Goal: Task Accomplishment & Management: Use online tool/utility

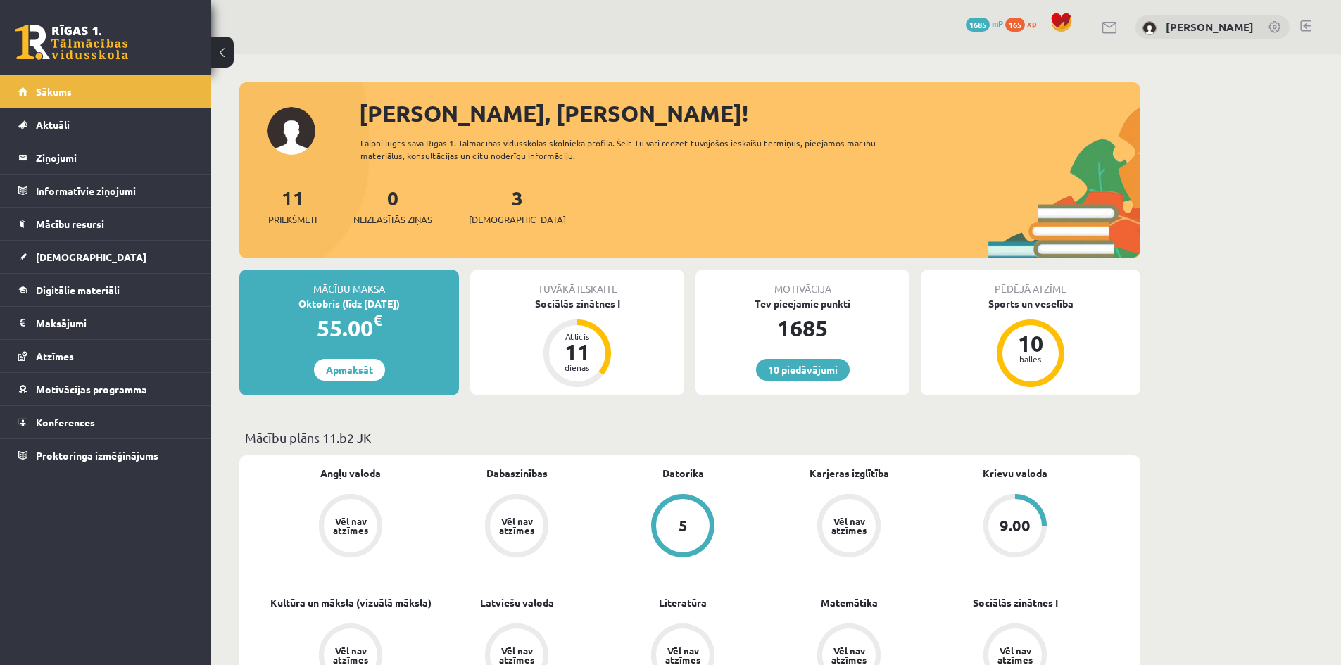
click at [485, 203] on div "3 Ieskaites" at bounding box center [517, 205] width 97 height 44
click at [498, 222] on span "[DEMOGRAPHIC_DATA]" at bounding box center [517, 220] width 97 height 14
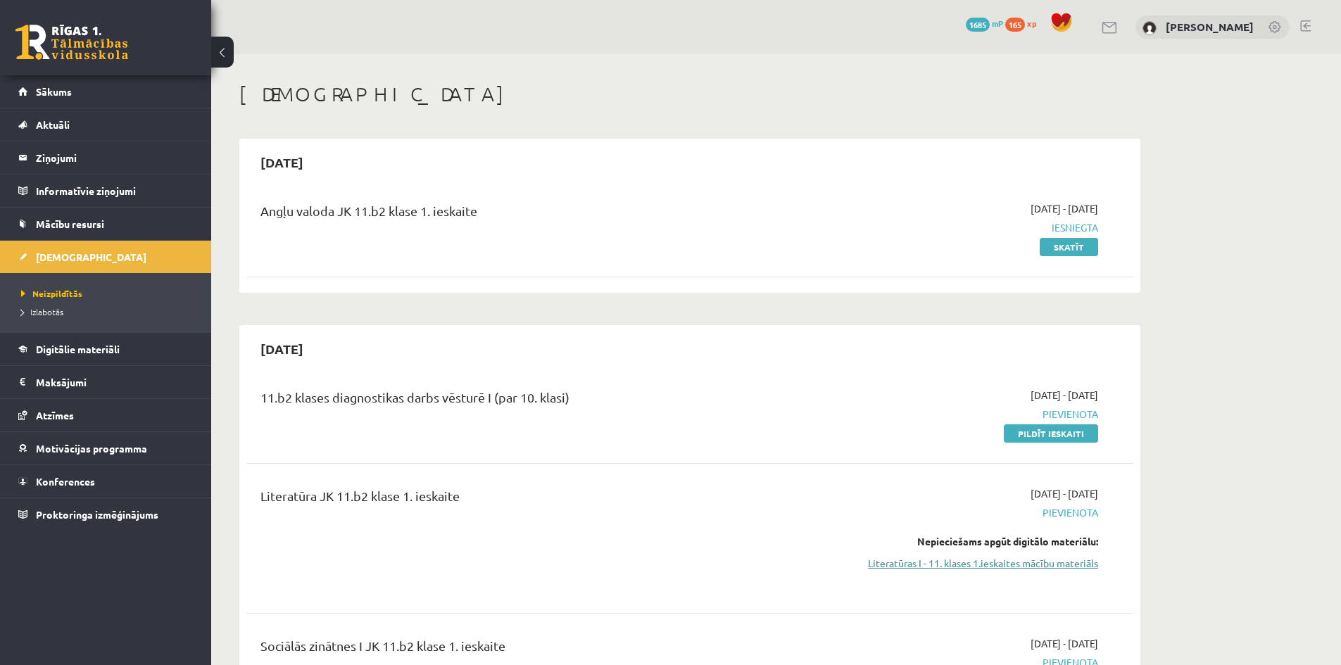
click at [1023, 565] on link "Literatūras I - 11. klases 1.ieskaites mācību materiāls" at bounding box center [965, 563] width 265 height 15
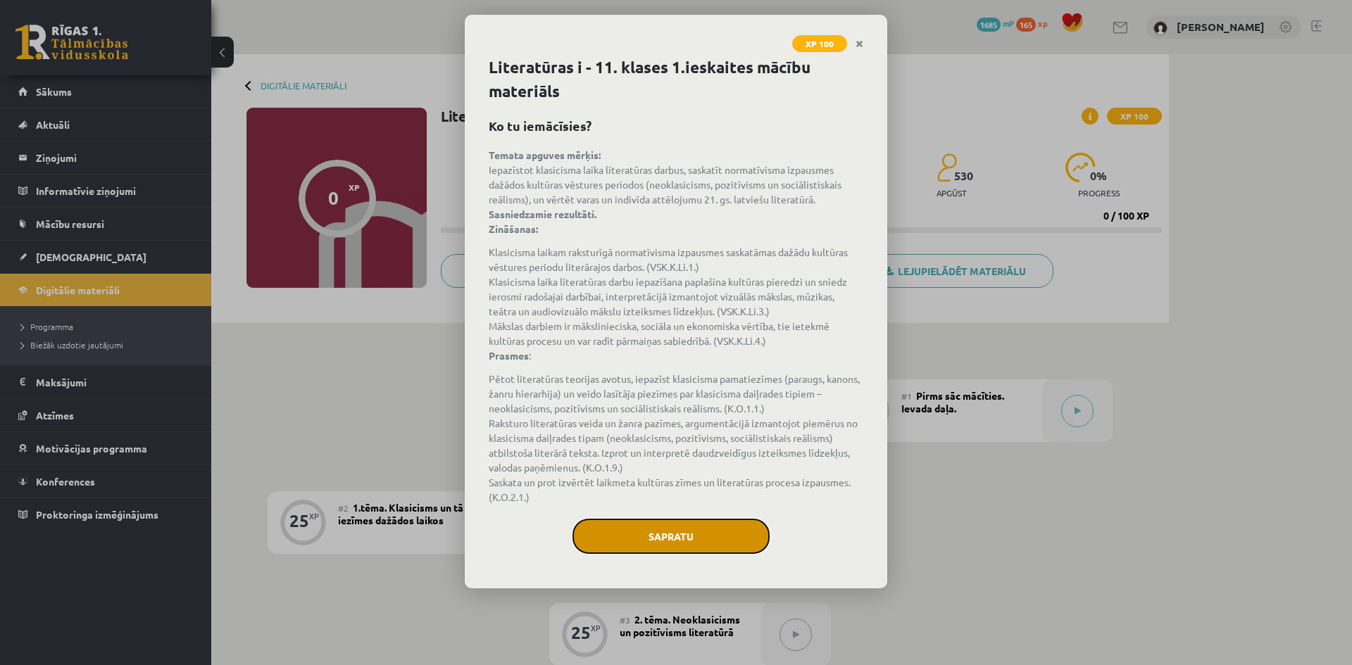
click at [720, 528] on button "Sapratu" at bounding box center [670, 536] width 197 height 35
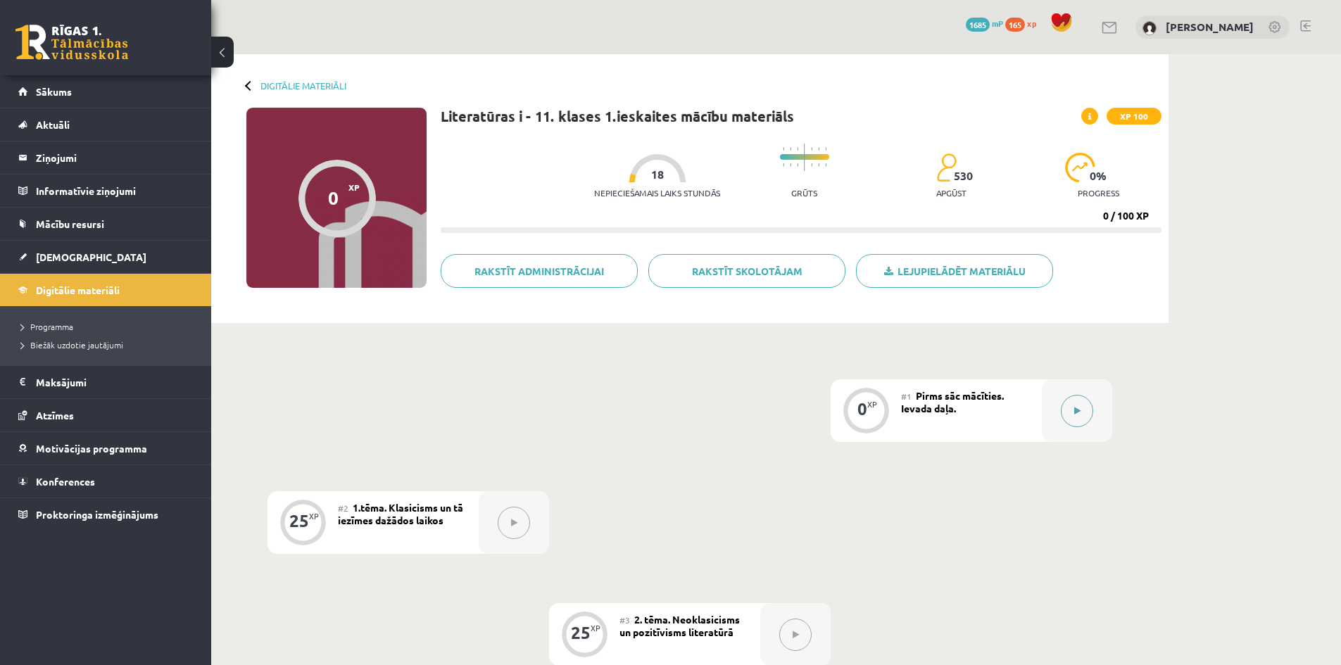
click at [1071, 406] on button at bounding box center [1077, 411] width 32 height 32
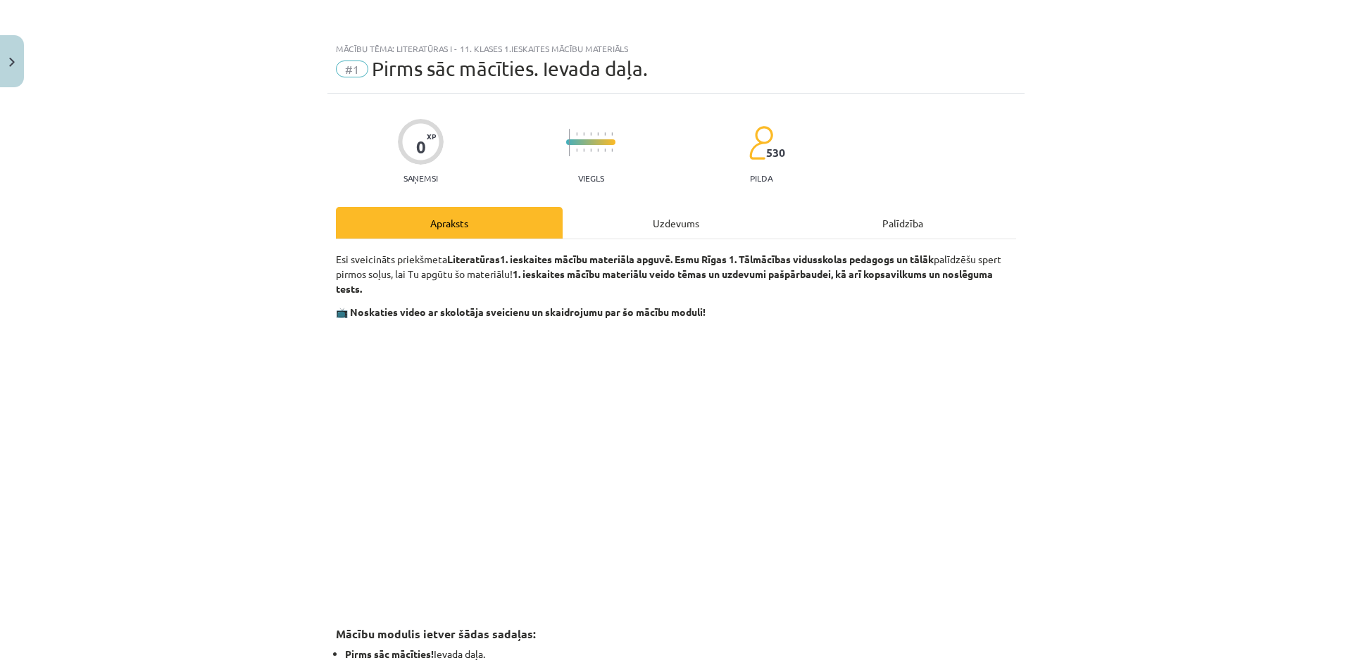
click at [696, 224] on div "Uzdevums" at bounding box center [676, 223] width 227 height 32
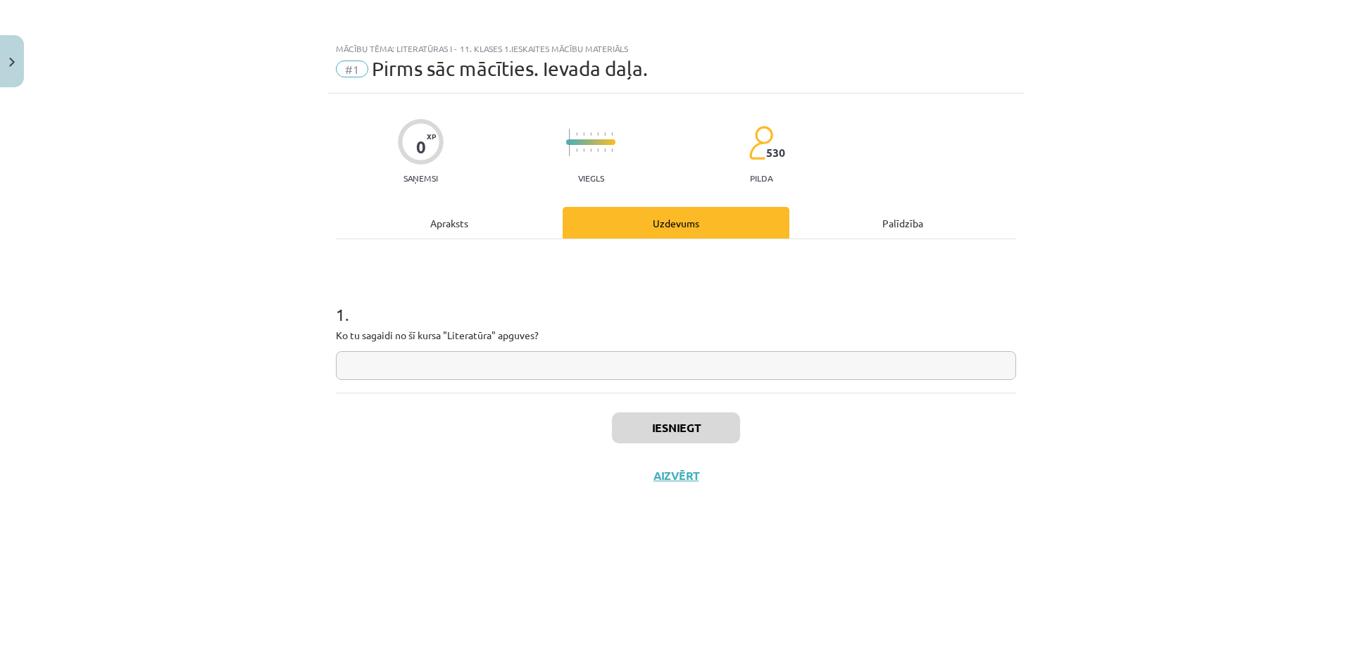
click at [596, 364] on input "text" at bounding box center [676, 365] width 680 height 29
type input "**********"
click at [658, 426] on button "Iesniegt" at bounding box center [676, 428] width 128 height 31
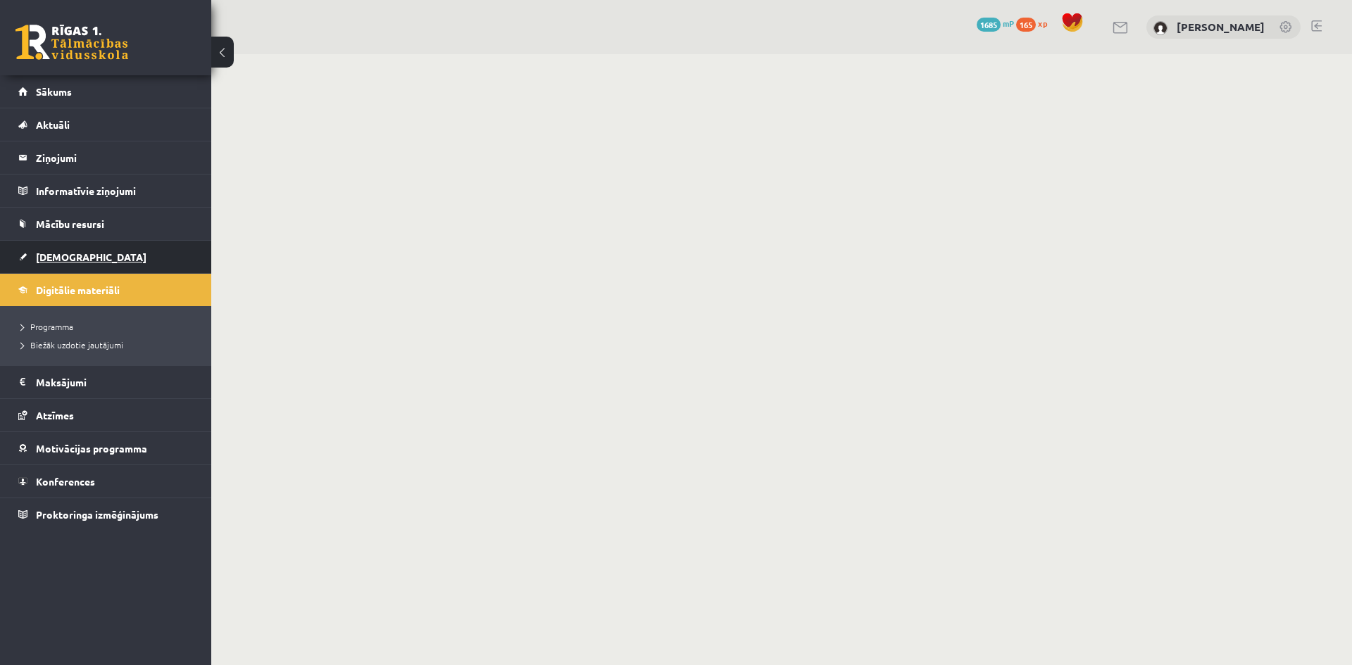
click at [86, 265] on link "[DEMOGRAPHIC_DATA]" at bounding box center [105, 257] width 175 height 32
click at [68, 260] on span "[DEMOGRAPHIC_DATA]" at bounding box center [91, 257] width 111 height 13
click at [51, 258] on span "[DEMOGRAPHIC_DATA]" at bounding box center [91, 257] width 111 height 13
click at [614, 250] on body "0 Dāvanas 1685 mP 165 xp Daniela Kokina Sākums Aktuāli Kā mācīties eSKOLĀ Konta…" at bounding box center [676, 332] width 1352 height 665
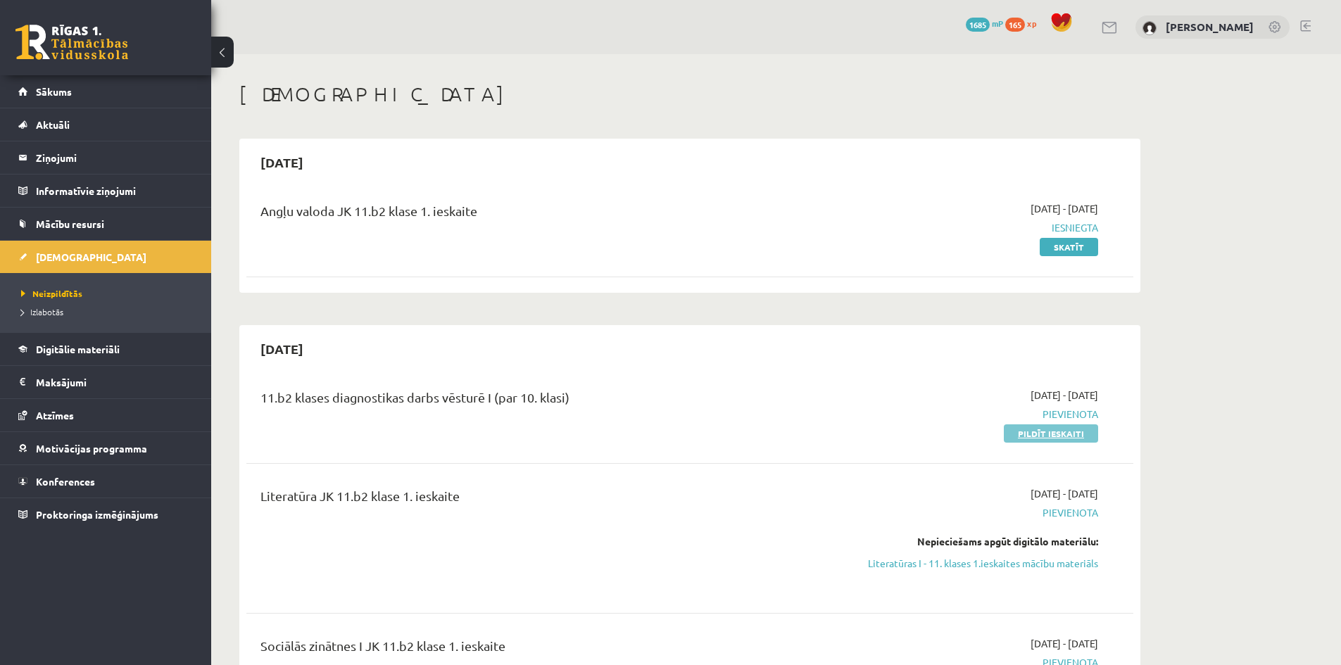
click at [1074, 439] on link "Pildīt ieskaiti" at bounding box center [1051, 434] width 94 height 18
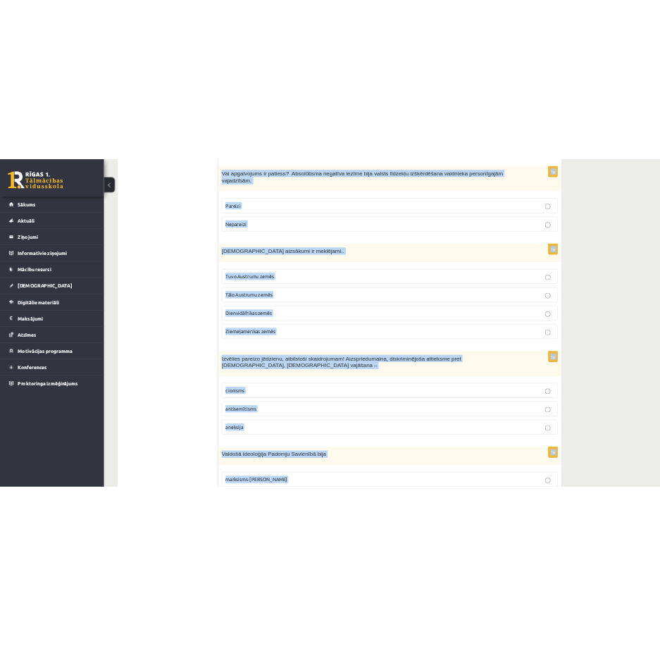
scroll to position [4613, 0]
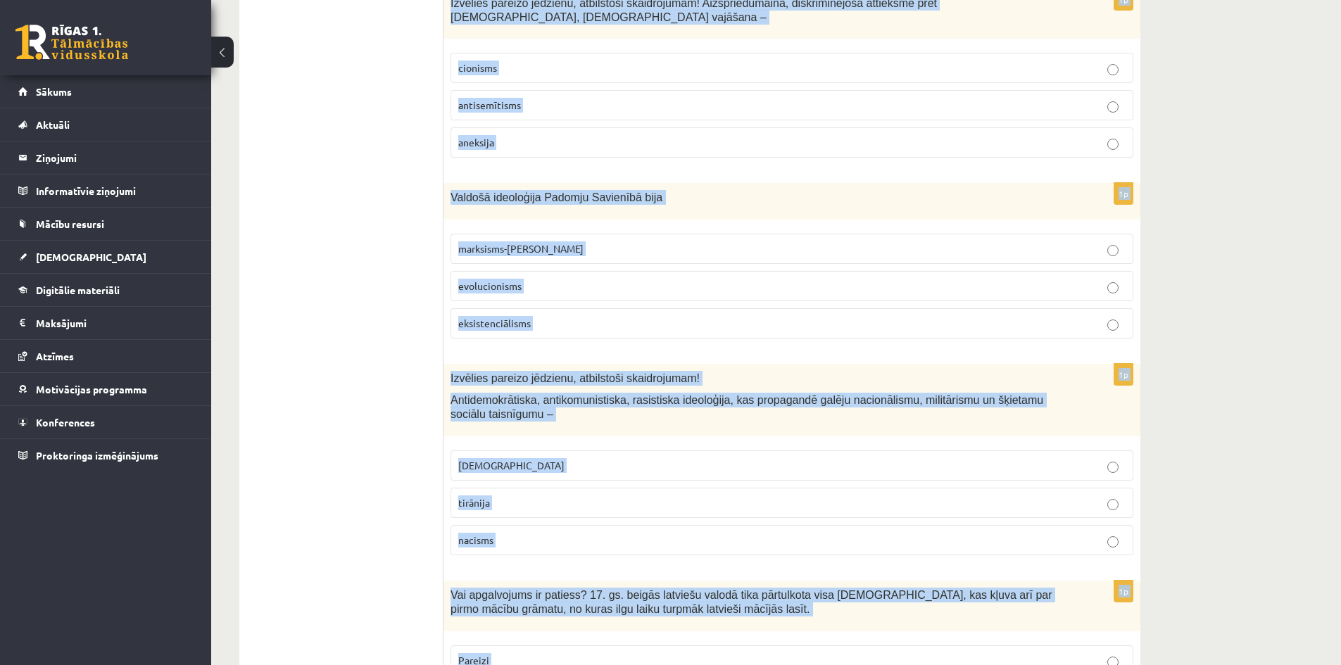
drag, startPoint x: 451, startPoint y: 279, endPoint x: 860, endPoint y: 588, distance: 513.3
copy form "Vai apgalvojums ir patiess? 19.gs. Eiropā bija lielu pārmaiņu laiks – notika ta…"
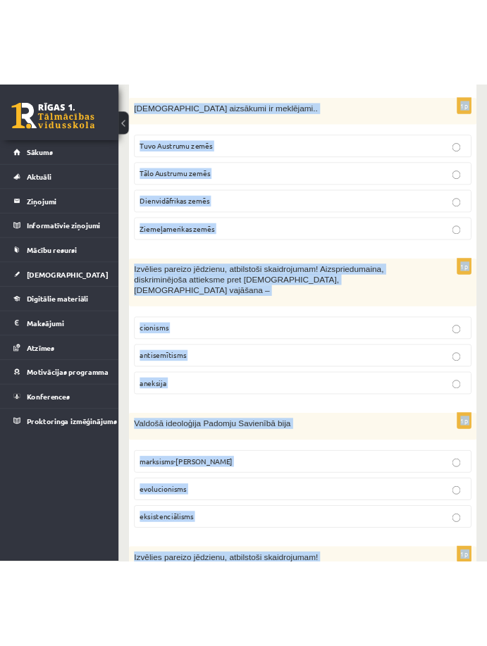
scroll to position [0, 0]
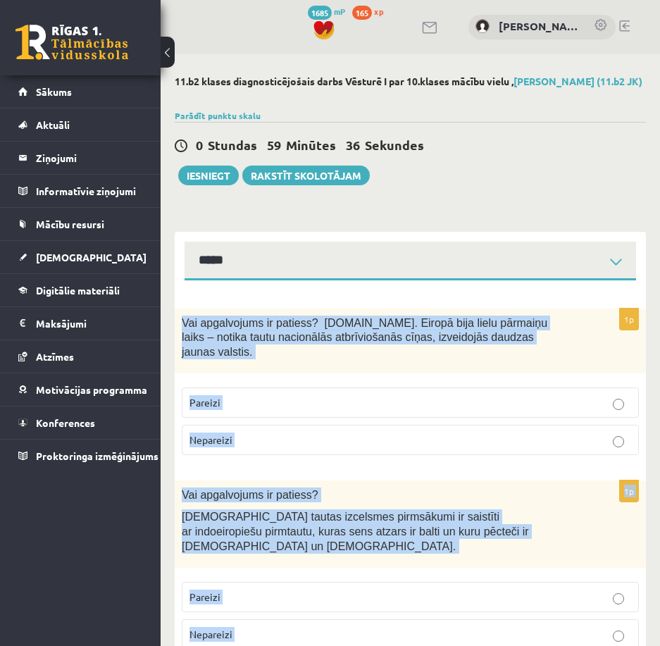
click at [571, 311] on div "Vai apgalvojums ir patiess? 19.gs. Eiropā bija lielu pārmaiņu laiks – notika ta…" at bounding box center [410, 340] width 471 height 65
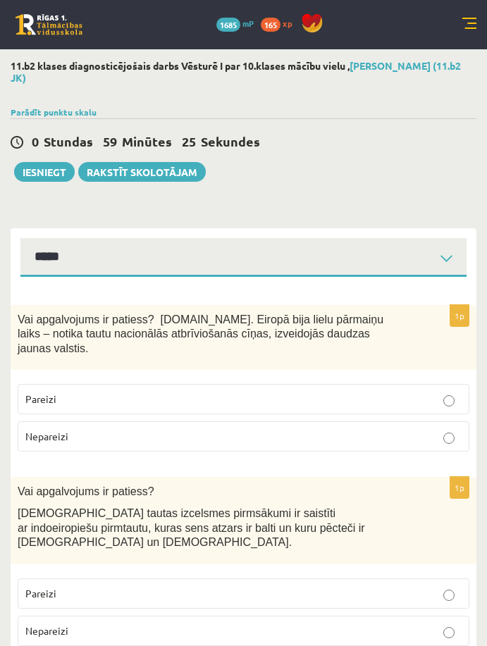
click at [298, 391] on p "Pareizi" at bounding box center [243, 398] width 436 height 15
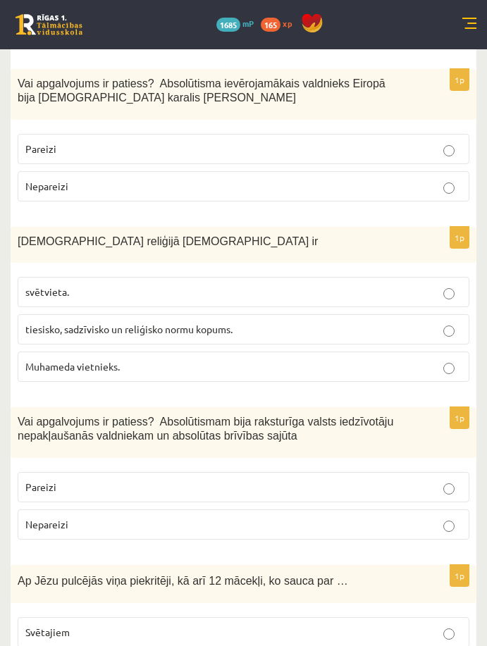
scroll to position [615, 0]
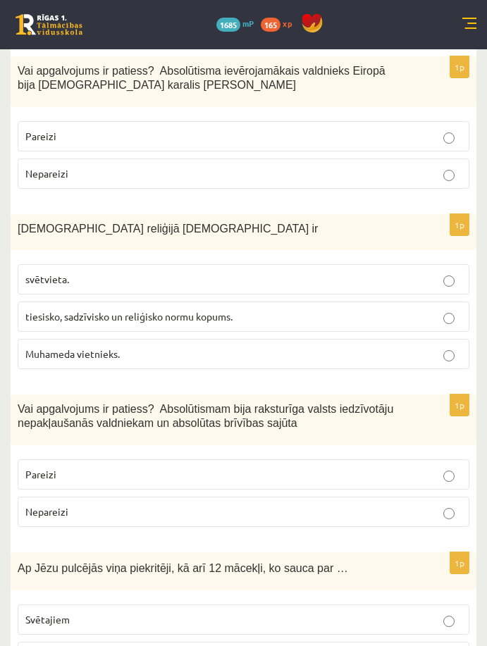
click at [455, 504] on p "Nepareizi" at bounding box center [243, 511] width 436 height 15
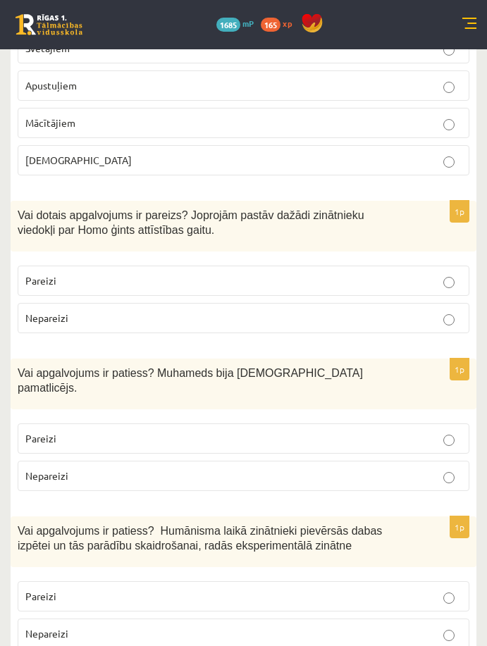
scroll to position [1183, 0]
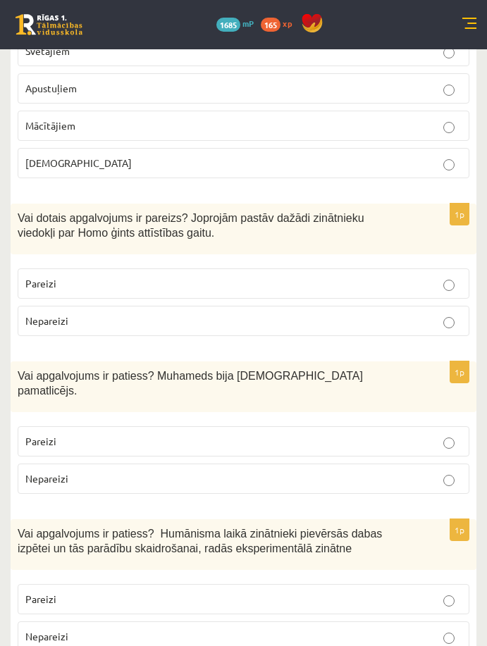
click at [389, 81] on p "Apustuļiem" at bounding box center [243, 88] width 436 height 15
click at [330, 276] on p "Pareizi" at bounding box center [243, 283] width 436 height 15
click at [291, 426] on label "Pareizi" at bounding box center [243, 441] width 451 height 30
click at [429, 591] on p "Pareizi" at bounding box center [243, 598] width 436 height 15
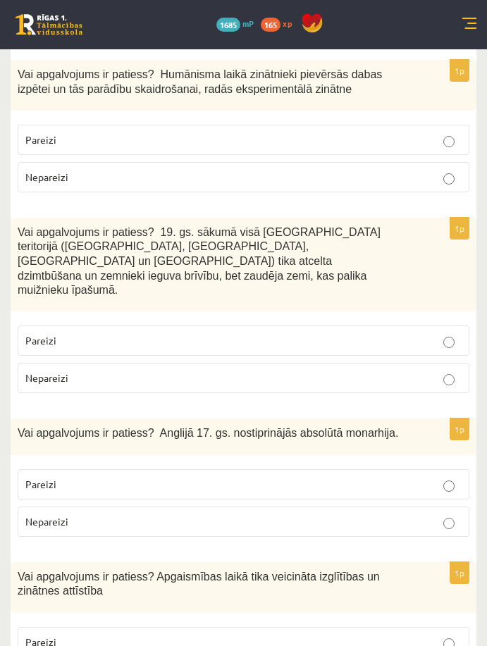
scroll to position [1648, 0]
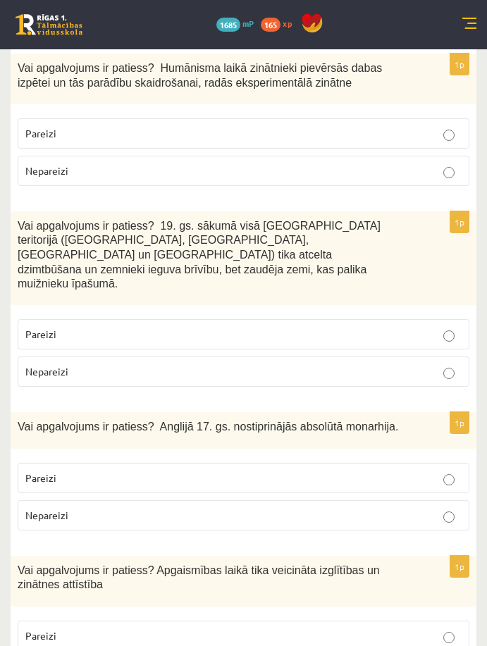
click at [441, 628] on p "Pareizi" at bounding box center [243, 635] width 436 height 15
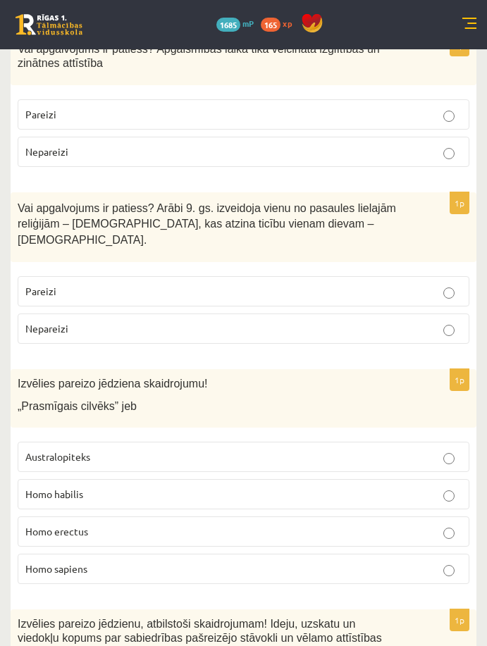
scroll to position [2188, 0]
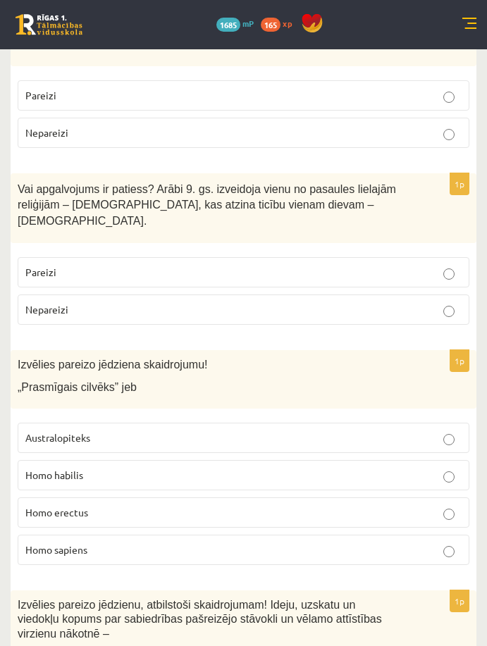
click at [454, 302] on p "Nepareizi" at bounding box center [243, 309] width 436 height 15
click at [363, 468] on p "Homo habilis" at bounding box center [243, 475] width 436 height 15
click at [418, 350] on div "Izvēlies pareizo jēdziena skaidrojumu! „Prasmīgais cilvēks” jeb" at bounding box center [243, 379] width 465 height 58
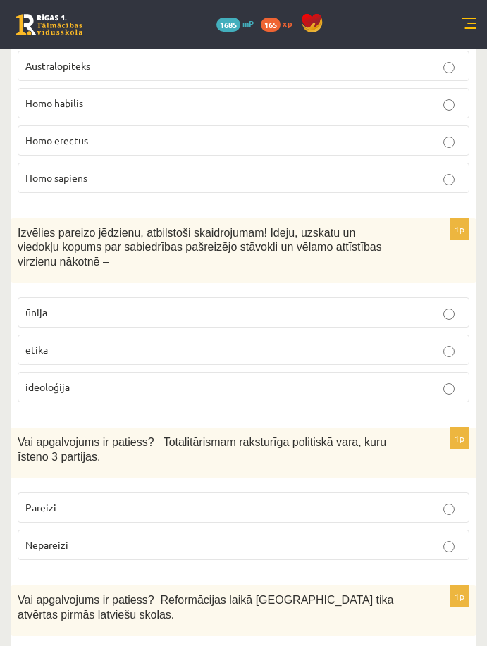
scroll to position [2583, 0]
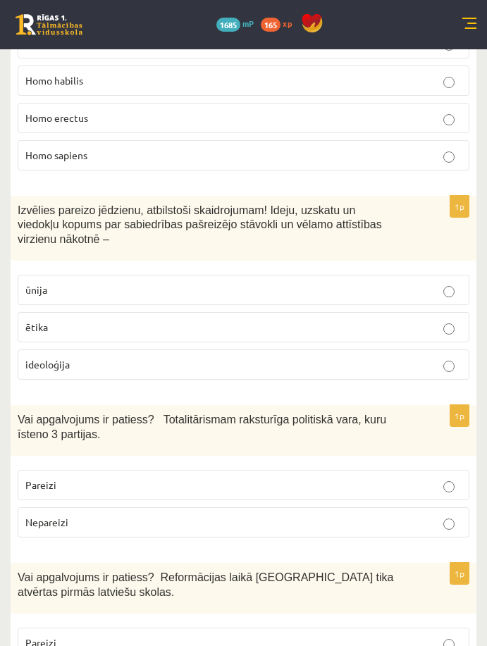
click at [453, 357] on p "ideoloģija" at bounding box center [243, 364] width 436 height 15
click at [432, 515] on p "Nepareizi" at bounding box center [243, 522] width 436 height 15
click at [475, 563] on div "1p Vai apgalvojums ir patiess? Reformācijas laikā Livonijā tika atvērtas pirmās…" at bounding box center [243, 635] width 465 height 144
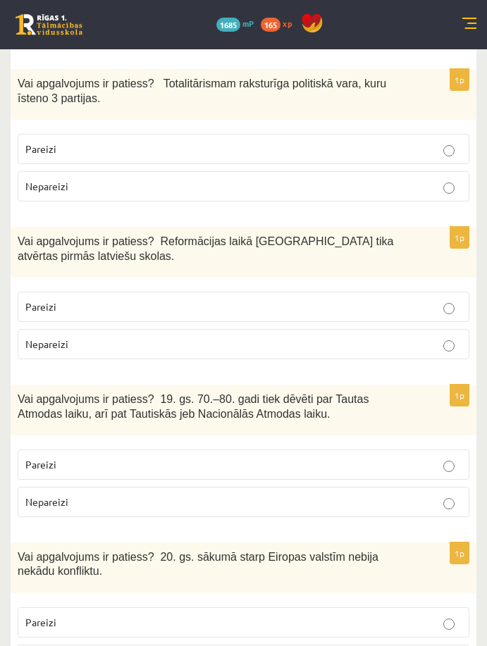
scroll to position [2921, 0]
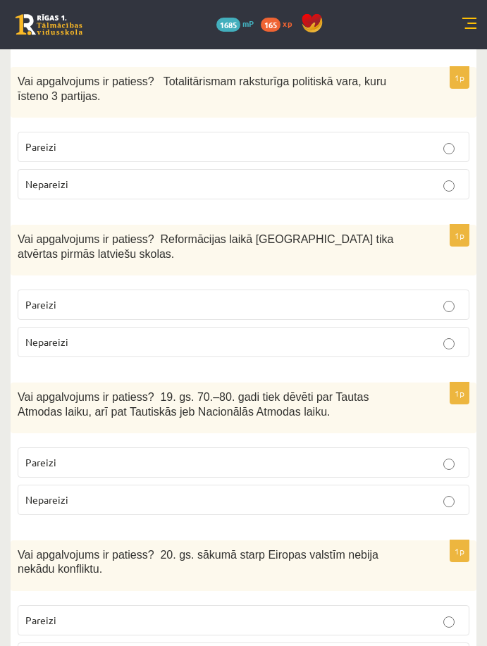
click at [475, 404] on div "1p Vai apgalvojums ir patiess? 19. gs. 70.–80. gadi tiek dēvēti par Tautas Atmo…" at bounding box center [243, 454] width 465 height 144
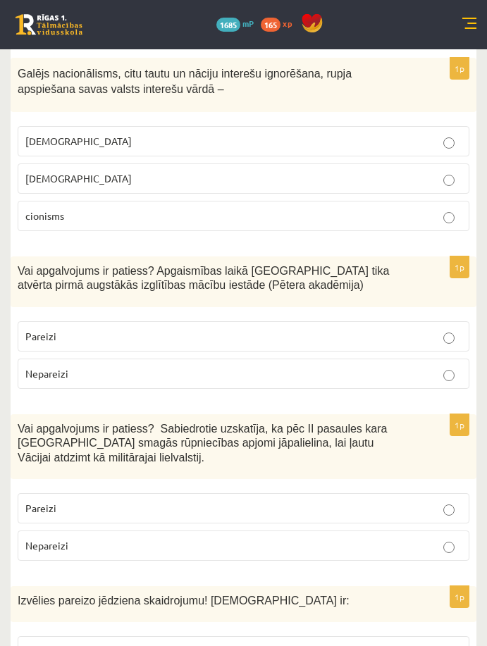
scroll to position [3568, 0]
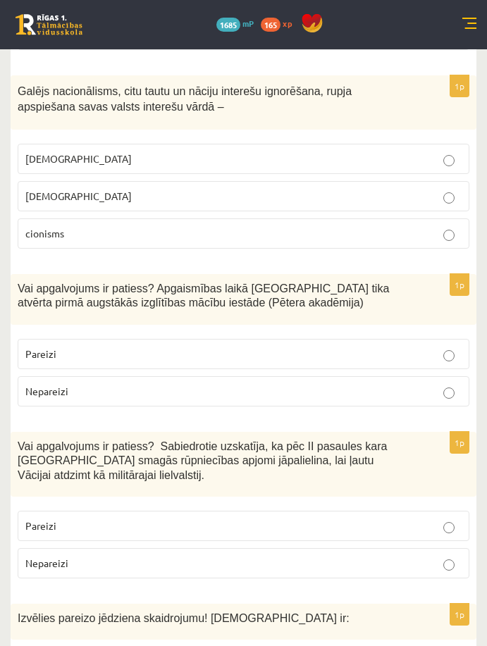
scroll to position [3540, 0]
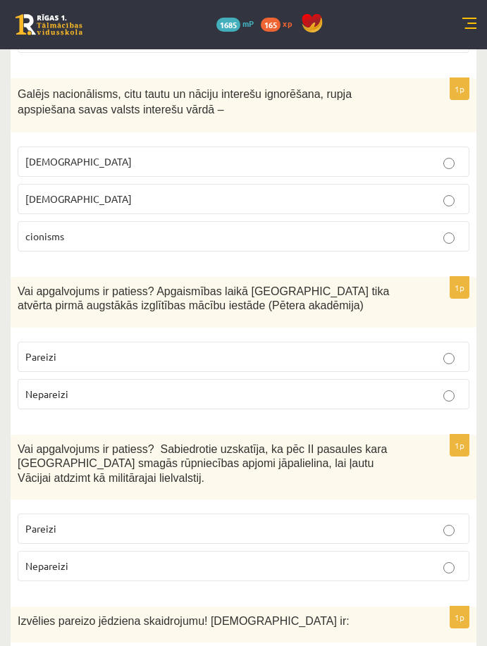
click at [448, 349] on p "Pareizi" at bounding box center [243, 356] width 436 height 15
click at [451, 551] on label "Nepareizi" at bounding box center [243, 566] width 451 height 30
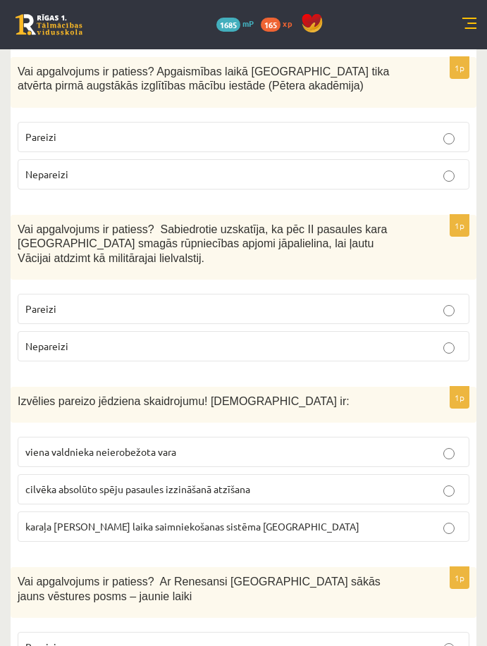
scroll to position [3766, 0]
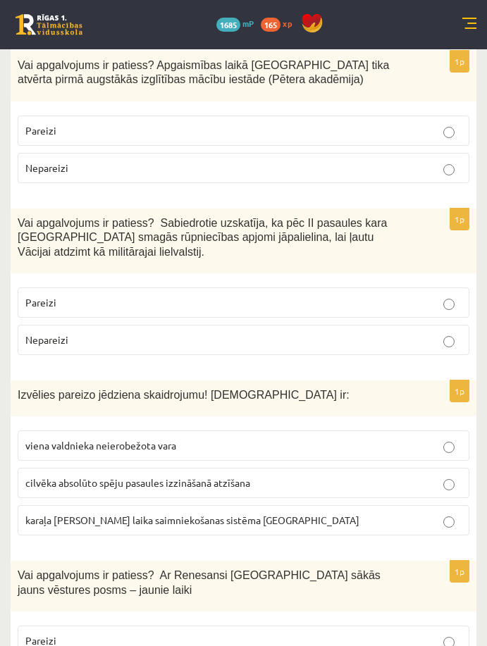
click at [226, 438] on p "viena valdnieka neierobežota vara" at bounding box center [243, 445] width 436 height 15
click at [372, 387] on p "Izvēlies pareizo jēdziena skaidrojumu! Absolūtisms ir:" at bounding box center [208, 394] width 381 height 15
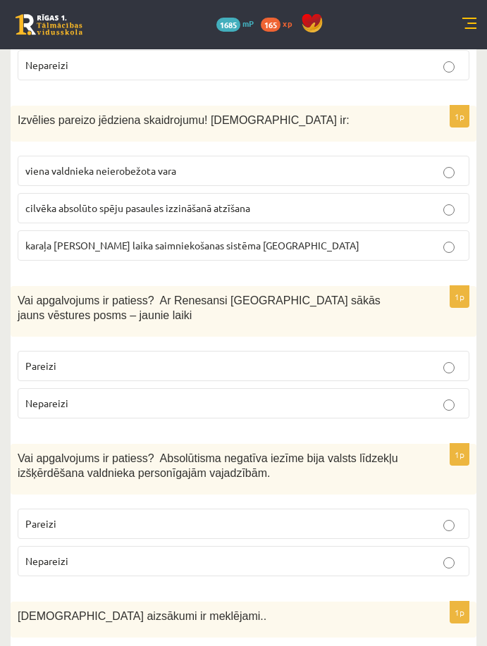
scroll to position [4048, 0]
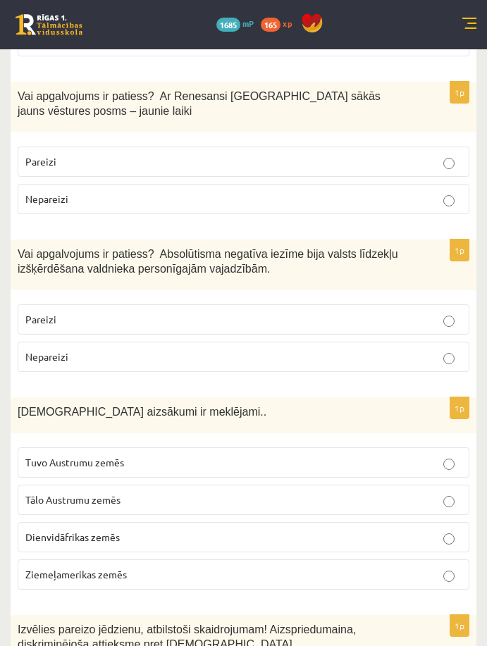
scroll to position [4273, 0]
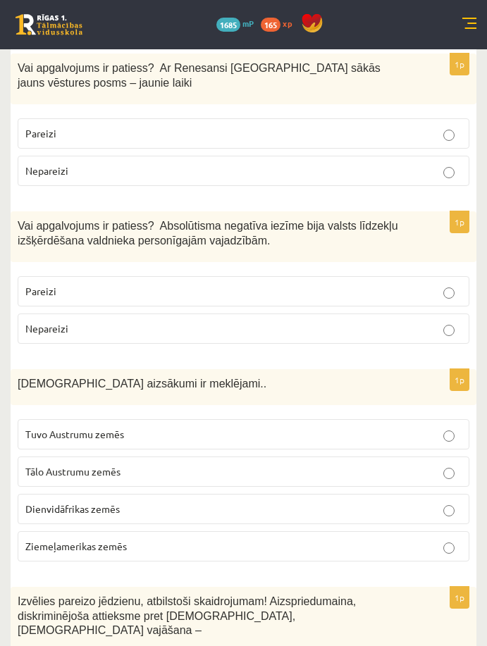
click at [239, 427] on p "Tuvo Austrumu zemēs" at bounding box center [243, 434] width 436 height 15
click at [385, 594] on p "Izvēlies pareizo jēdzienu, atbilstoši skaidrojumam! Aizspriedumaina, diskriminē…" at bounding box center [208, 616] width 381 height 44
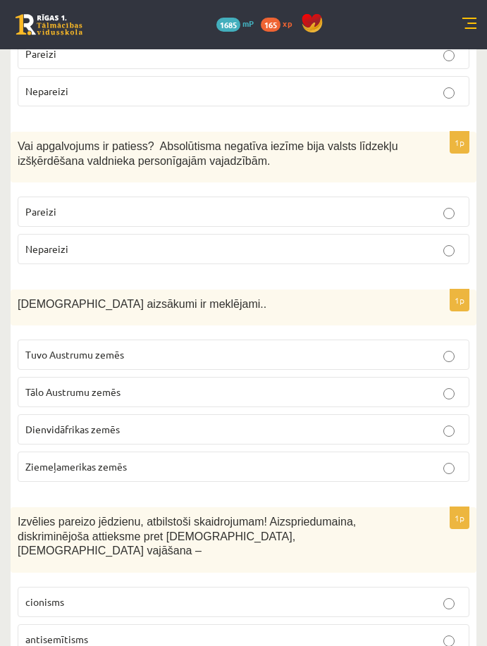
scroll to position [4470, 0]
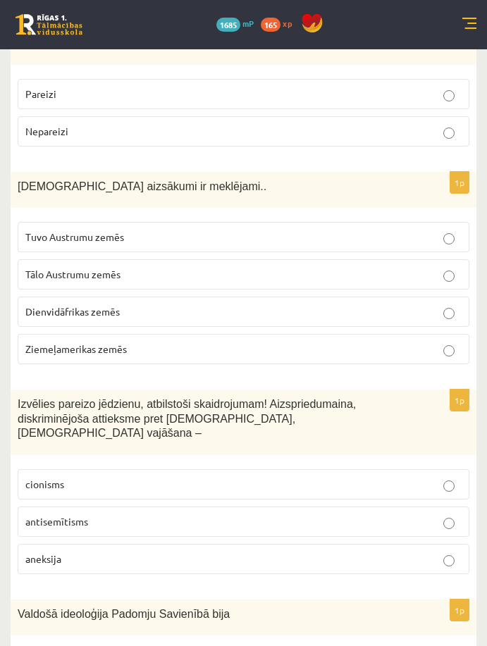
click at [377, 599] on div "Valdošā ideoloģija Padomju Savienībā bija" at bounding box center [243, 617] width 465 height 36
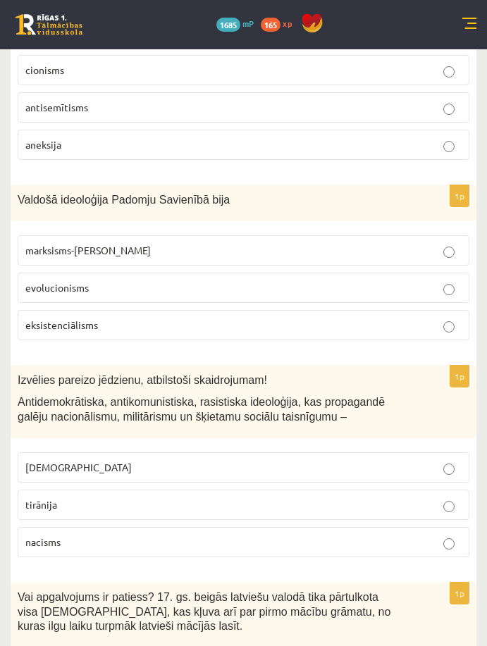
scroll to position [4887, 0]
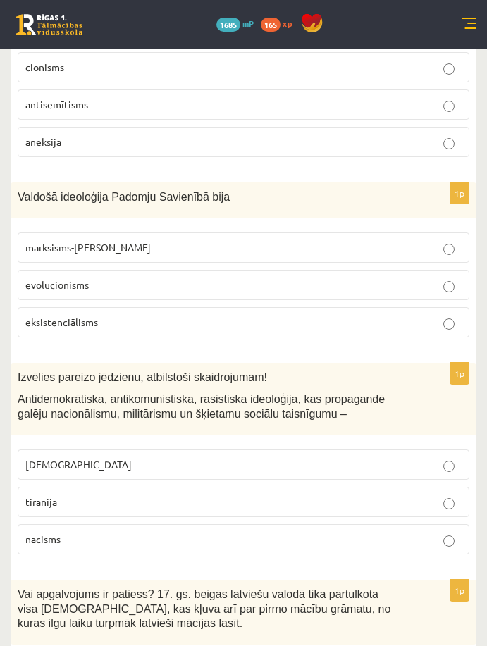
click at [227, 457] on p "fašisms" at bounding box center [243, 464] width 436 height 15
click at [368, 391] on p "Antidemokrātiska, antikomunistiska, rasistiska ideoloģija, kas propagandē galēj…" at bounding box center [208, 405] width 381 height 29
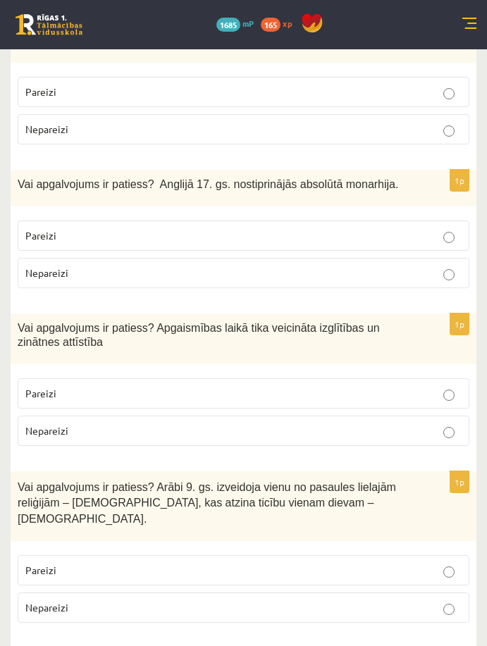
scroll to position [0, 0]
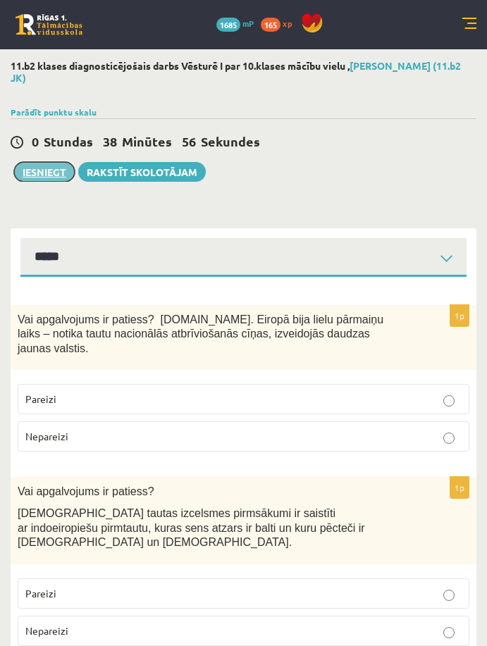
click at [55, 180] on button "Iesniegt" at bounding box center [44, 172] width 61 height 20
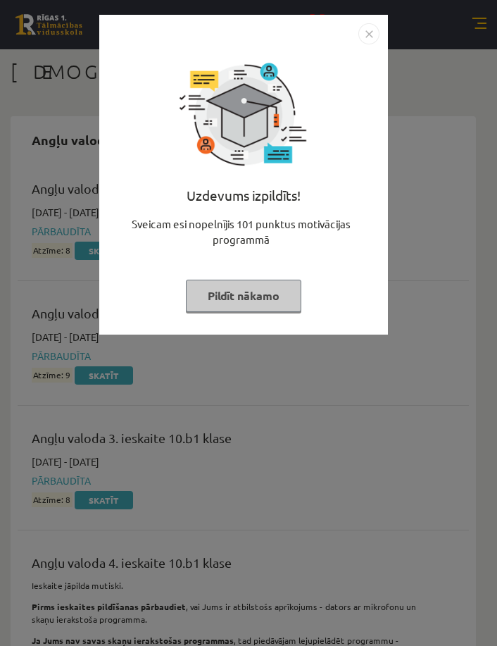
click at [273, 289] on button "Pildīt nākamo" at bounding box center [243, 296] width 115 height 32
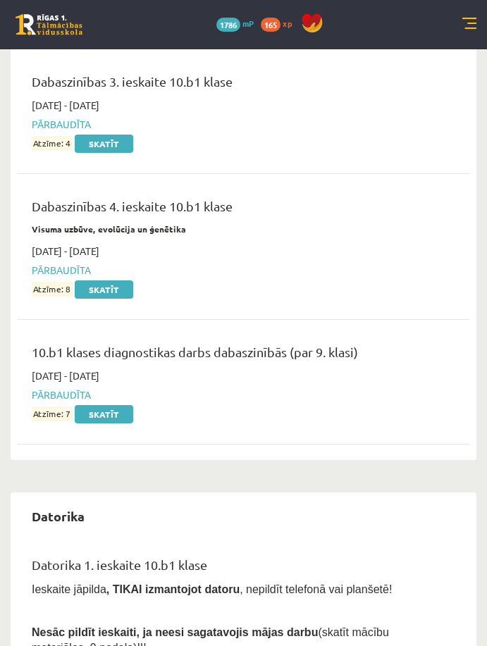
scroll to position [1662, 0]
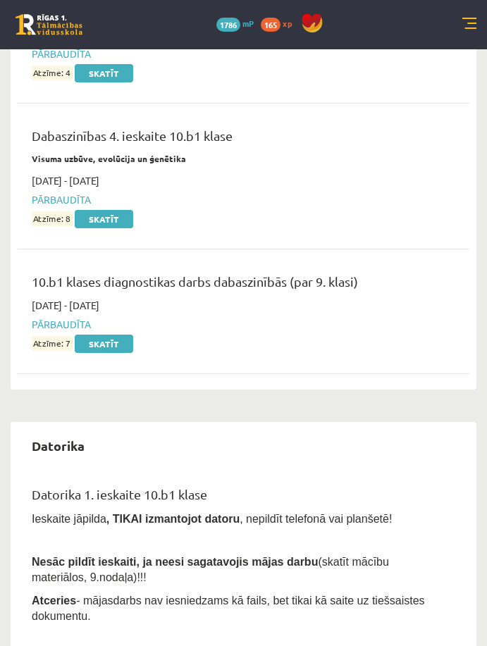
click at [41, 39] on div "0 Dāvanas 1786 mP 165 xp" at bounding box center [243, 24] width 487 height 49
click at [45, 30] on link at bounding box center [48, 24] width 67 height 21
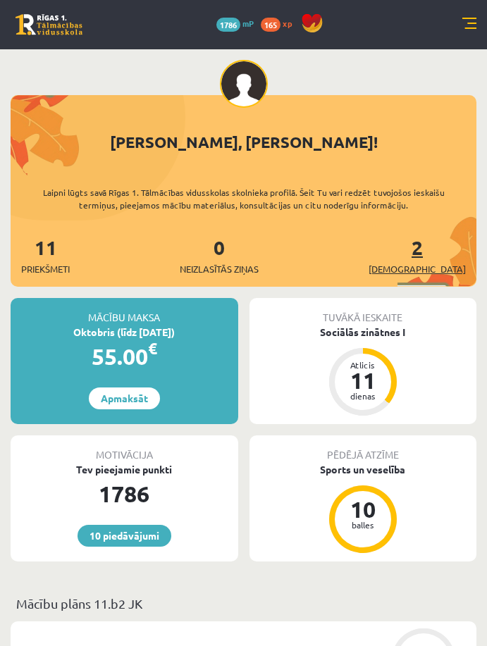
click at [446, 254] on link "2 Ieskaites" at bounding box center [416, 255] width 97 height 42
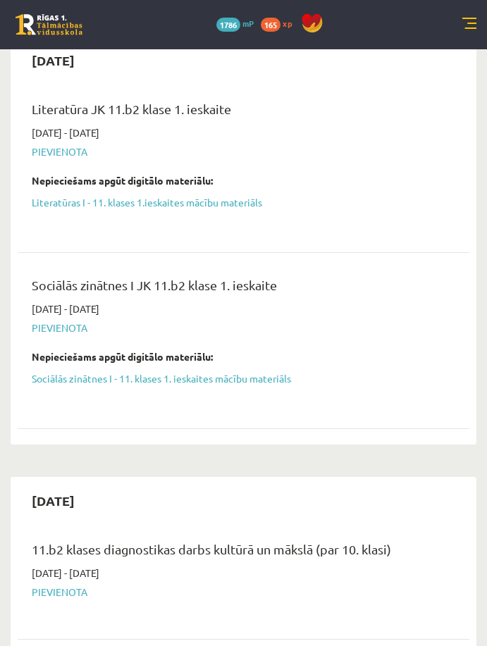
scroll to position [310, 0]
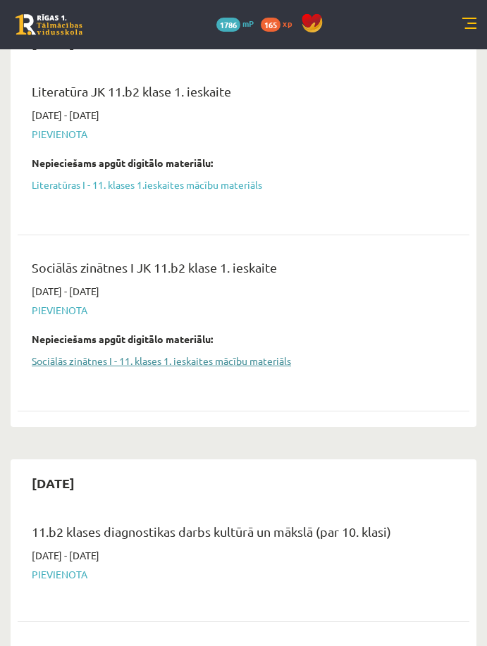
click at [272, 358] on link "Sociālās zinātnes I - 11. klases 1. ieskaites mācību materiāls" at bounding box center [233, 360] width 402 height 15
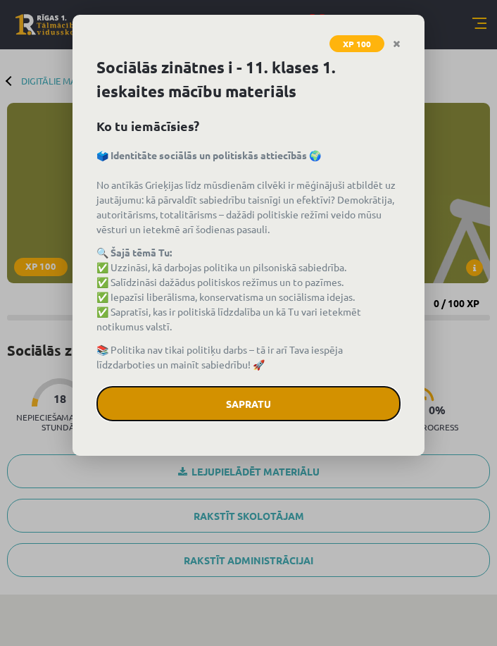
click at [313, 406] on button "Sapratu" at bounding box center [248, 403] width 304 height 35
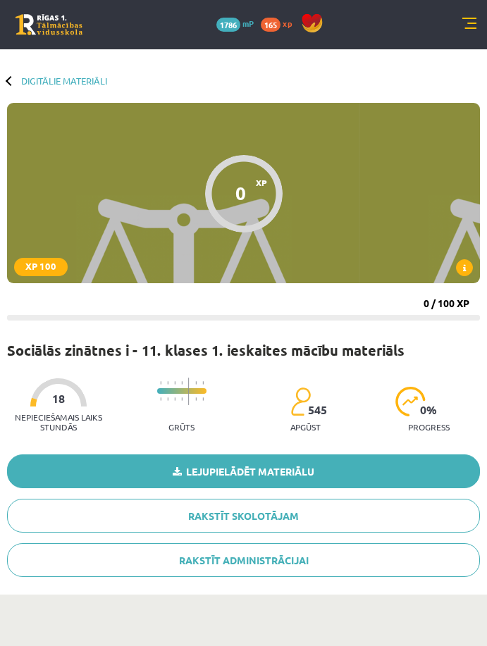
click at [357, 463] on link "Lejupielādēt materiālu" at bounding box center [243, 471] width 472 height 34
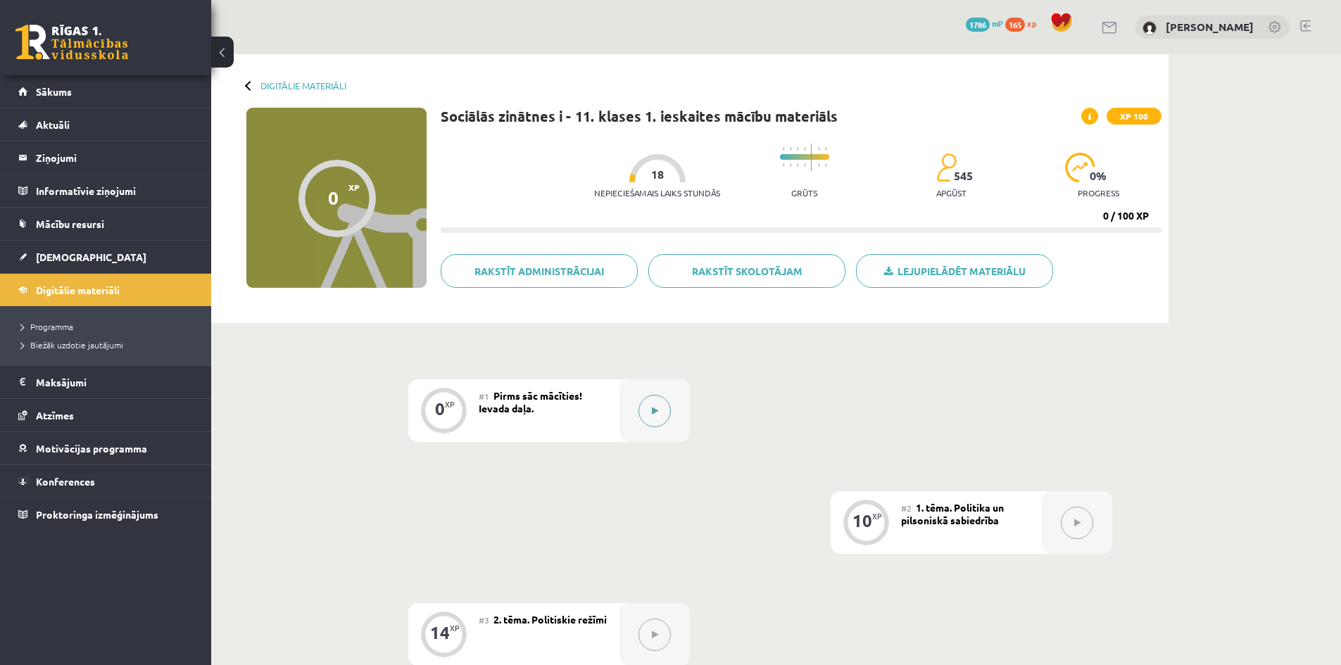
click at [496, 412] on button at bounding box center [655, 411] width 32 height 32
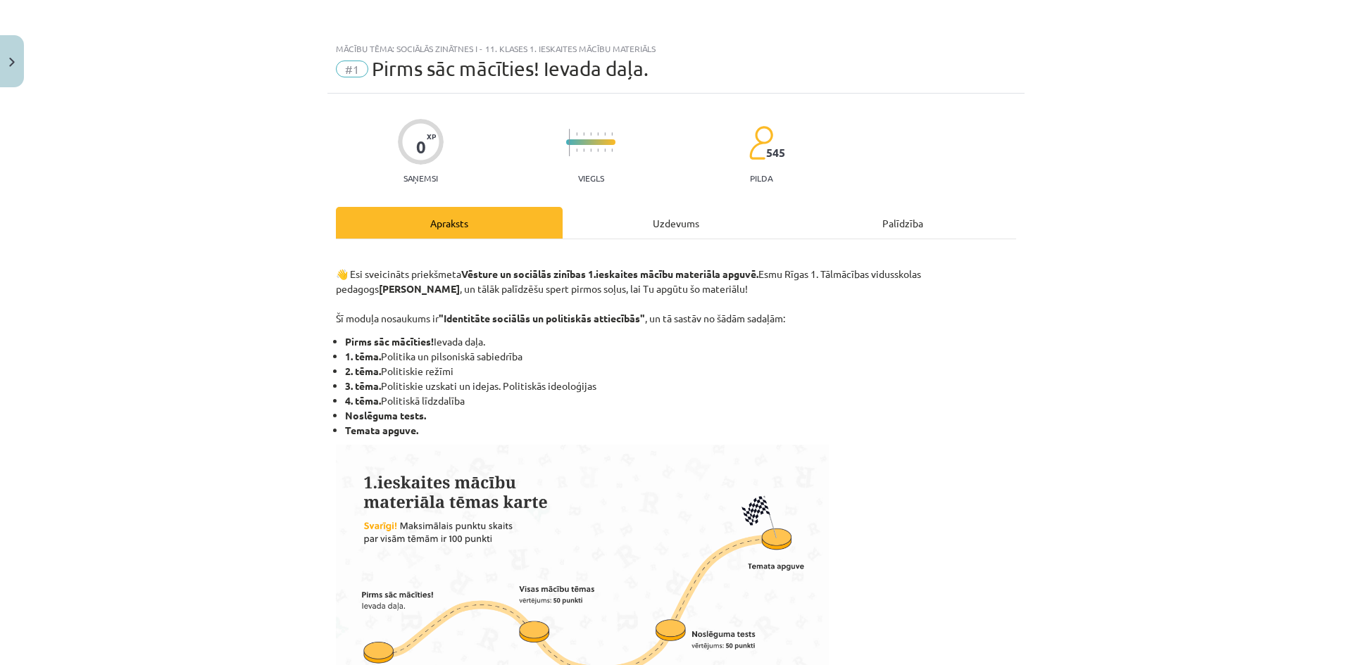
click at [496, 227] on div "Uzdevums" at bounding box center [676, 223] width 227 height 32
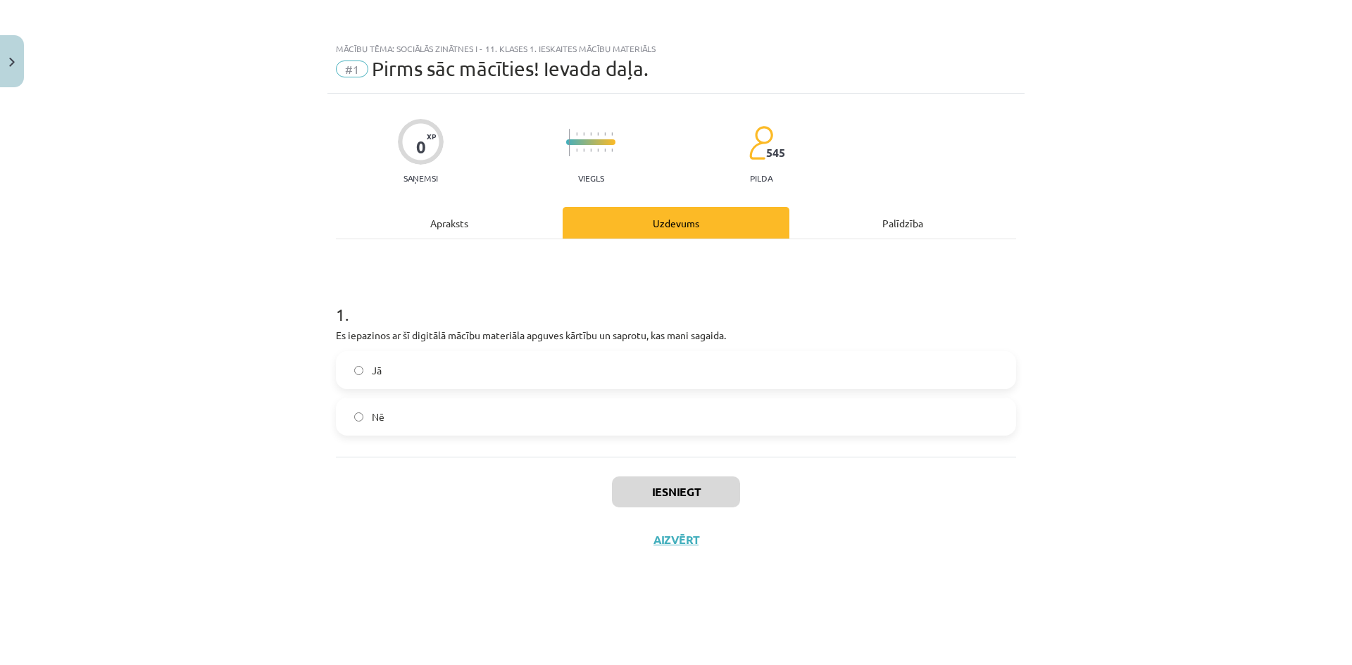
click at [496, 377] on label "Jā" at bounding box center [675, 370] width 677 height 35
click at [496, 489] on button "Iesniegt" at bounding box center [676, 492] width 128 height 31
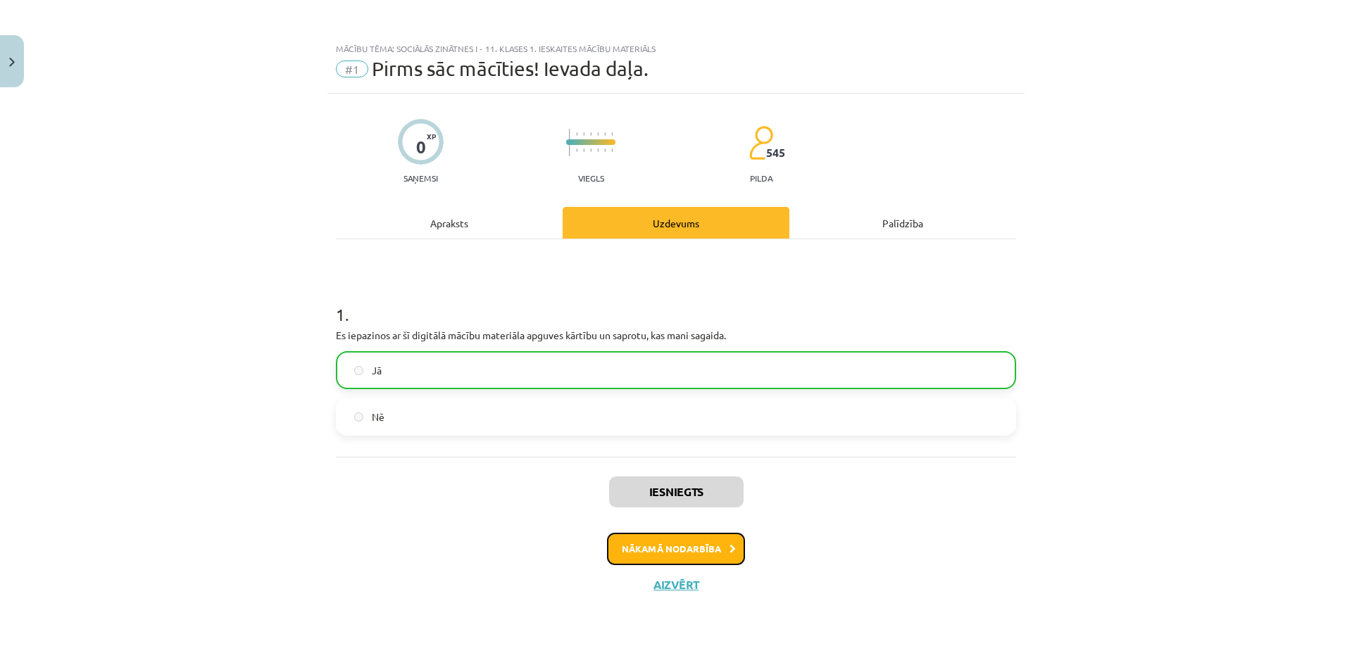
click at [496, 551] on button "Nākamā nodarbība" at bounding box center [676, 549] width 138 height 32
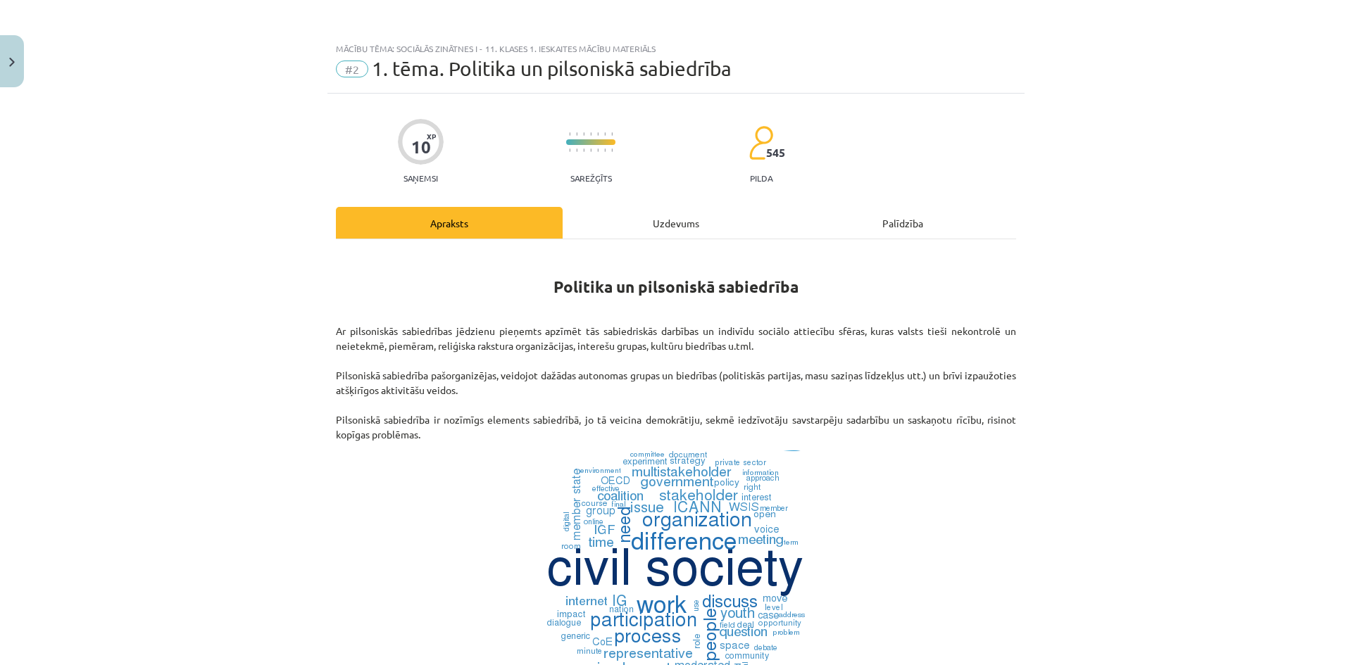
click at [496, 219] on div "Uzdevums" at bounding box center [676, 223] width 227 height 32
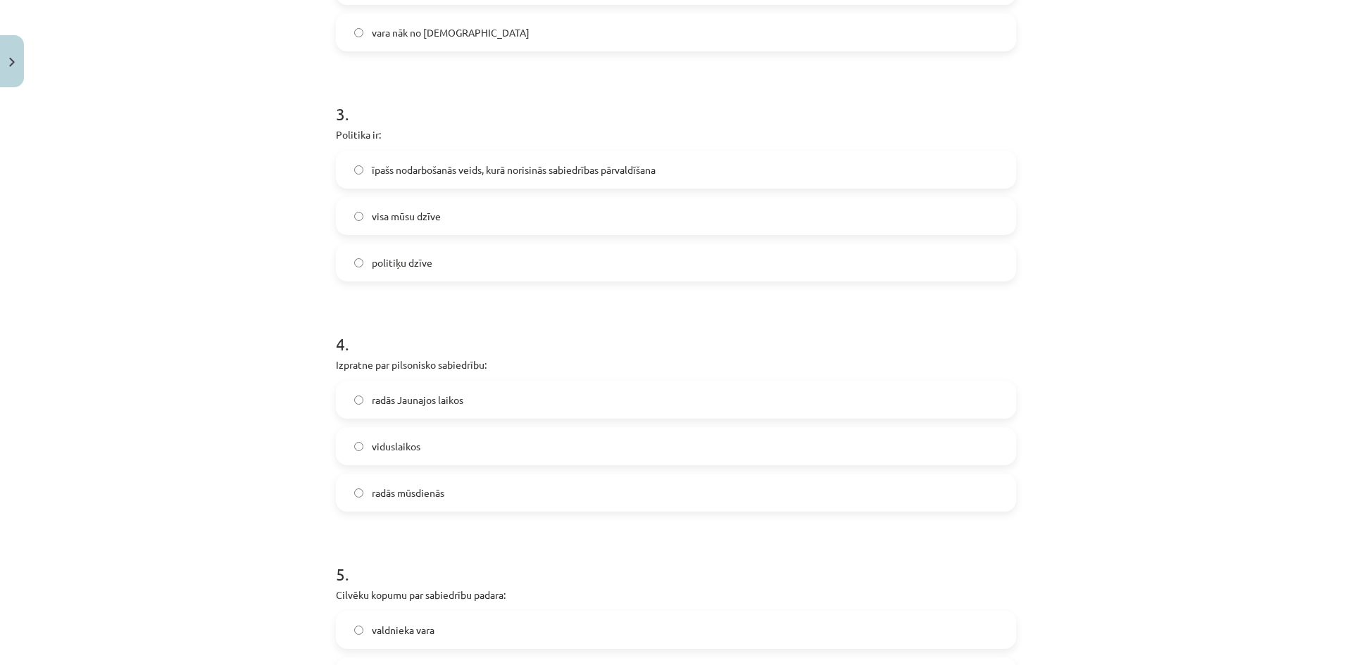
scroll to position [901, 0]
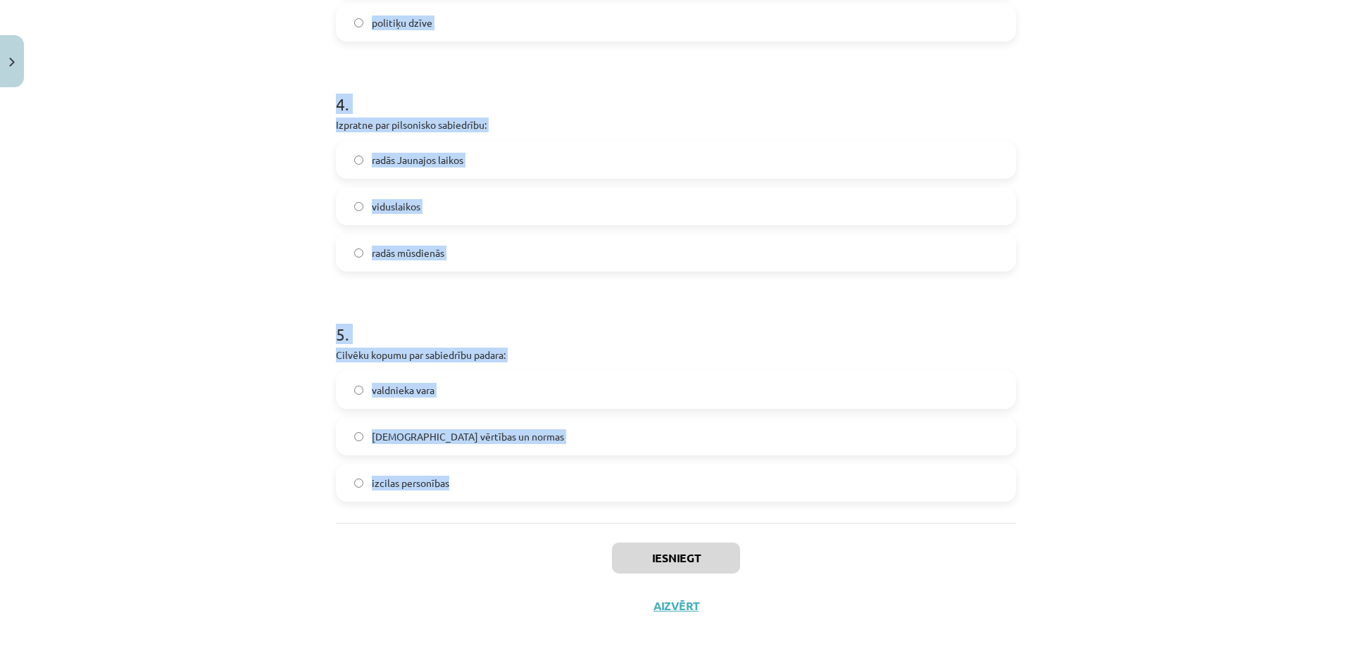
drag, startPoint x: 332, startPoint y: 271, endPoint x: 675, endPoint y: 479, distance: 400.3
copy form "1 . Politiskā vara ir: politikas mērķis politikas līdzeklis gan politikas mērķi…"
click at [496, 100] on h1 "4 ." at bounding box center [676, 92] width 680 height 44
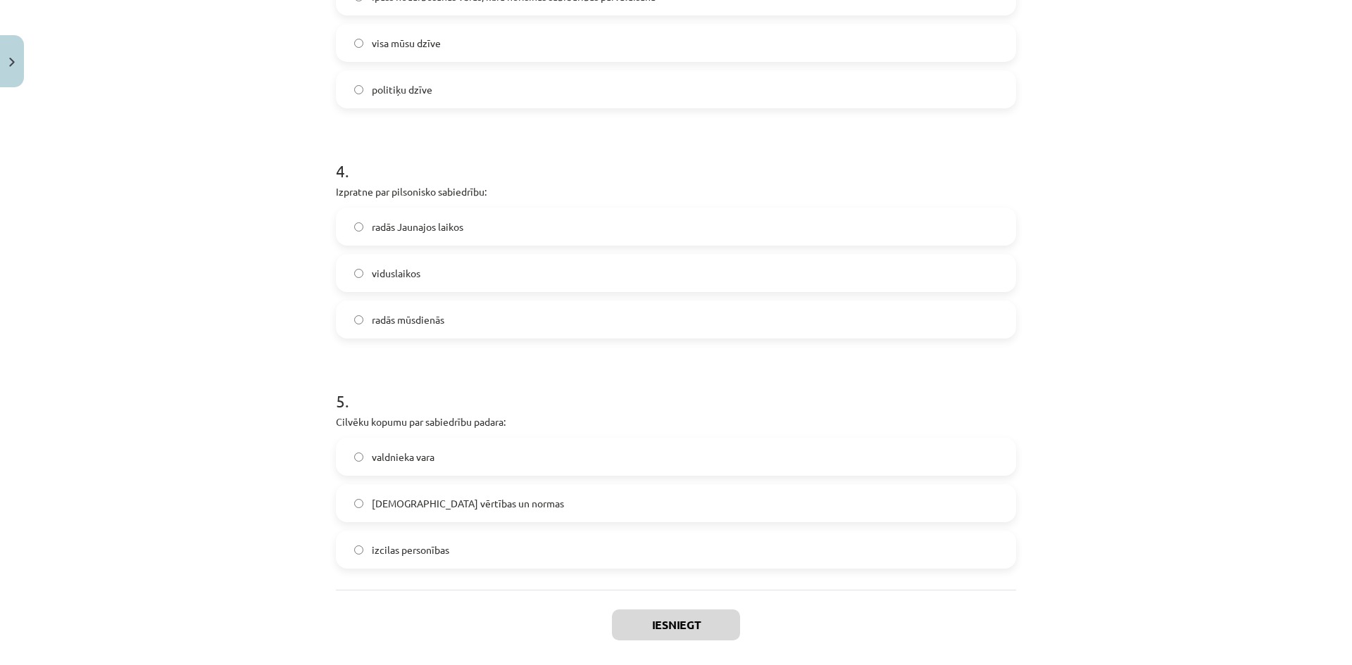
scroll to position [0, 0]
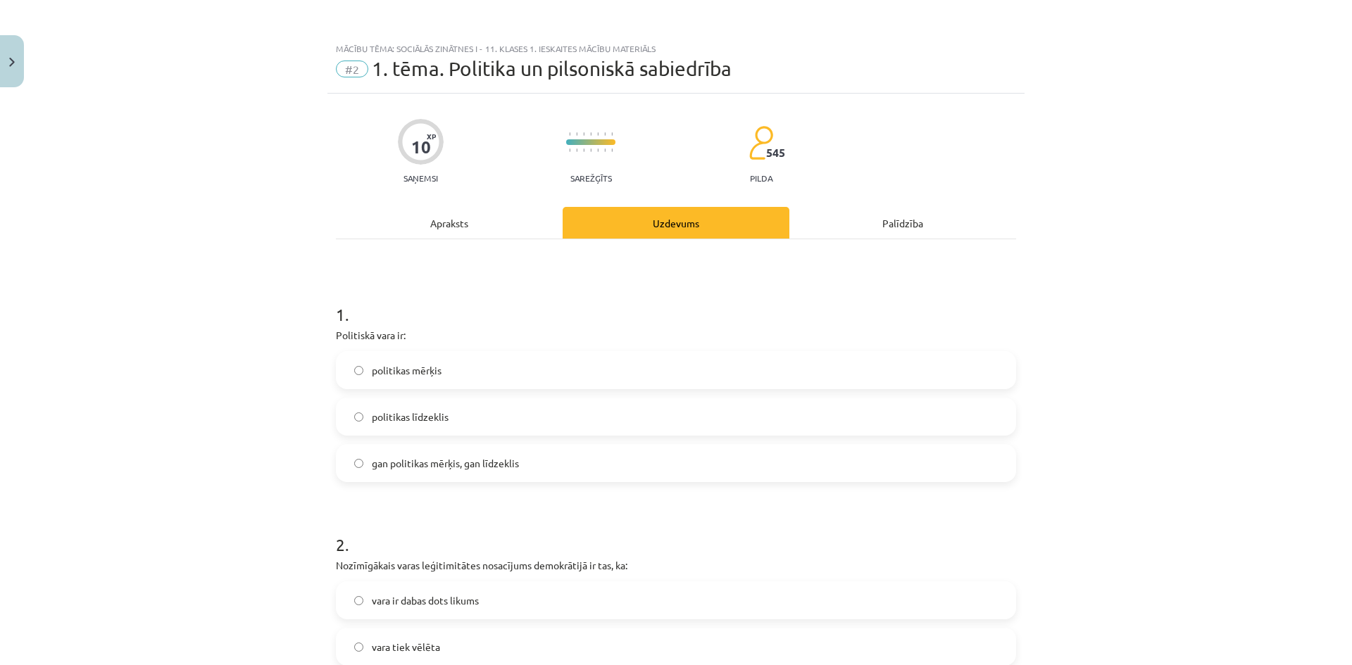
click at [496, 450] on label "gan politikas mērķis, gan līdzeklis" at bounding box center [675, 463] width 677 height 35
click at [496, 477] on div "Mācību tēma: Sociālās zinātnes i - 11. klases 1. ieskaites mācību materiāls #2 …" at bounding box center [676, 332] width 1352 height 665
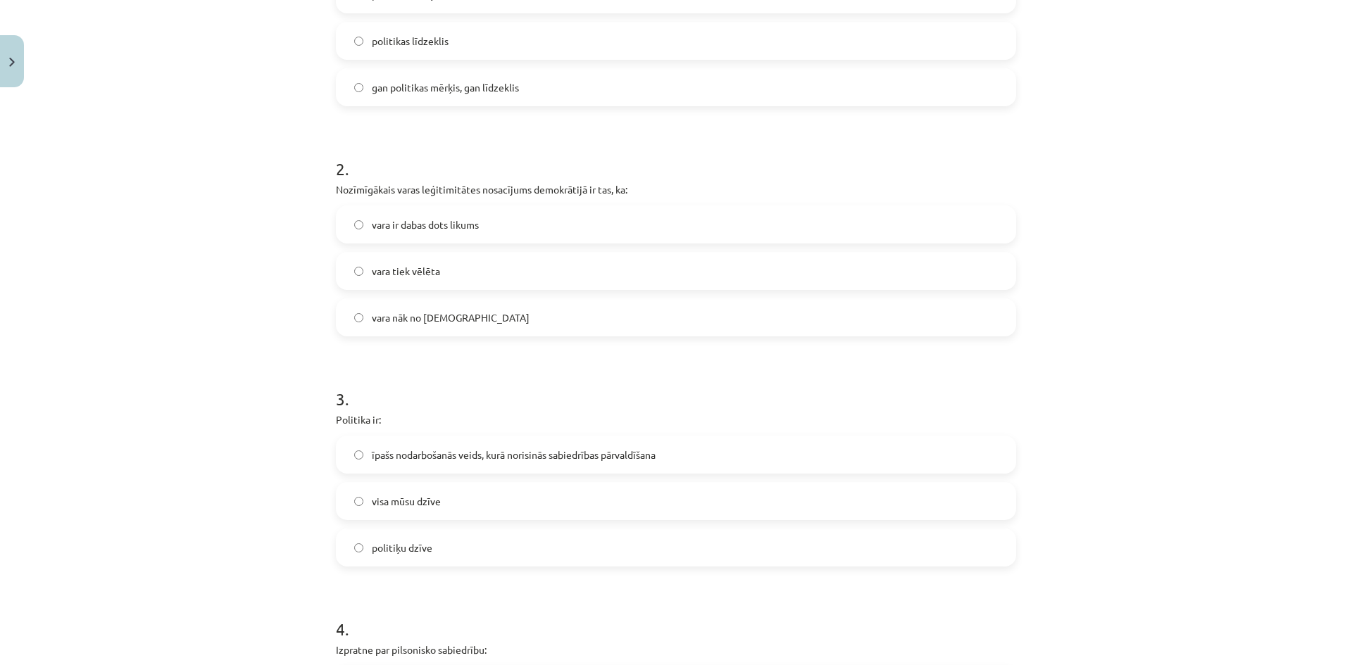
scroll to position [391, 0]
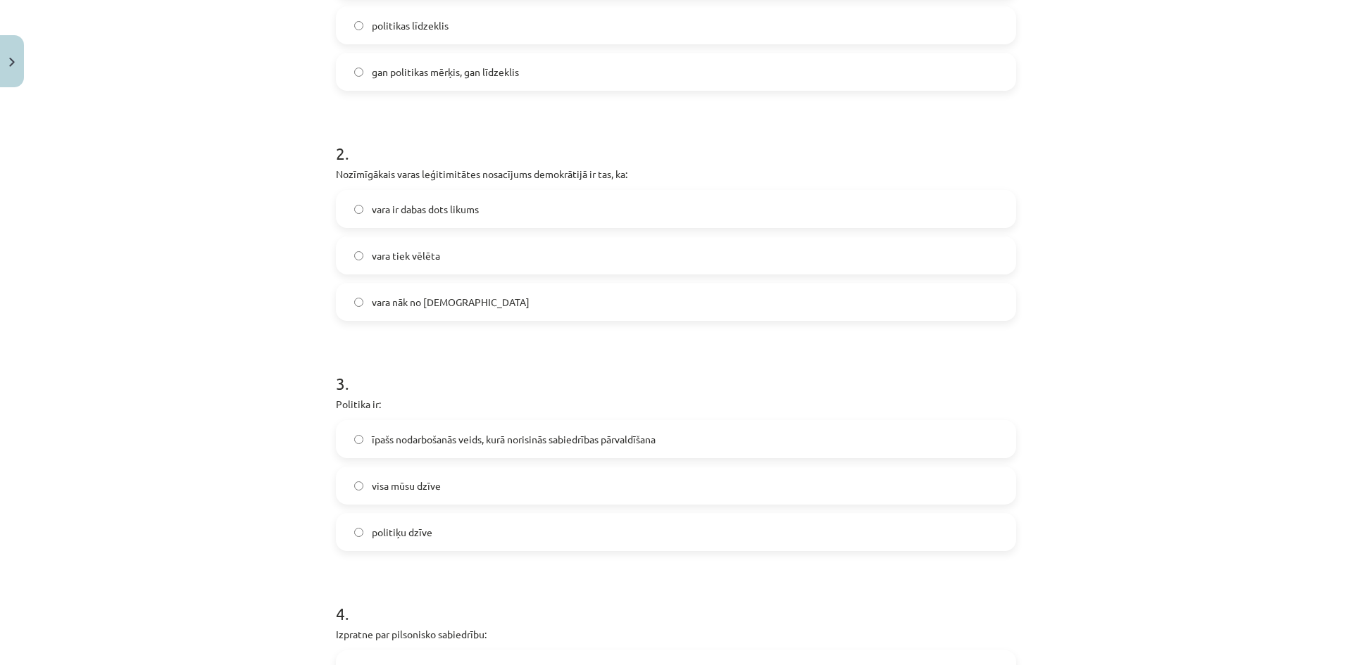
click at [439, 256] on label "vara tiek vēlēta" at bounding box center [675, 255] width 677 height 35
click at [394, 444] on span "īpašs nodarbošanās veids, kurā norisinās sabiedrības pārvaldīšana" at bounding box center [514, 439] width 284 height 15
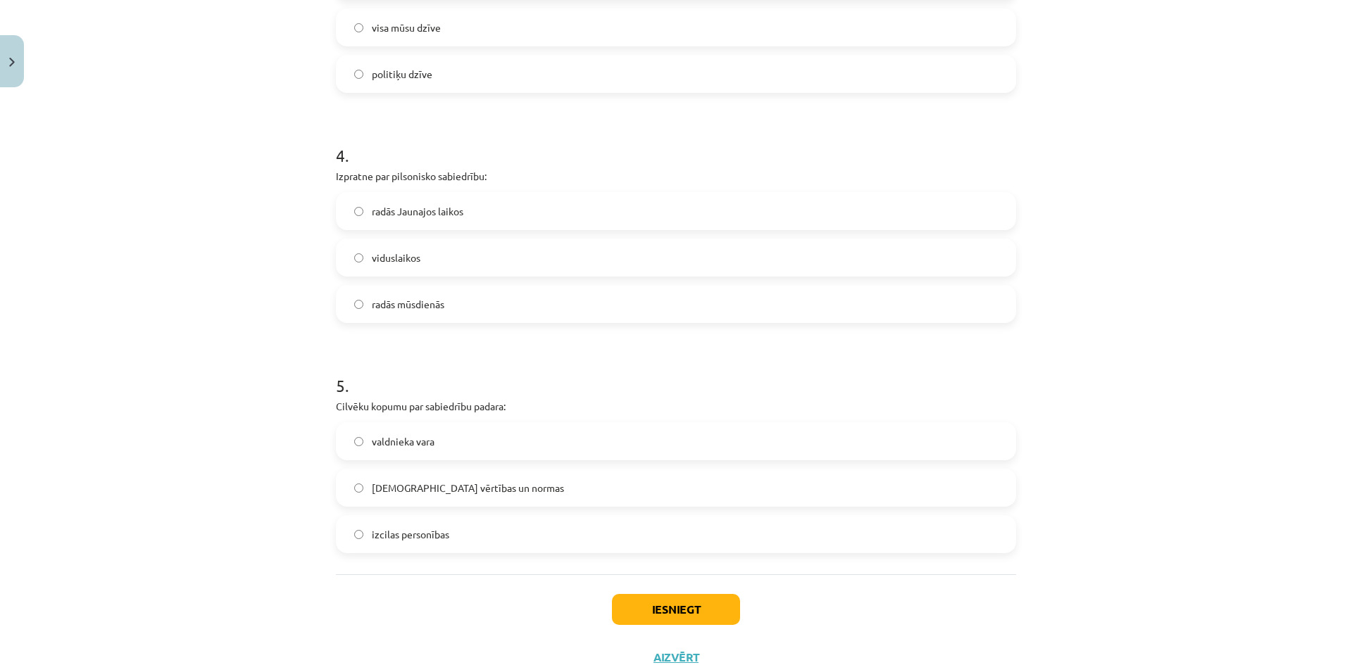
scroll to position [874, 0]
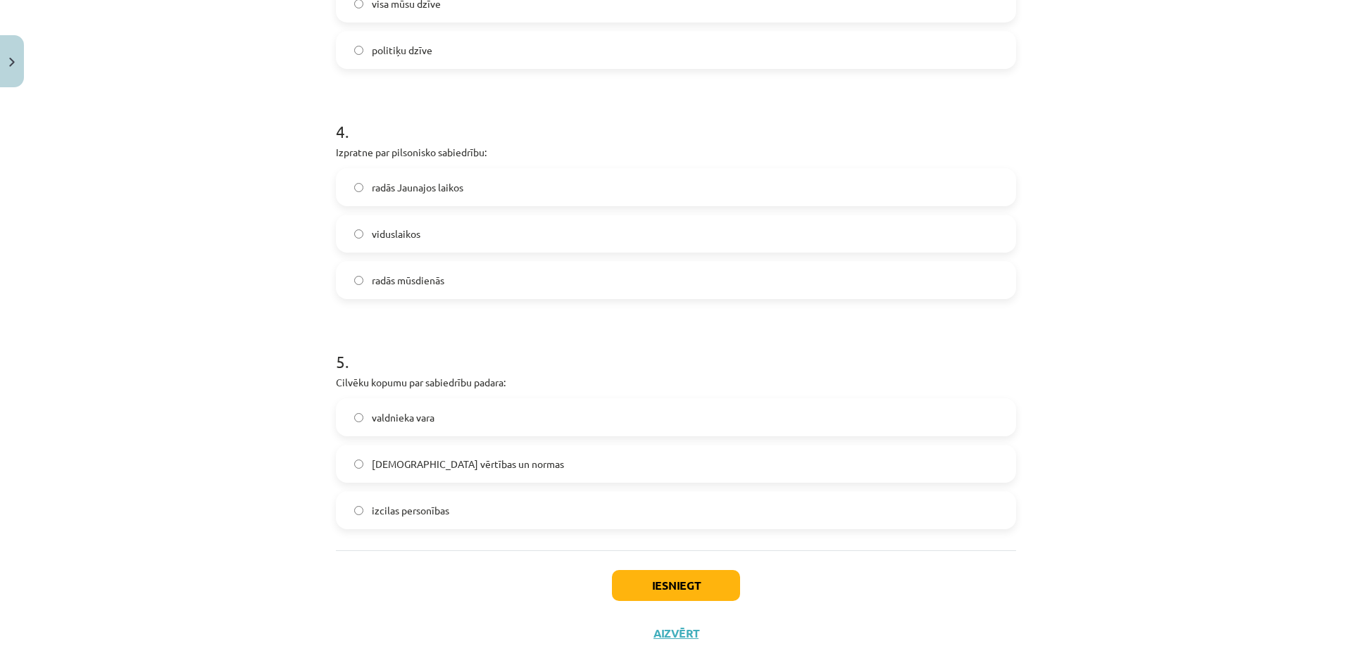
click at [392, 177] on label "radās Jaunajos laikos" at bounding box center [675, 187] width 677 height 35
click at [496, 450] on label "kopīgās vērtības un normas" at bounding box center [675, 463] width 677 height 35
click at [496, 591] on button "Iesniegt" at bounding box center [676, 585] width 128 height 31
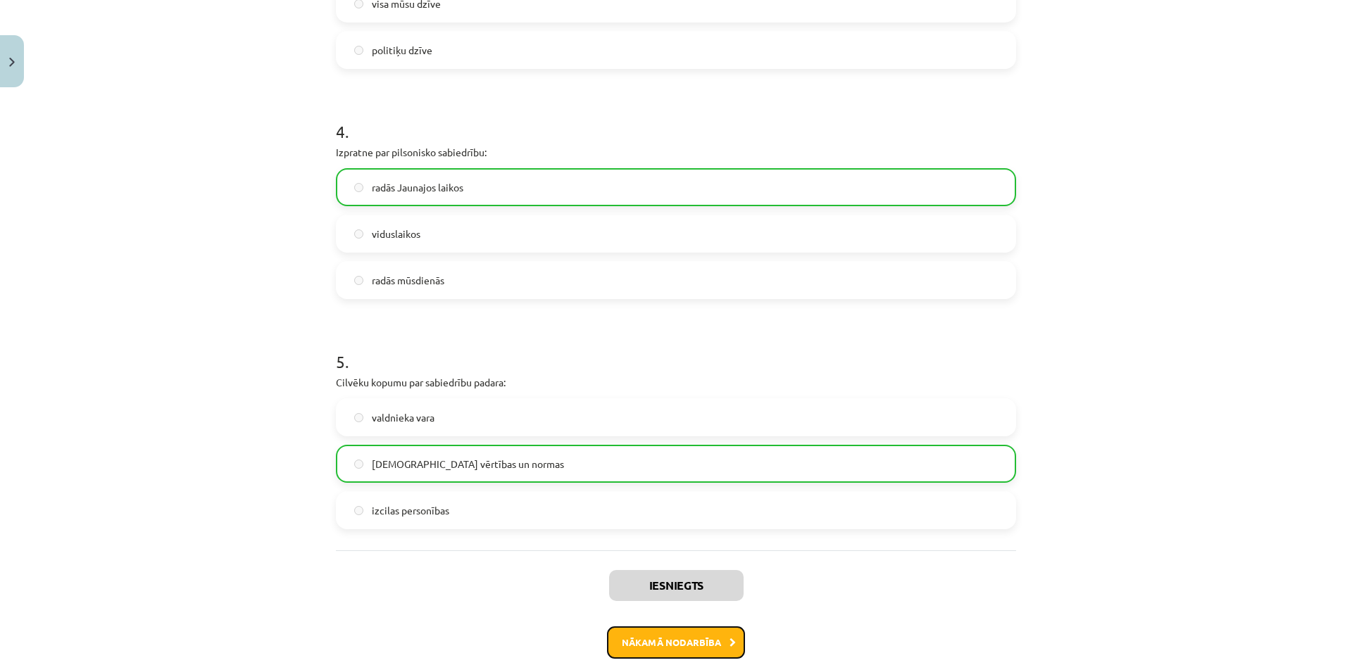
click at [496, 645] on button "Nākamā nodarbība" at bounding box center [676, 643] width 138 height 32
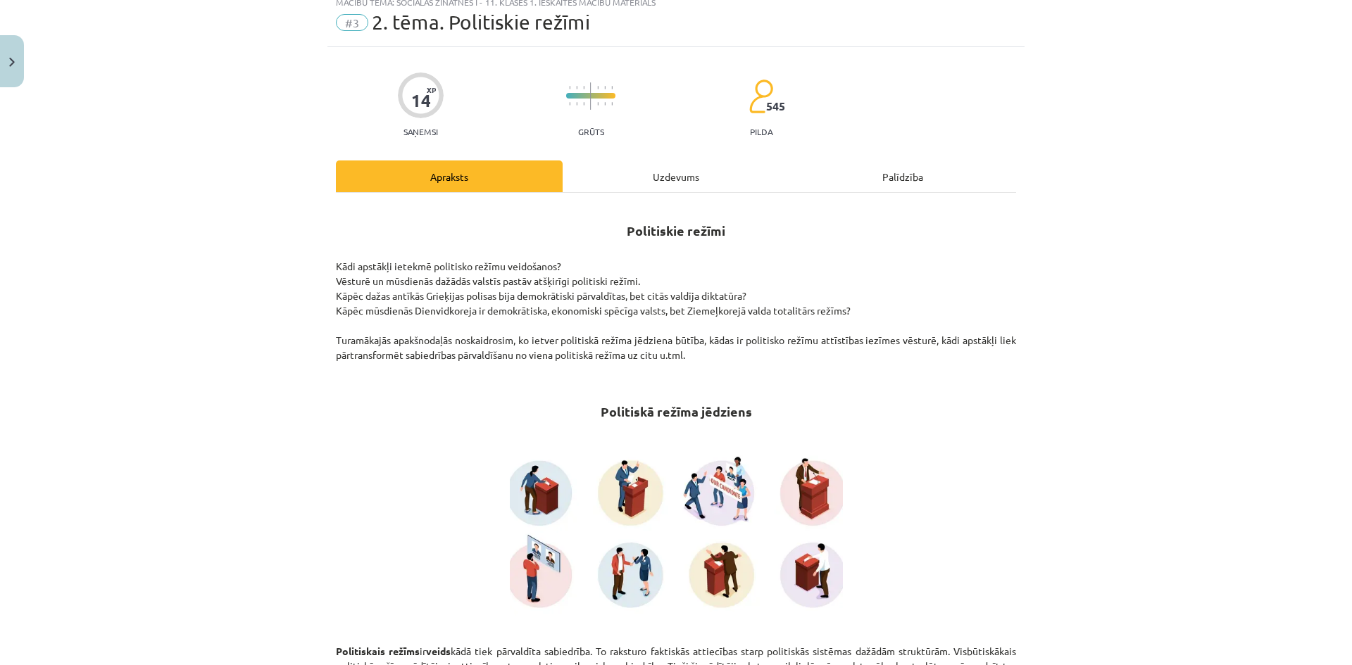
scroll to position [35, 0]
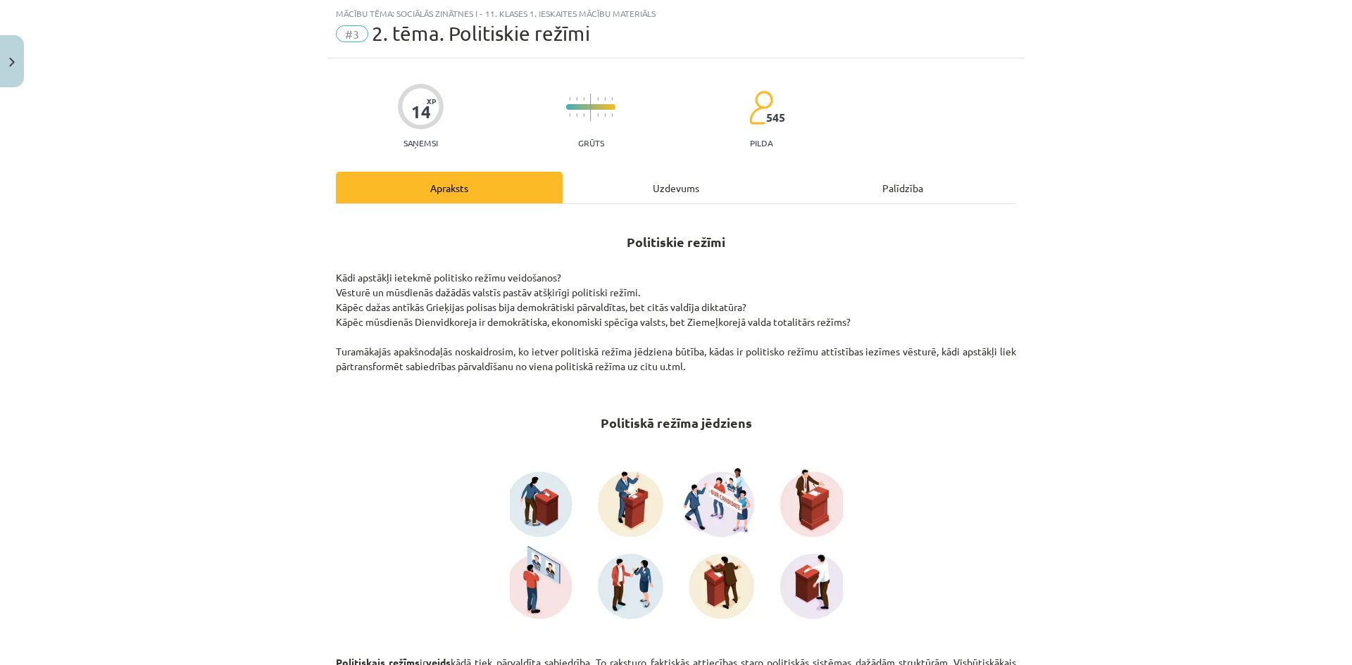
click at [496, 173] on div "Uzdevums" at bounding box center [676, 188] width 227 height 32
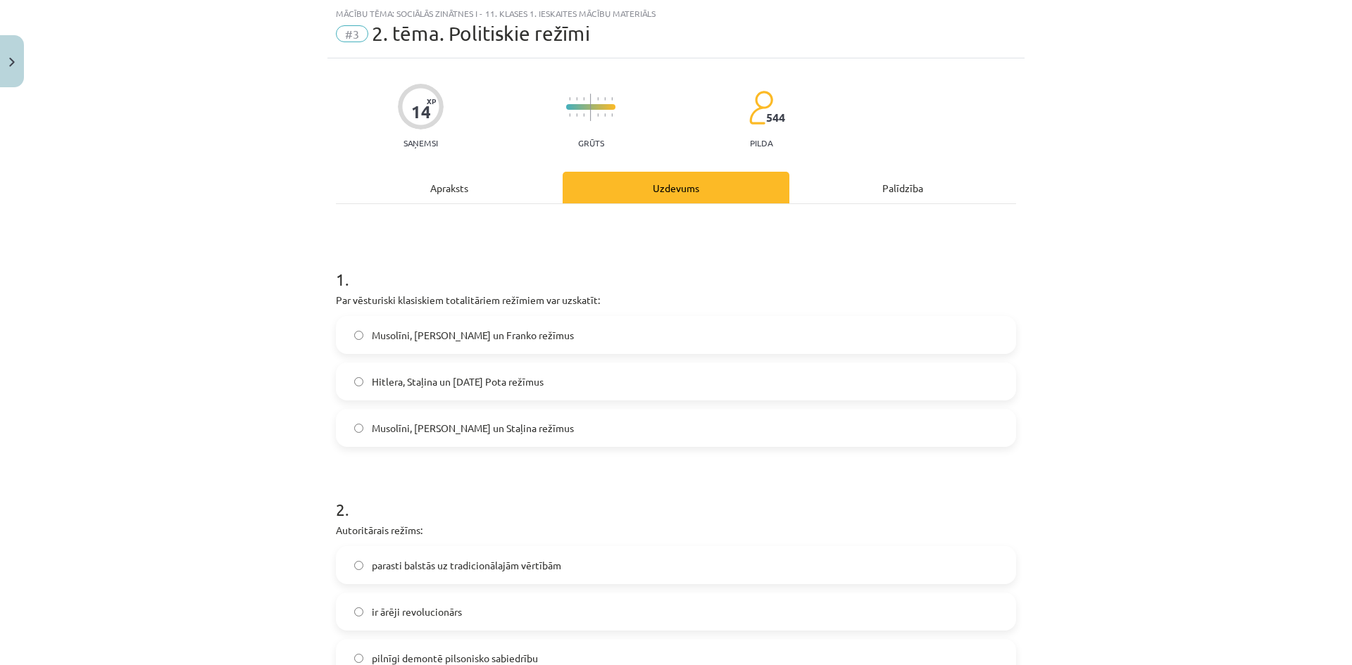
click at [401, 385] on span "Hitlera, Staļina un Pola Pota režīmus" at bounding box center [458, 382] width 172 height 15
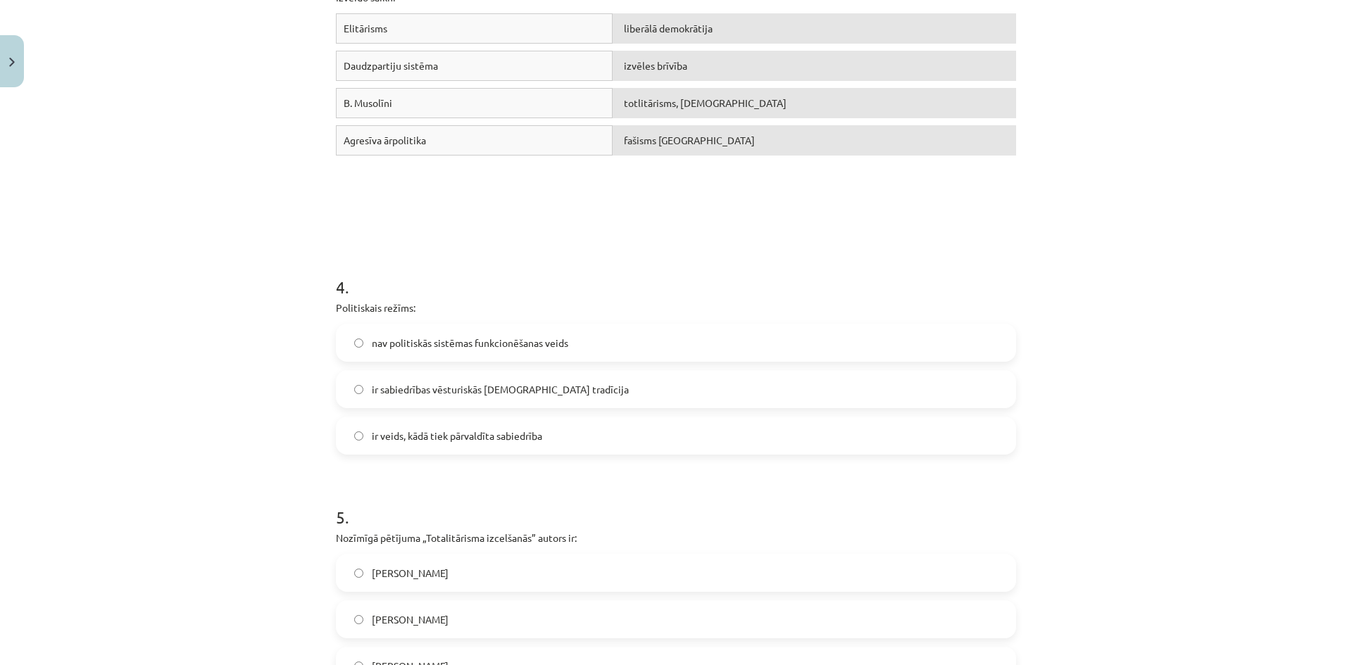
scroll to position [328, 0]
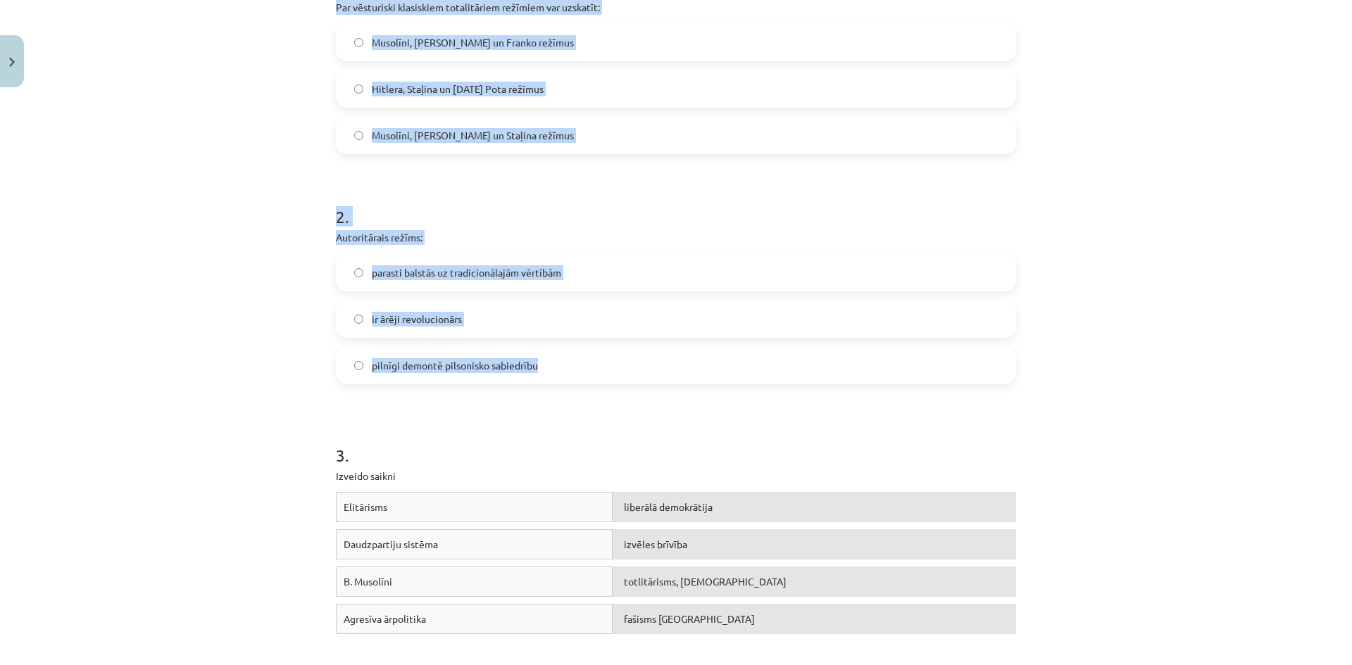
drag, startPoint x: 325, startPoint y: 270, endPoint x: 687, endPoint y: 371, distance: 375.8
click at [496, 371] on div "14 XP Saņemsi Grūts 544 pilda Apraksts Uzdevums Palīdzība 1 . Par vēsturiski kl…" at bounding box center [675, 644] width 697 height 1757
copy form "1 . Par vēsturiski klasiskiem totalitāriem režīmiem var uzskatīt: Musolīni, Hit…"
click at [467, 181] on form "1 . Par vēsturiski klasiskiem totalitāriem režīmiem var uzskatīt: Musolīni, Hit…" at bounding box center [676, 673] width 680 height 1442
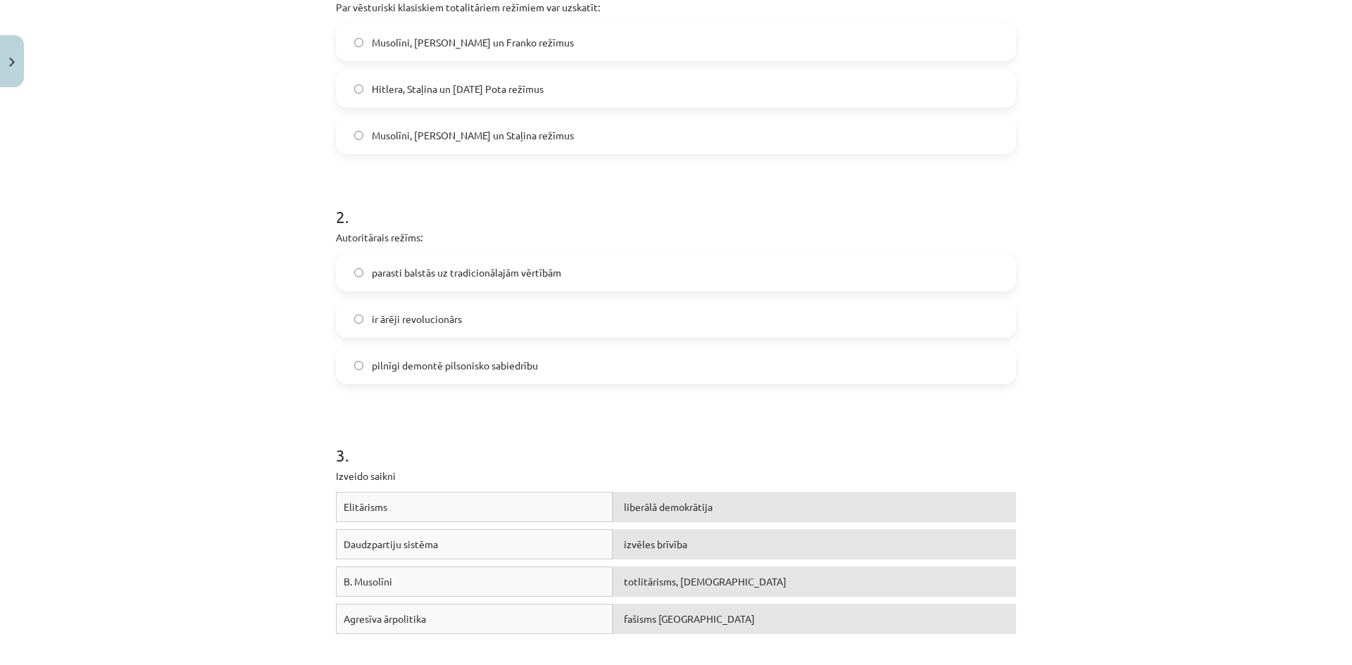
click at [464, 369] on span "pilnīgi demontē pilsonisko sabiedrību" at bounding box center [455, 365] width 166 height 15
click at [469, 266] on span "parasti balstās uz tradicionālajām vērtībām" at bounding box center [466, 272] width 189 height 15
click at [496, 433] on h1 "3 ." at bounding box center [676, 443] width 680 height 44
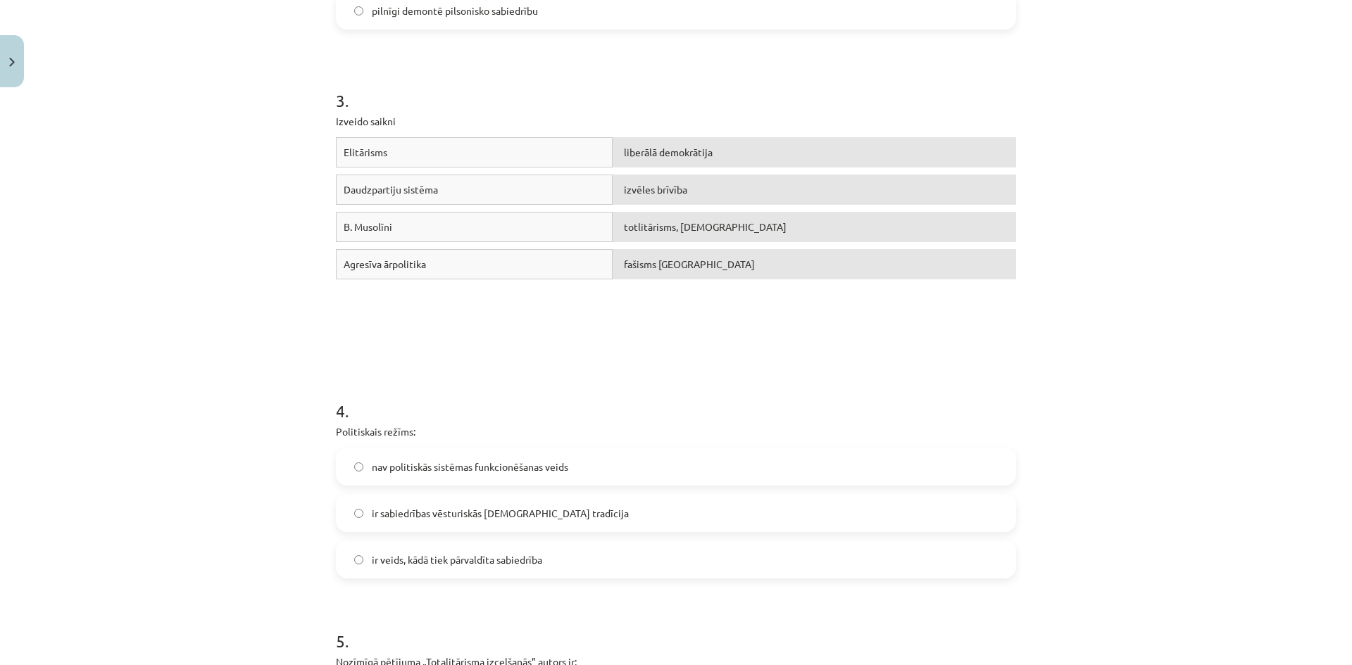
scroll to position [702, 0]
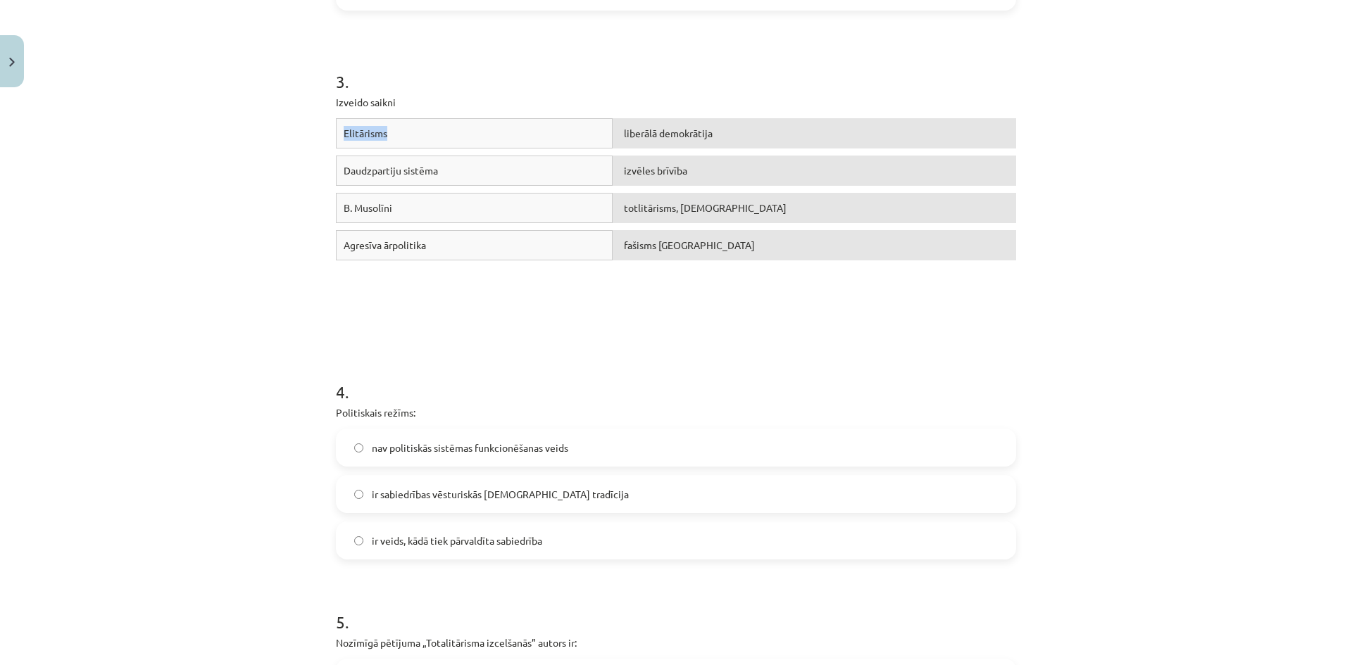
drag, startPoint x: 337, startPoint y: 127, endPoint x: 394, endPoint y: 128, distance: 57.7
click at [394, 128] on div "Elitārisms" at bounding box center [474, 133] width 277 height 30
copy span "Elitārisms"
click at [496, 73] on h1 "3 ." at bounding box center [676, 69] width 680 height 44
drag, startPoint x: 400, startPoint y: 128, endPoint x: 330, endPoint y: 131, distance: 70.5
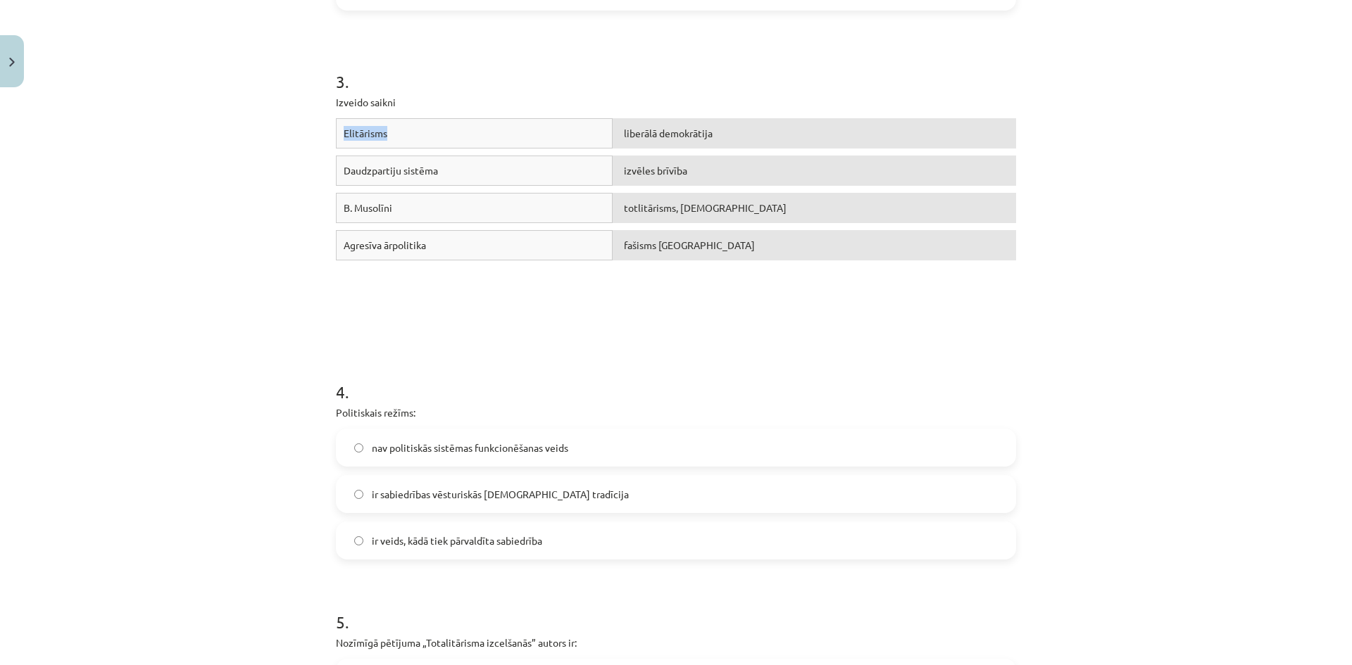
click at [330, 131] on div "14 XP Saņemsi Grūts 544 pilda Apraksts Uzdevums Palīdzība 1 . Par vēsturiski kl…" at bounding box center [675, 270] width 697 height 1757
copy span "Elitārisms"
click at [485, 80] on h1 "3 ." at bounding box center [676, 69] width 680 height 44
click at [477, 360] on h1 "4 ." at bounding box center [676, 380] width 680 height 44
click at [496, 344] on form "1 . Par vēsturiski klasiskiem totalitāriem režīmiem var uzskatīt: Musolīni, Hit…" at bounding box center [676, 299] width 680 height 1442
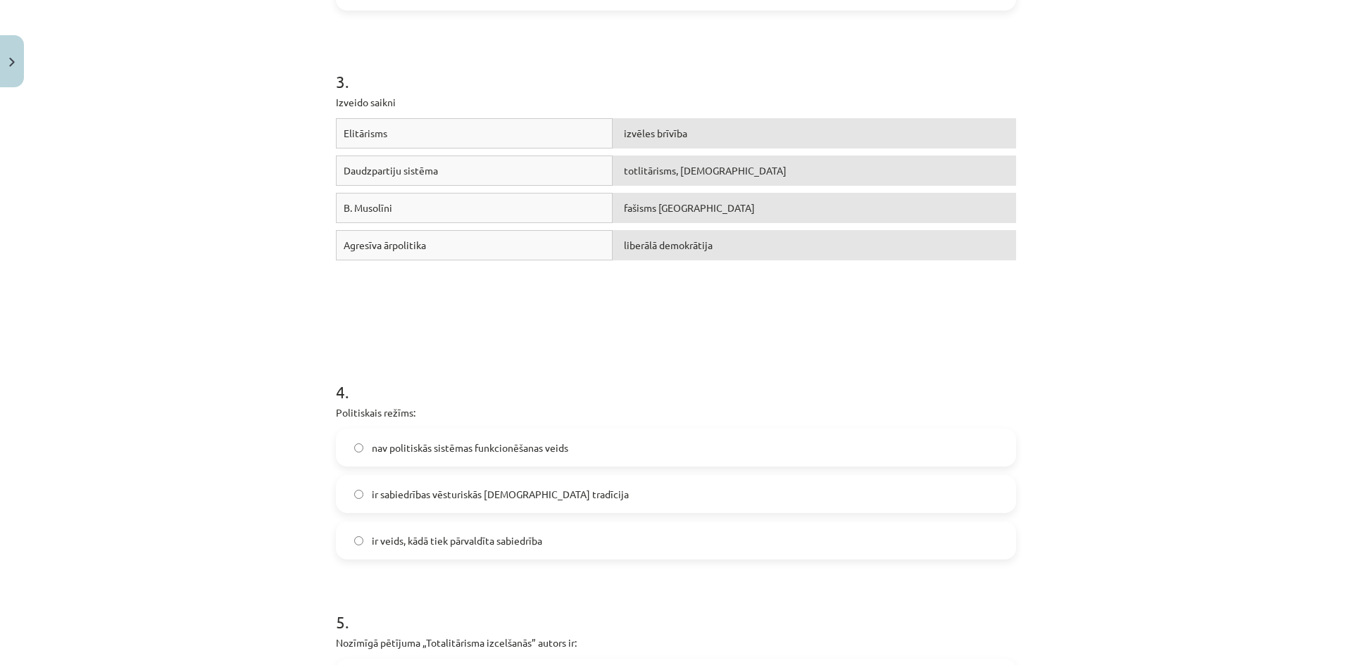
click at [496, 344] on form "1 . Par vēsturiski klasiskiem totalitāriem režīmiem var uzskatīt: Musolīni, Hit…" at bounding box center [676, 299] width 680 height 1442
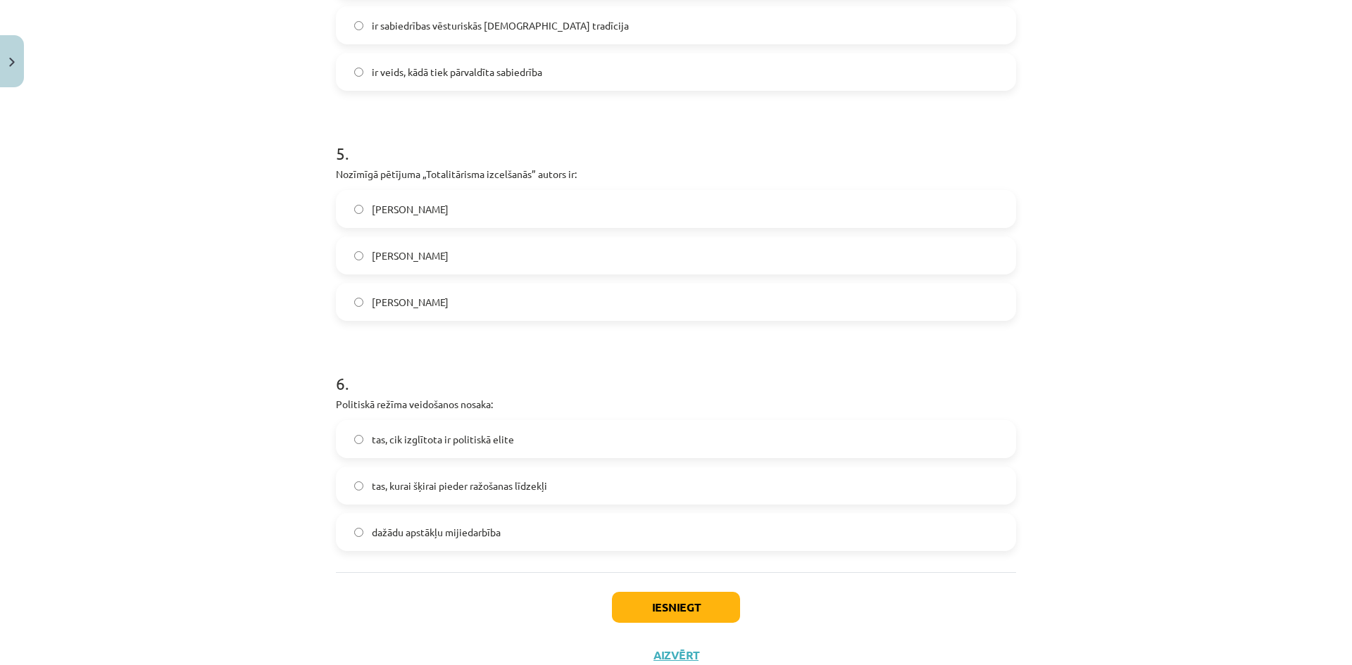
scroll to position [1220, 0]
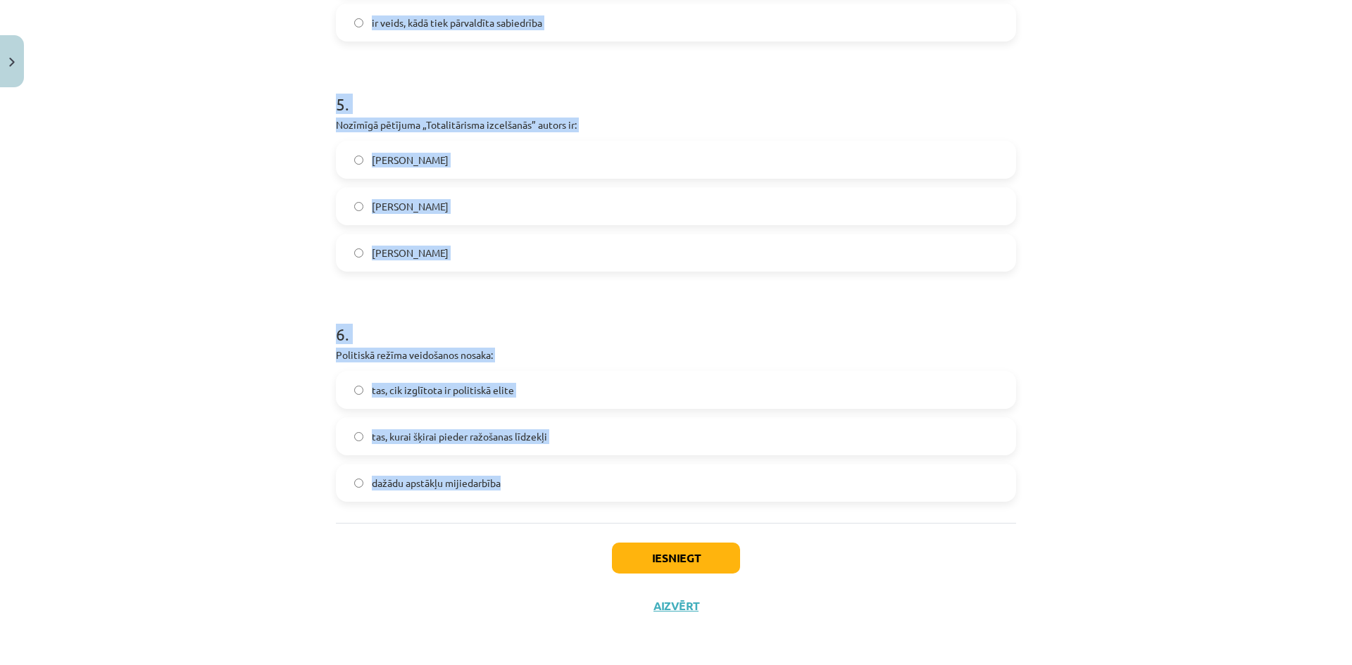
drag, startPoint x: 326, startPoint y: 410, endPoint x: 686, endPoint y: 473, distance: 366.0
copy form "Politiskais režīms: nav politiskās sistēmas funkcionēšanas veids ir sabiedrības…"
click at [496, 80] on h1 "5 ." at bounding box center [676, 92] width 680 height 44
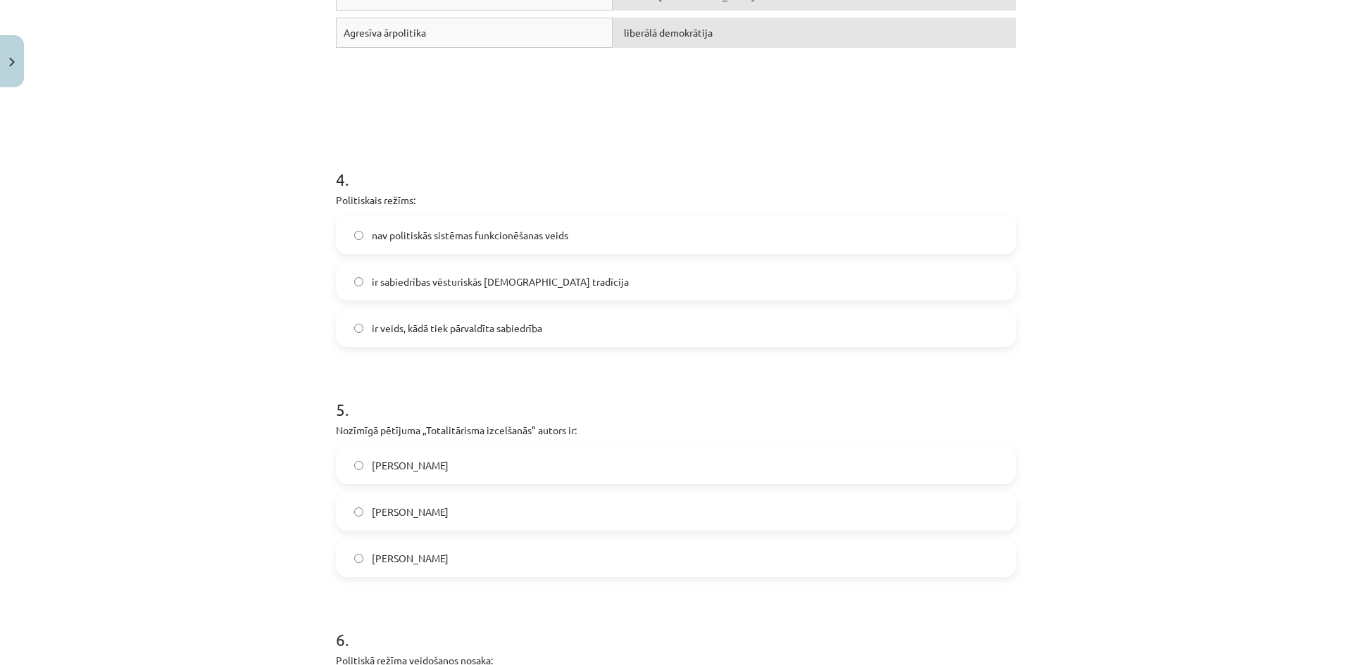
scroll to position [908, 0]
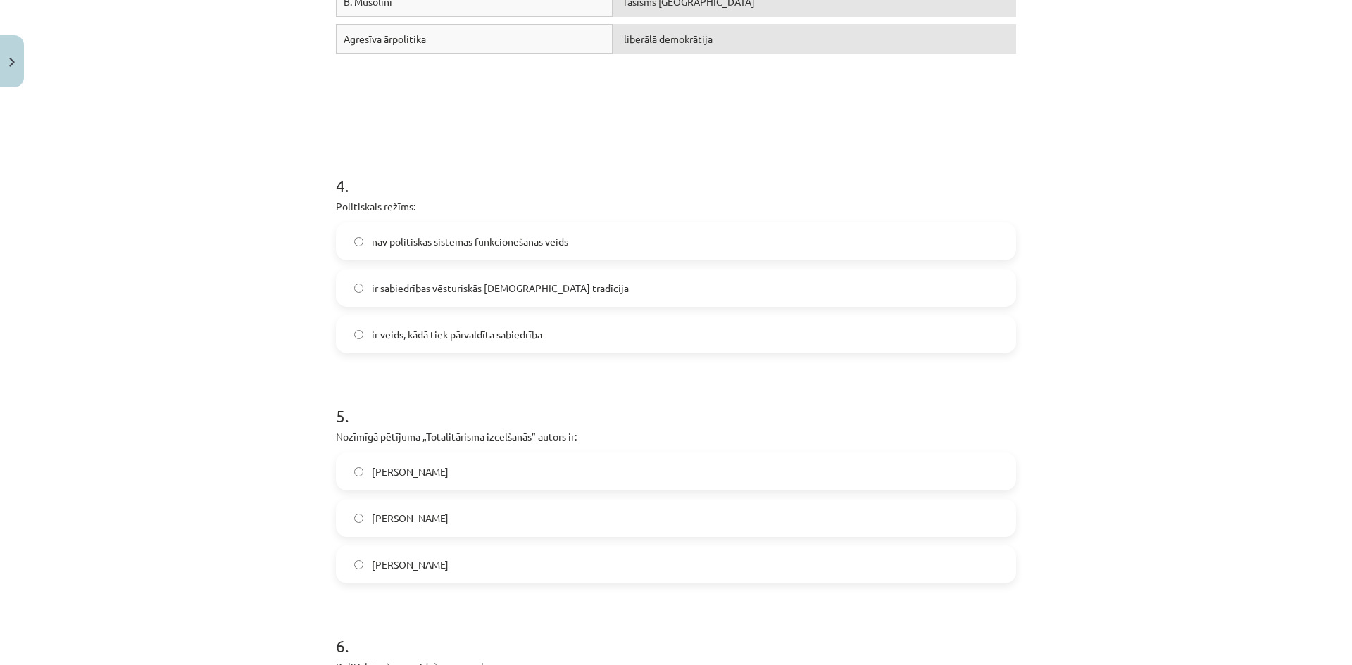
click at [496, 294] on span "ir sabiedrības vēsturiskās kopdzīves tradīcija" at bounding box center [500, 288] width 257 height 15
click at [496, 320] on label "ir veids, kādā tiek pārvaldīta sabiedrība" at bounding box center [675, 334] width 677 height 35
drag, startPoint x: 508, startPoint y: 505, endPoint x: 822, endPoint y: 403, distance: 330.0
click at [496, 403] on div "5 . Nozīmīgā pētījuma „Totalitārisma izcelšanās” autors ir: Raimons Ārons Hanna…" at bounding box center [676, 483] width 680 height 202
click at [496, 407] on h1 "5 ." at bounding box center [676, 404] width 680 height 44
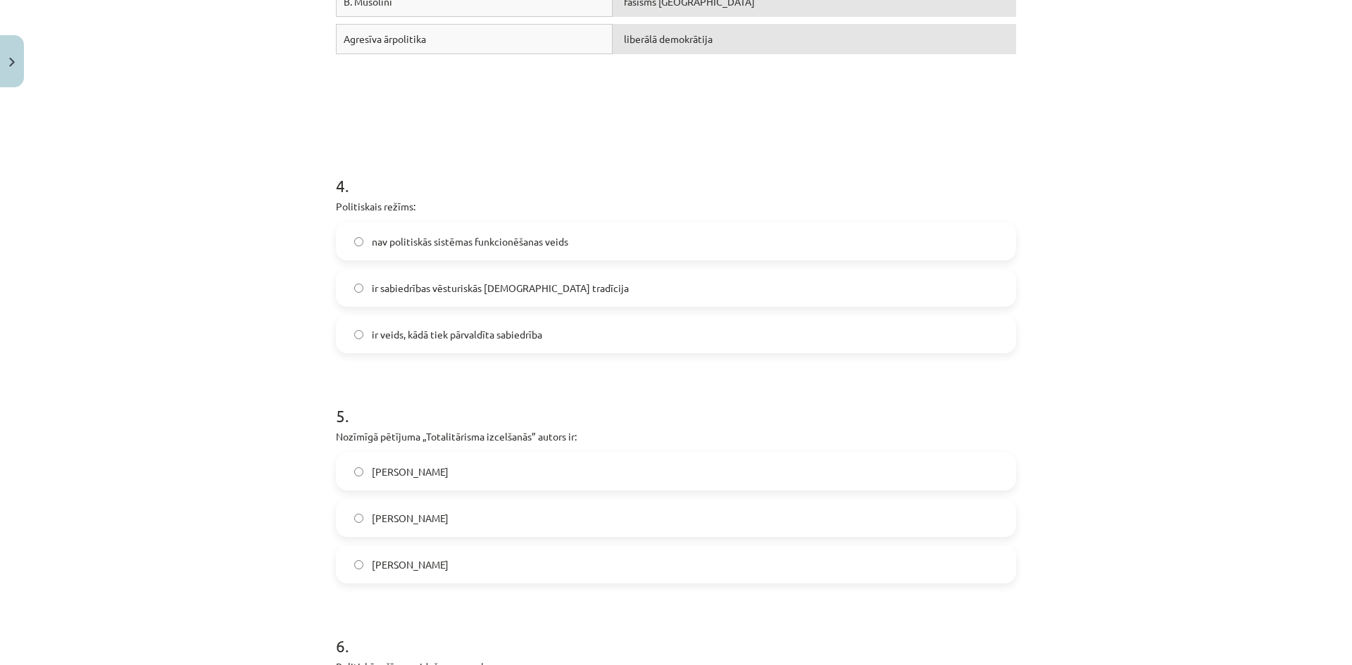
click at [496, 505] on label "Hanna Ārendte" at bounding box center [675, 518] width 677 height 35
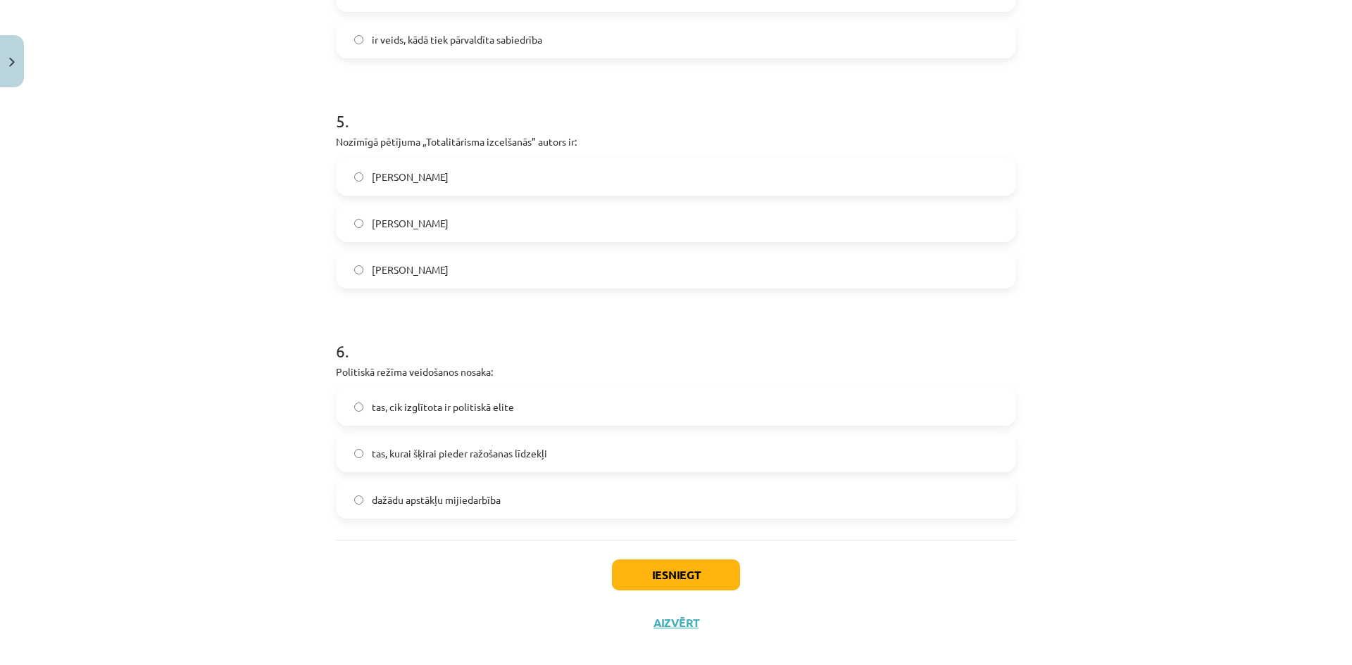
scroll to position [1205, 0]
click at [496, 493] on label "dažādu apstākļu mijiedarbība" at bounding box center [675, 497] width 677 height 35
click at [496, 582] on button "Iesniegt" at bounding box center [676, 573] width 128 height 31
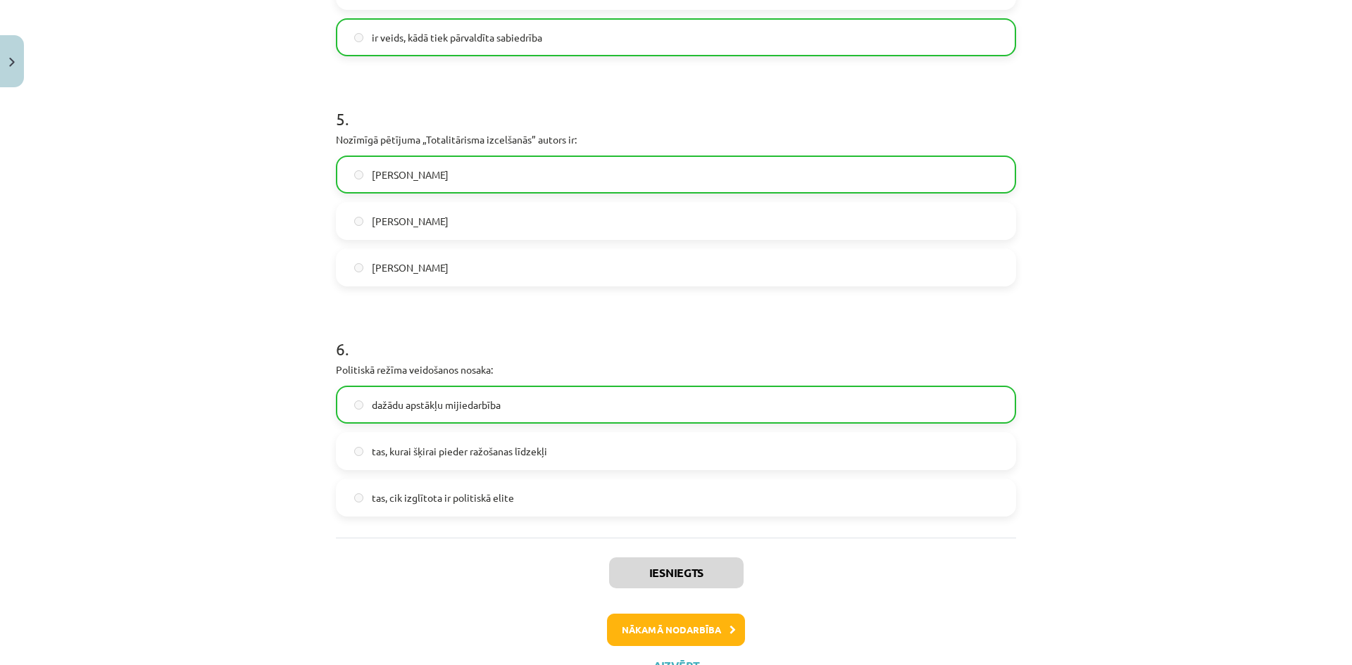
scroll to position [1159, 0]
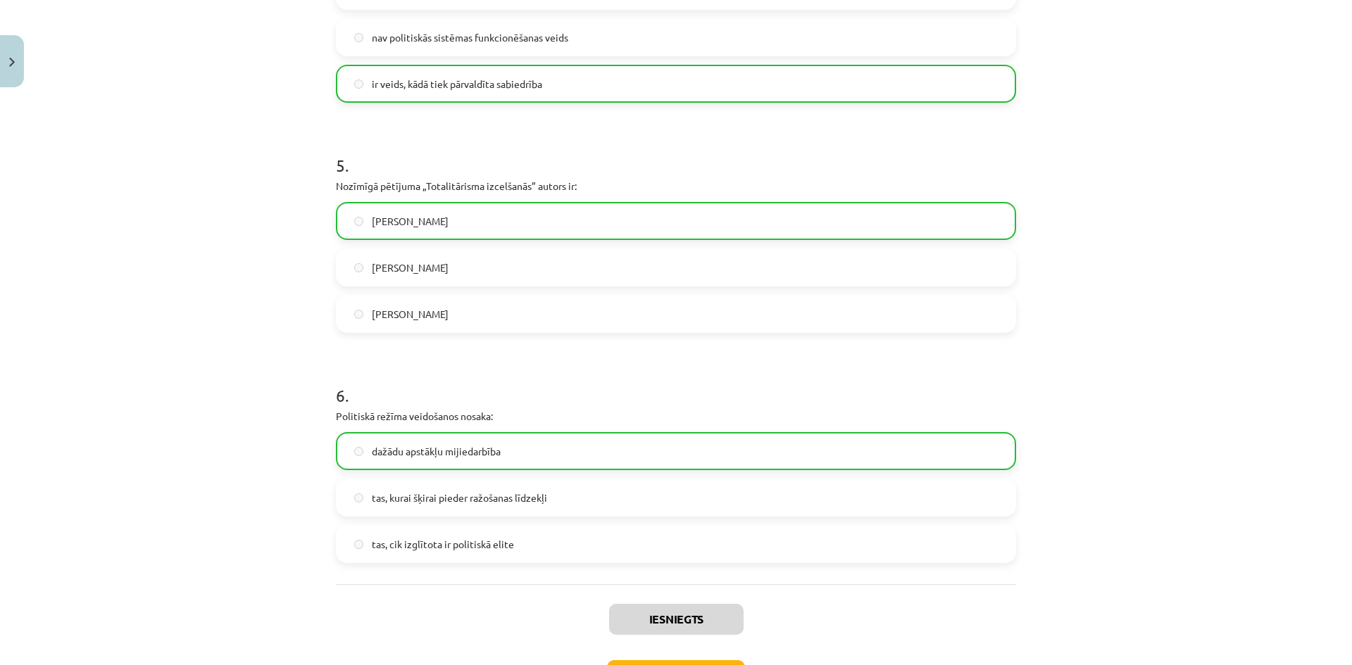
click at [496, 645] on div "Iesniegts Nākamā nodarbība Aizvērt" at bounding box center [676, 656] width 680 height 144
click at [496, 645] on button "Nākamā nodarbība" at bounding box center [676, 676] width 138 height 32
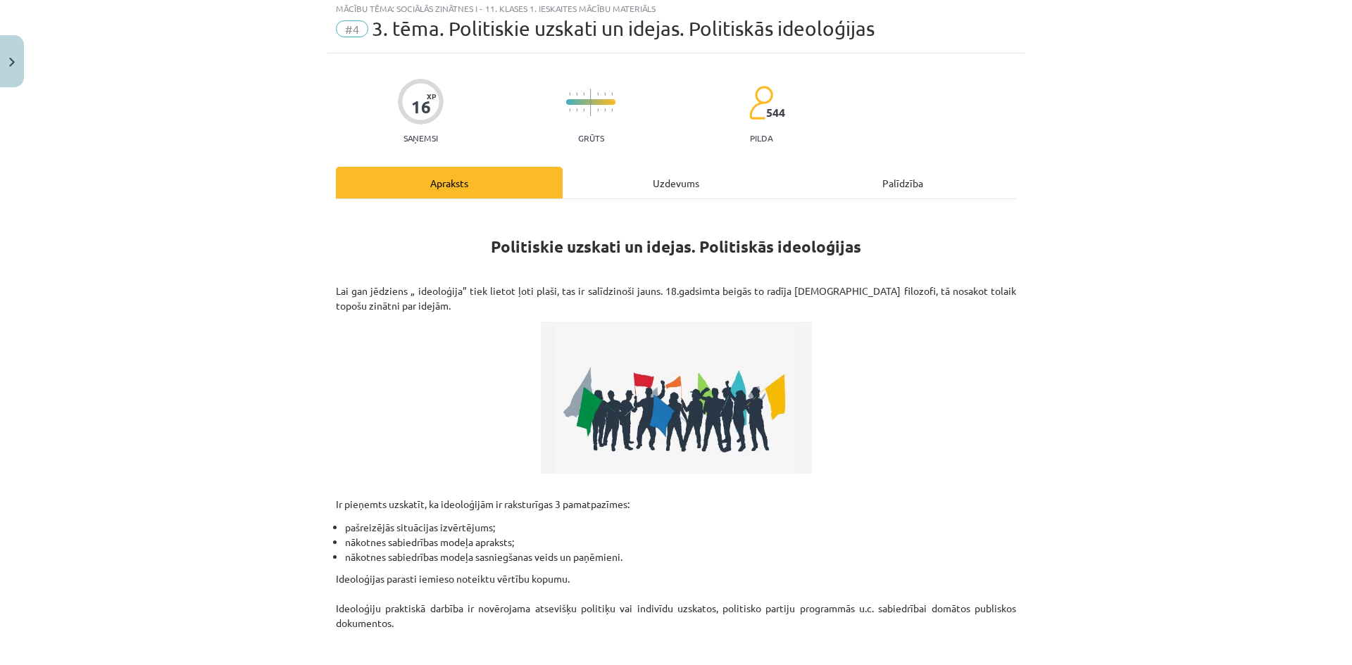
scroll to position [35, 0]
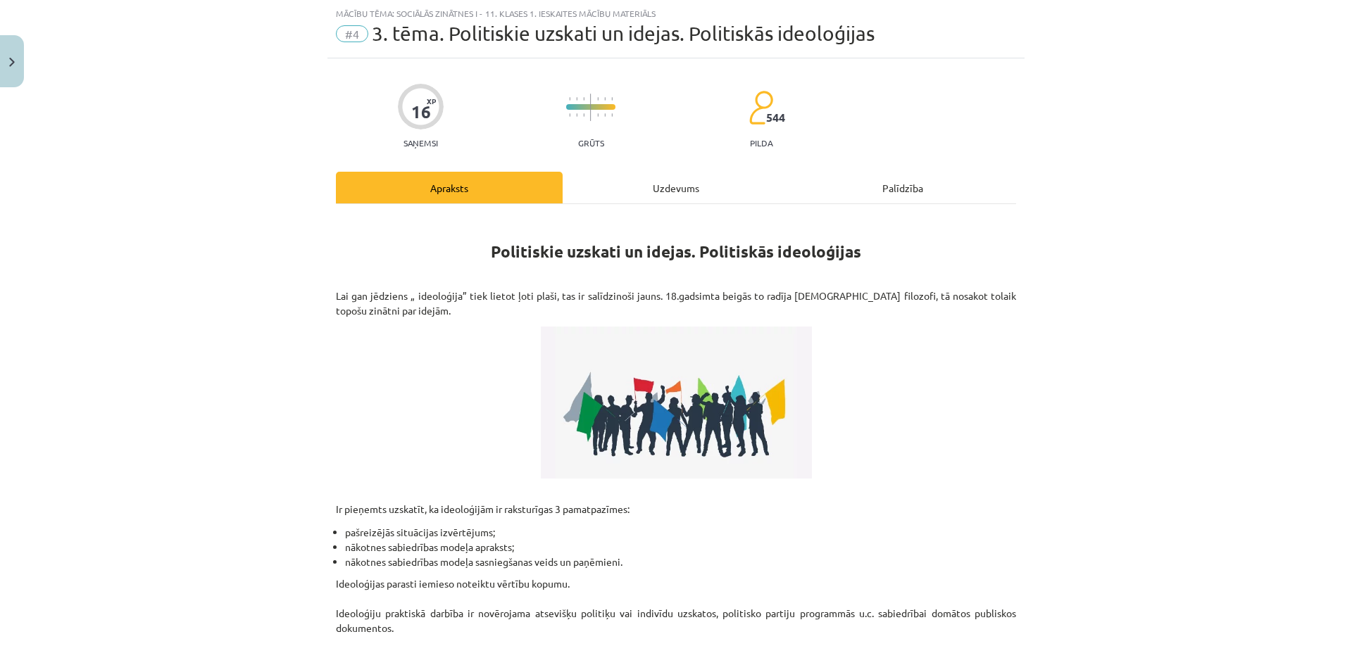
click at [496, 184] on div "Uzdevums" at bounding box center [676, 188] width 227 height 32
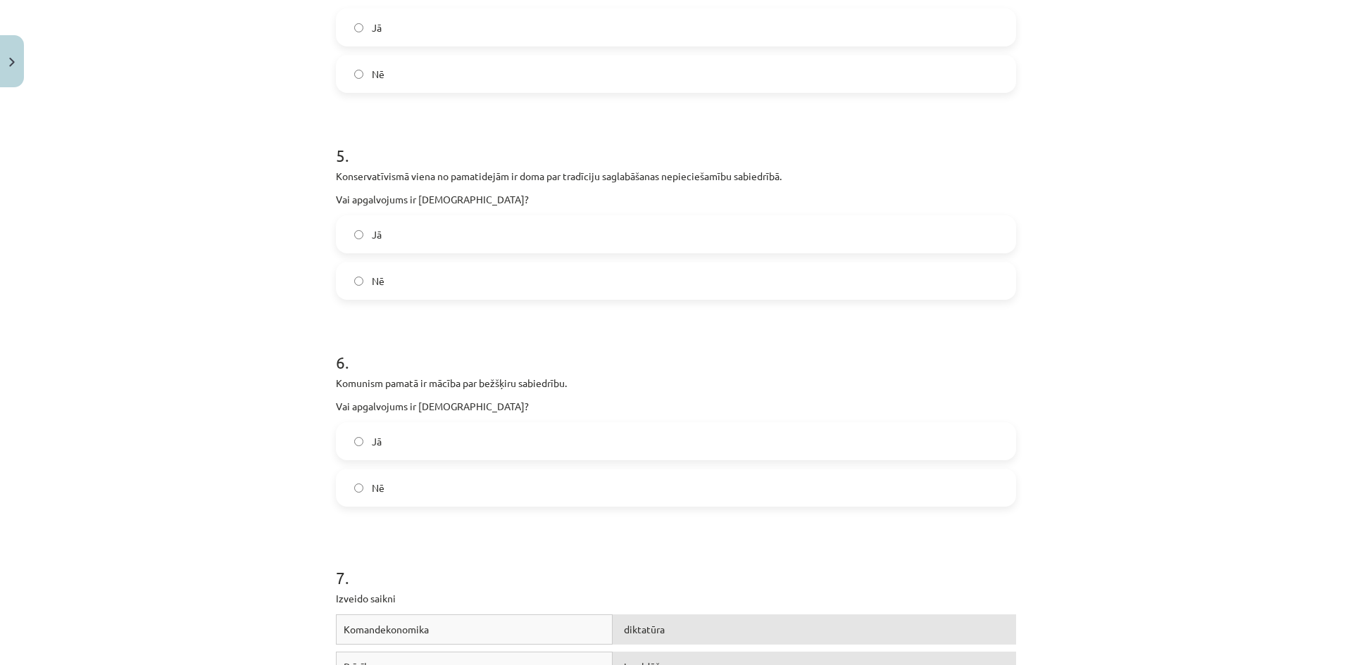
scroll to position [1309, 0]
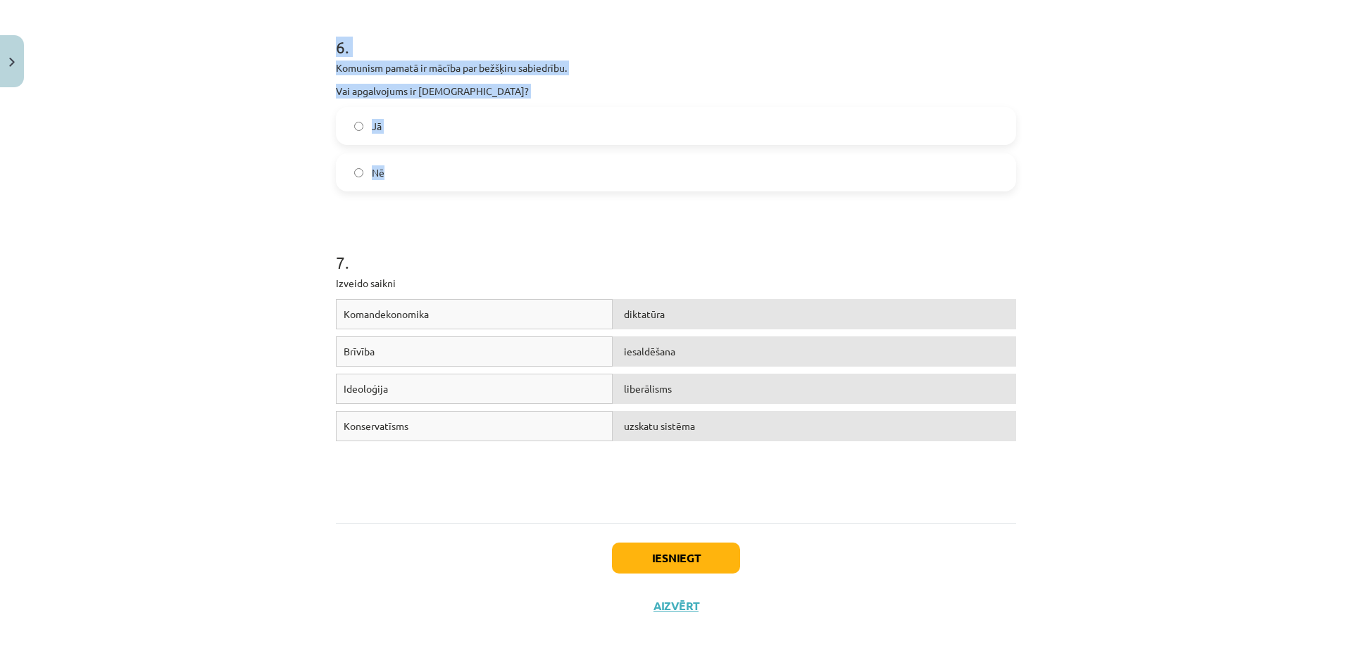
drag, startPoint x: 330, startPoint y: 292, endPoint x: 610, endPoint y: 150, distance: 314.3
copy form "Deportācijas Latvijā tika realizētas radikālā liberālisma idejas ietvaros. Vai …"
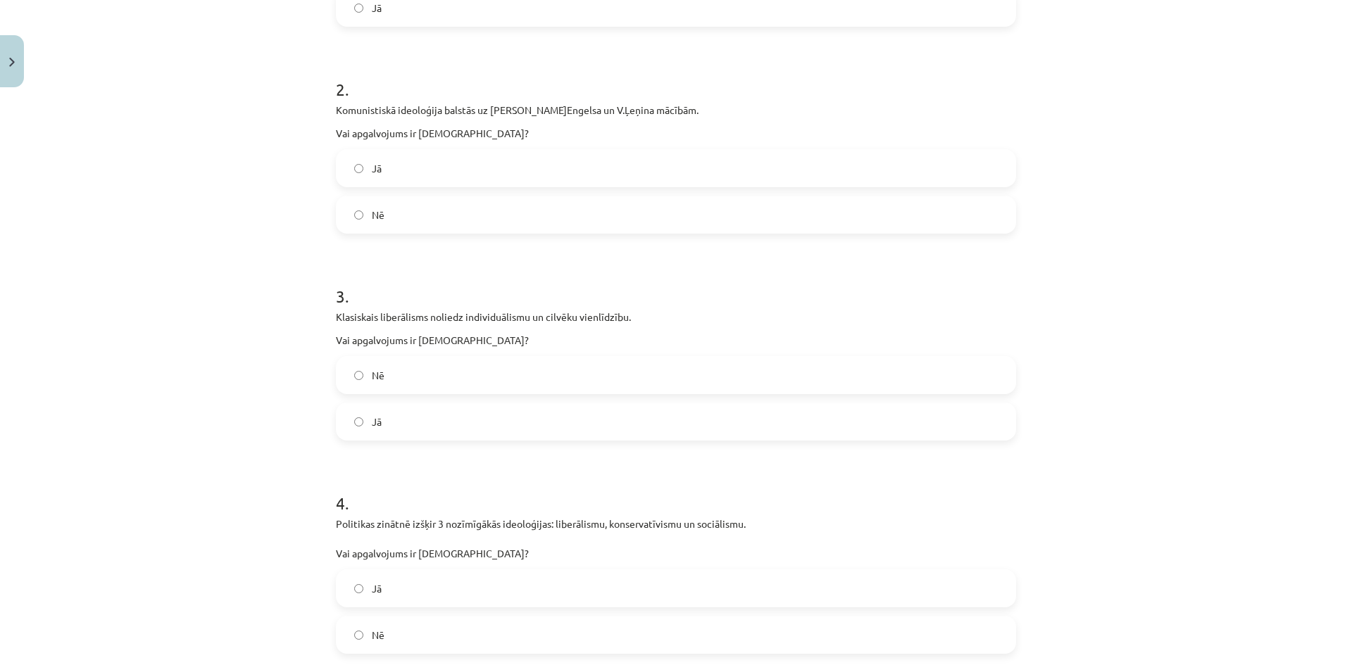
scroll to position [0, 0]
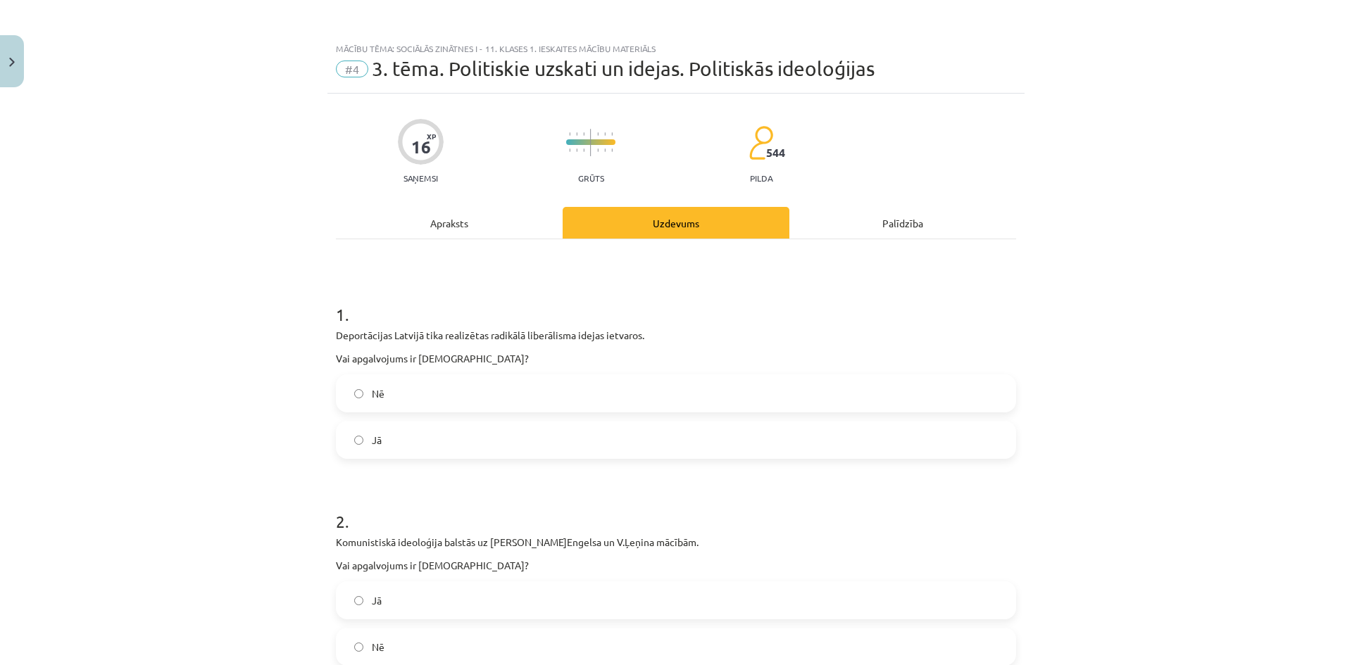
click at [406, 394] on label "Nē" at bounding box center [675, 393] width 677 height 35
click at [441, 615] on label "Jā" at bounding box center [675, 600] width 677 height 35
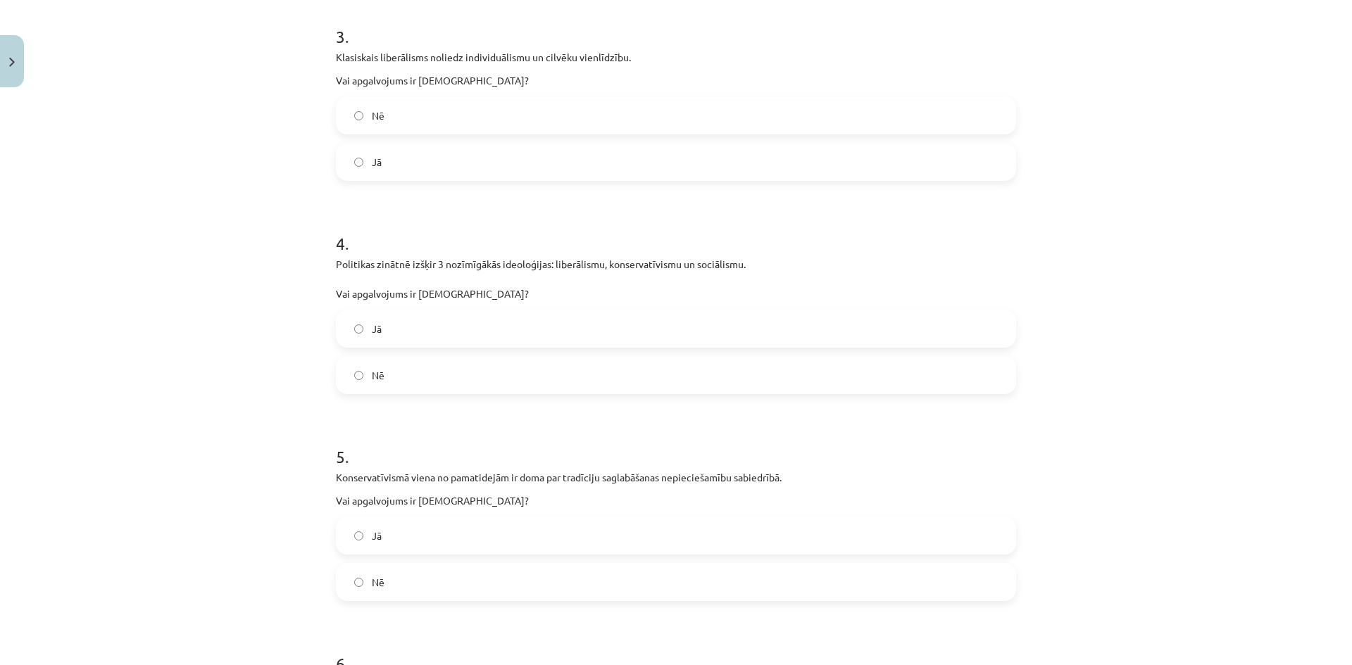
scroll to position [688, 0]
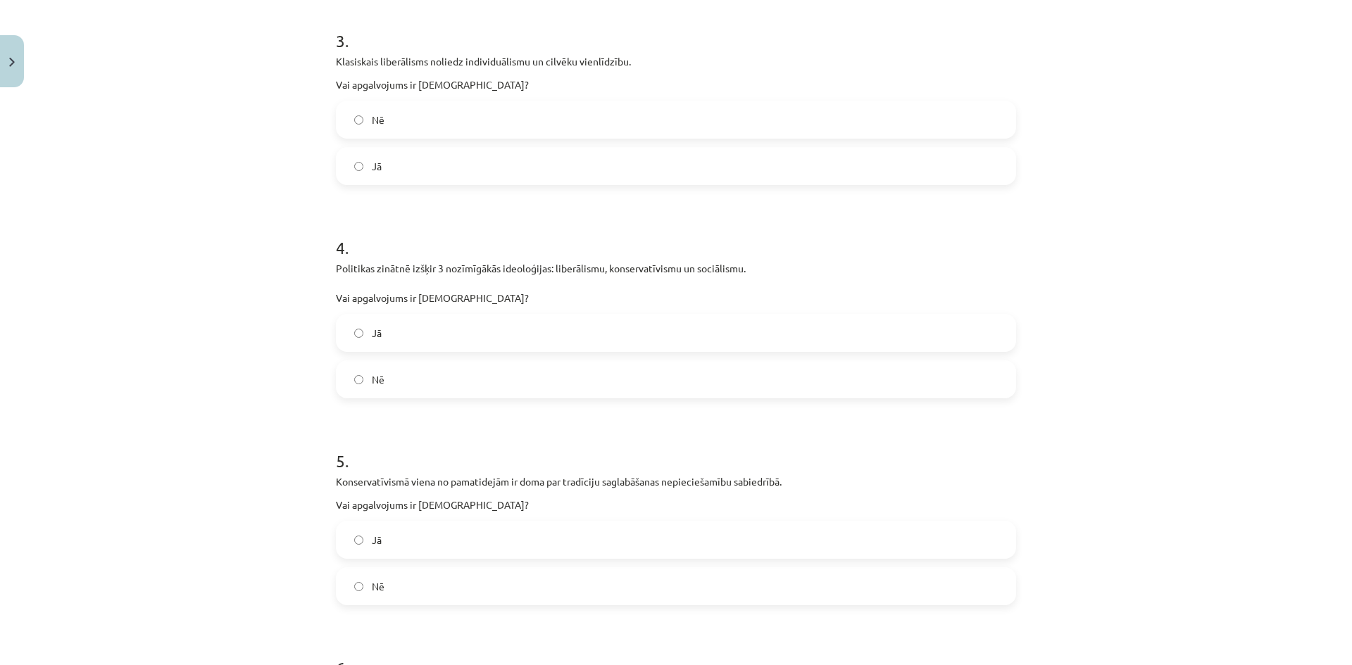
click at [399, 376] on label "Nē" at bounding box center [675, 379] width 677 height 35
click at [418, 341] on label "Jā" at bounding box center [675, 332] width 677 height 35
click at [468, 128] on label "Nē" at bounding box center [675, 119] width 677 height 35
click at [396, 546] on label "Jā" at bounding box center [675, 539] width 677 height 35
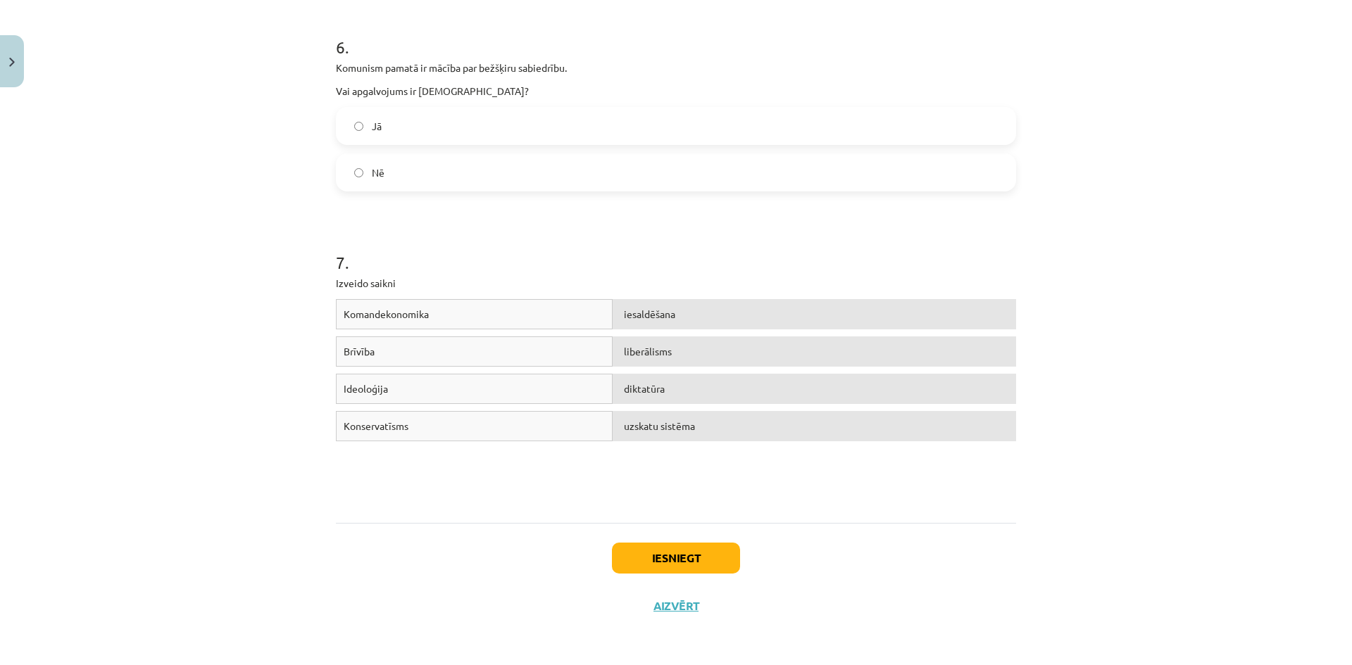
click at [496, 113] on label "Jā" at bounding box center [675, 125] width 677 height 35
click at [496, 546] on button "Iesniegt" at bounding box center [676, 558] width 128 height 31
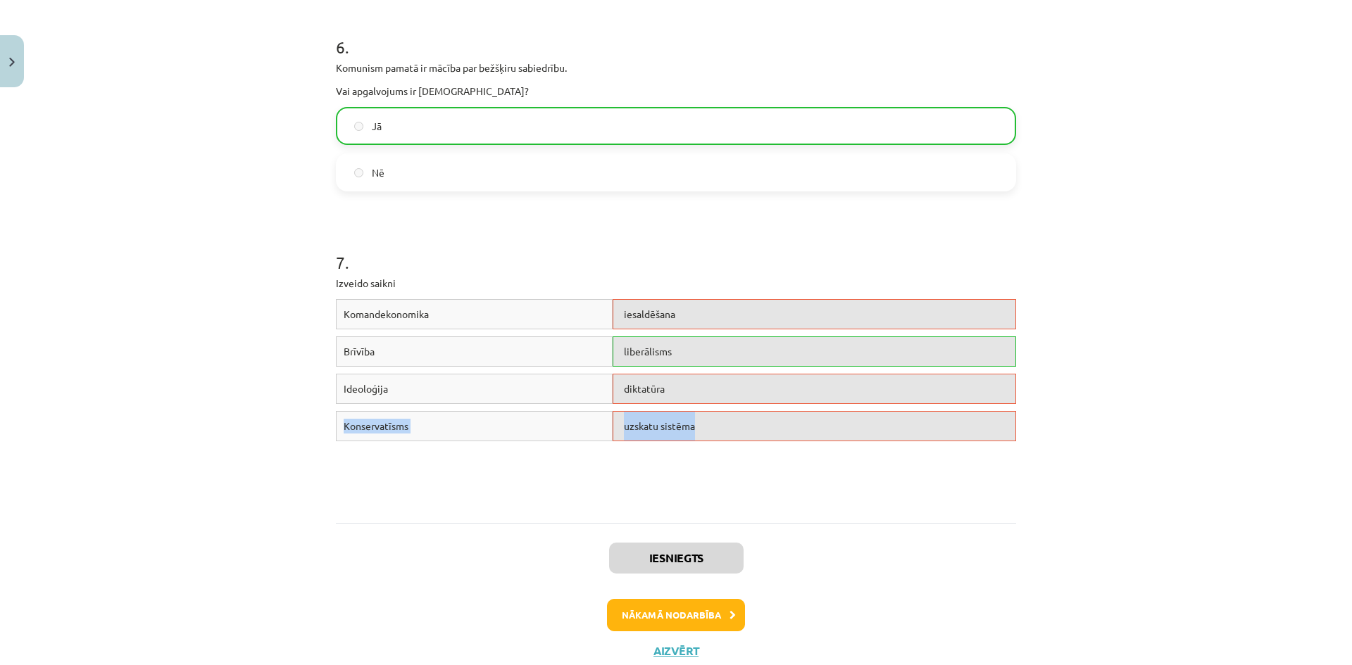
drag, startPoint x: 695, startPoint y: 390, endPoint x: 698, endPoint y: 446, distance: 55.7
click at [496, 446] on div "Komandekonomika iesaldēšana Brīvība liberālisms Ideoloģija diktatūra Konservatī…" at bounding box center [676, 404] width 680 height 211
click at [496, 470] on div "Komandekonomika iesaldēšana Brīvība liberālisms Ideoloģija diktatūra Konservatī…" at bounding box center [676, 404] width 680 height 211
click at [496, 606] on button "Nākamā nodarbība" at bounding box center [676, 615] width 138 height 32
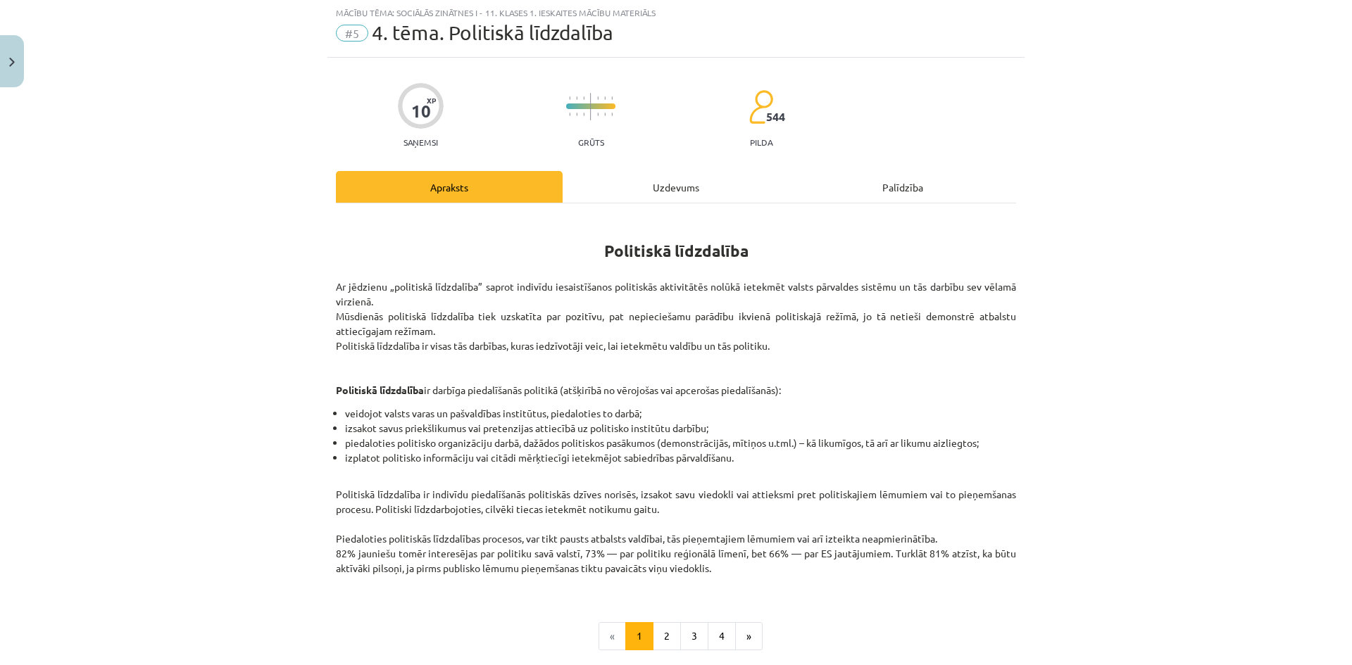
scroll to position [35, 0]
click at [496, 190] on div "Uzdevums" at bounding box center [676, 188] width 227 height 32
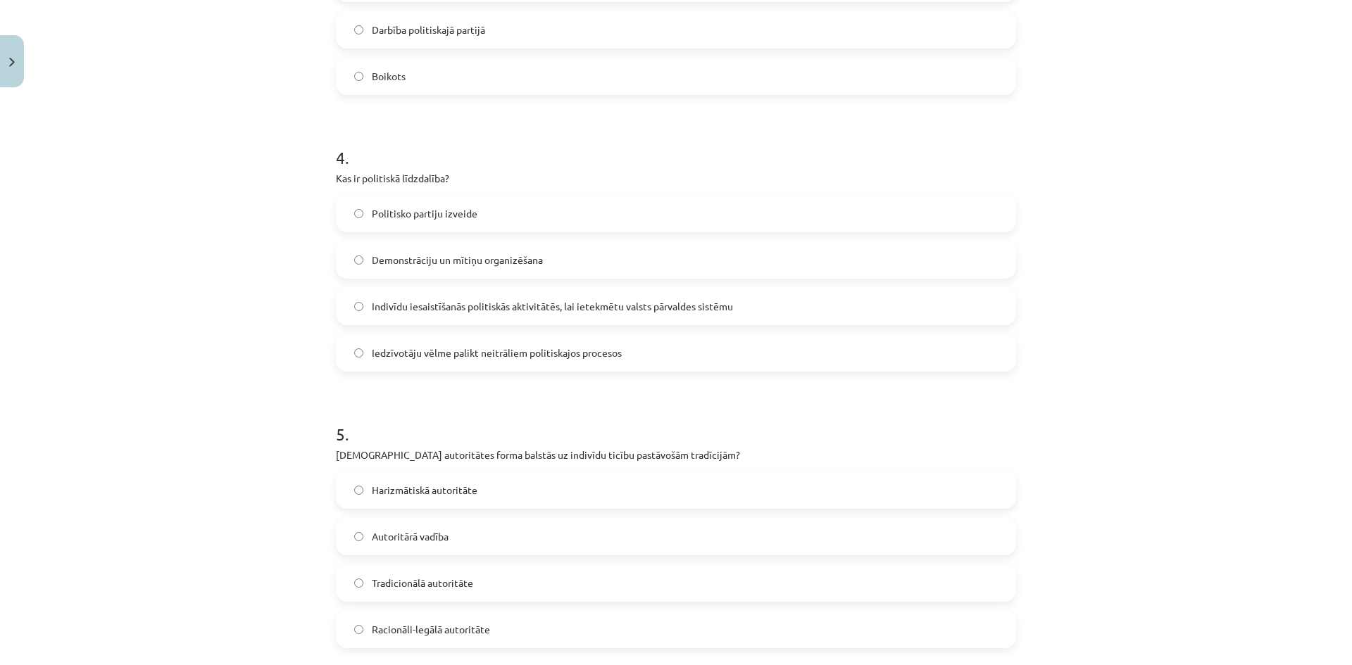
scroll to position [1134, 0]
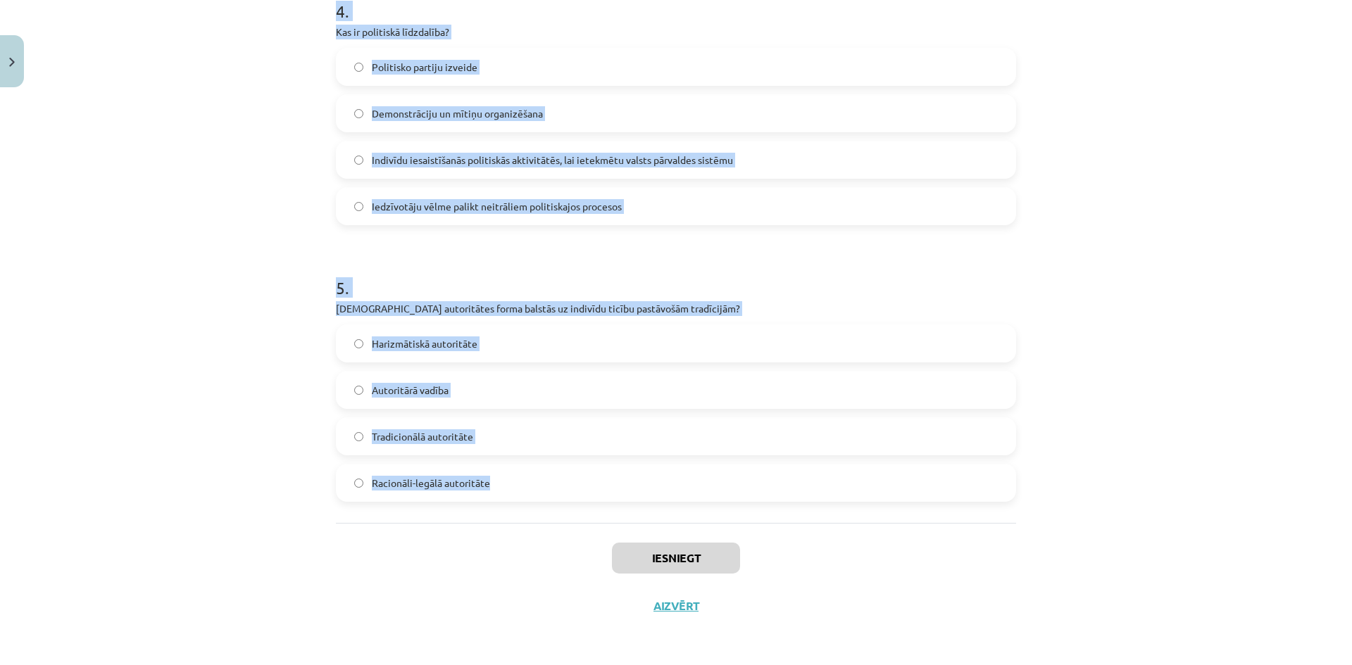
drag, startPoint x: 331, startPoint y: 268, endPoint x: 727, endPoint y: 482, distance: 449.9
copy form "1 . Kādu vadības stilu raksturo līdera vēlme dalīties lēmumu pieņemšanas proces…"
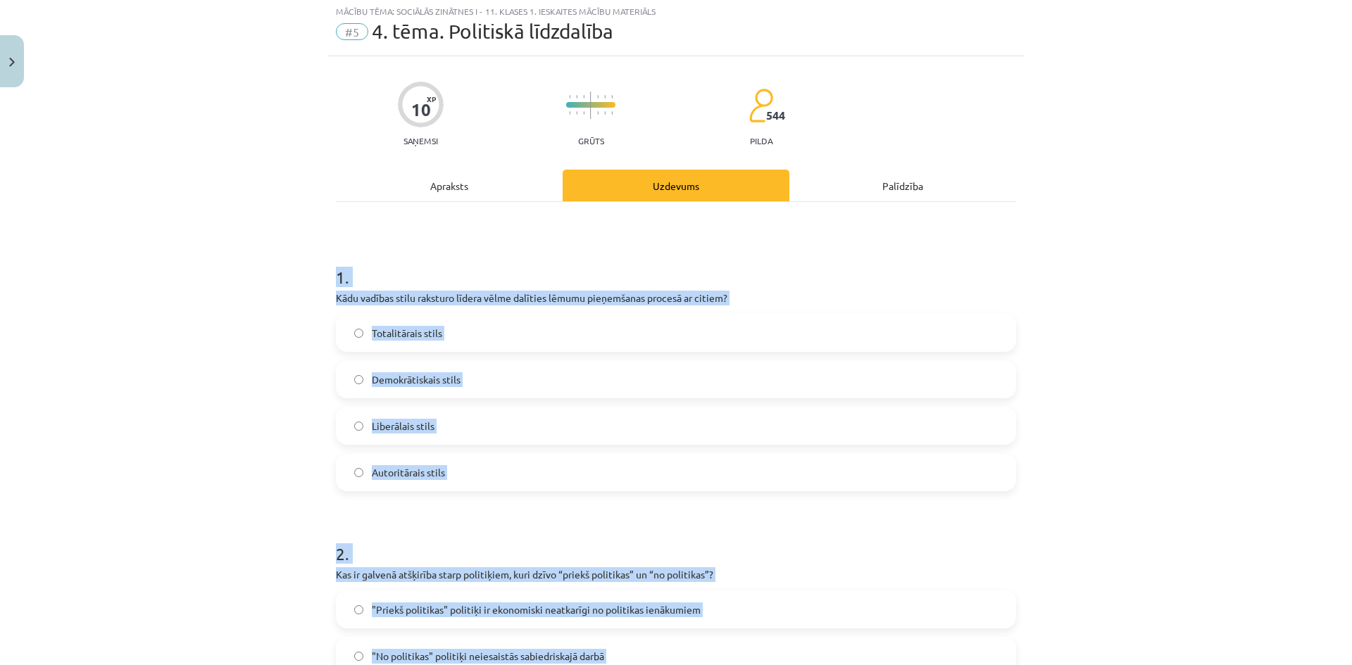
scroll to position [32, 0]
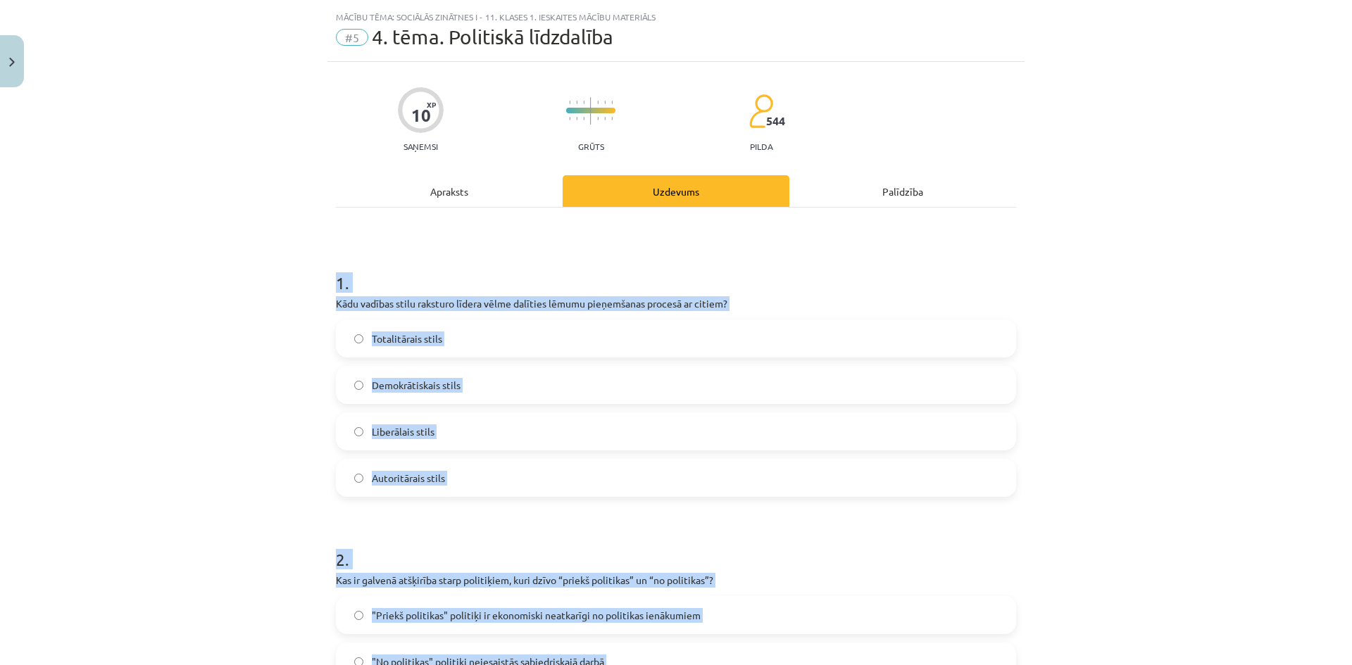
click at [496, 344] on div "Mācību tēma: Sociālās zinātnes i - 11. klases 1. ieskaites mācību materiāls #5 …" at bounding box center [676, 332] width 1352 height 665
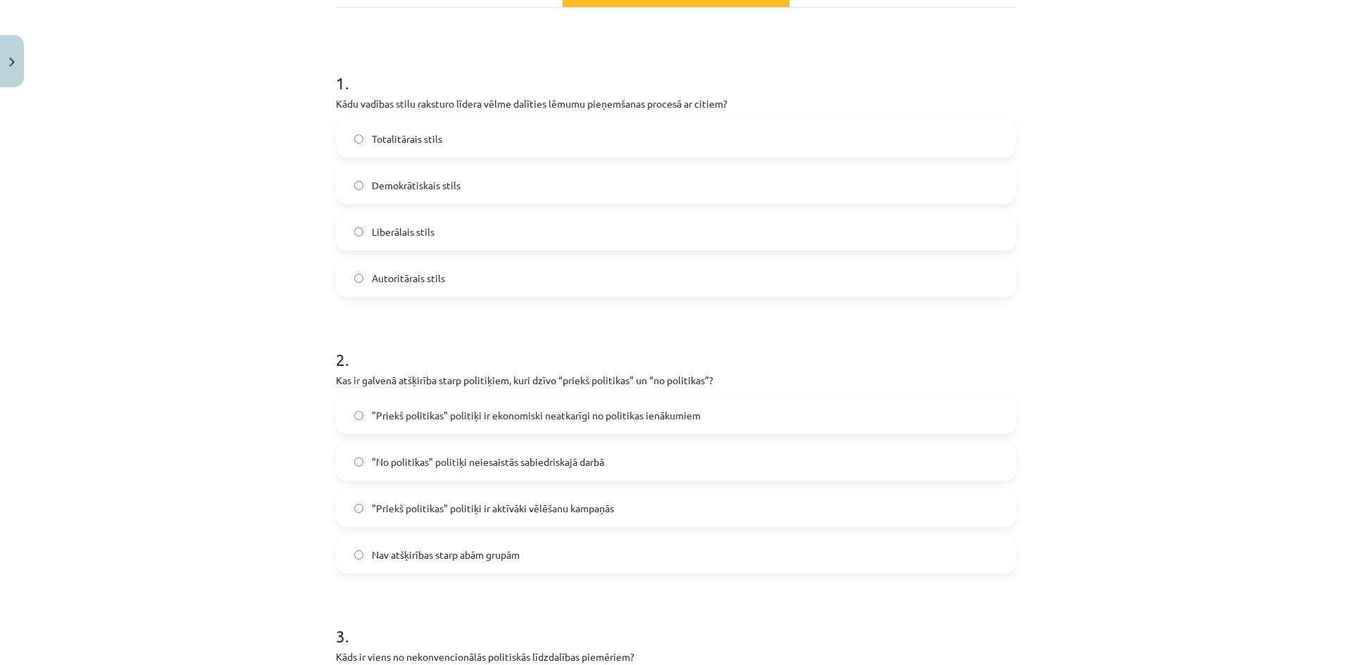
scroll to position [230, 0]
click at [444, 195] on label "Demokrātiskais stils" at bounding box center [675, 187] width 677 height 35
click at [482, 418] on span ""Priekš politikas" politiķi ir ekonomiski neatkarīgi no politikas ienākumiem" at bounding box center [536, 417] width 329 height 15
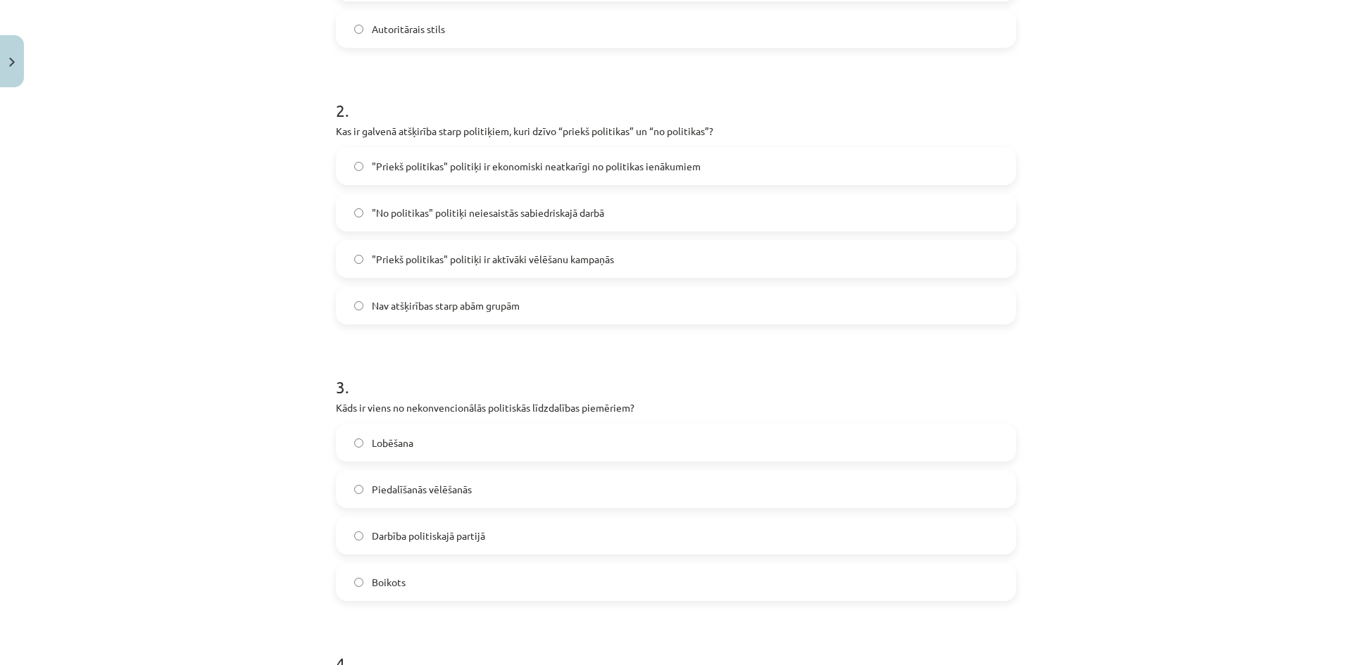
scroll to position [499, 0]
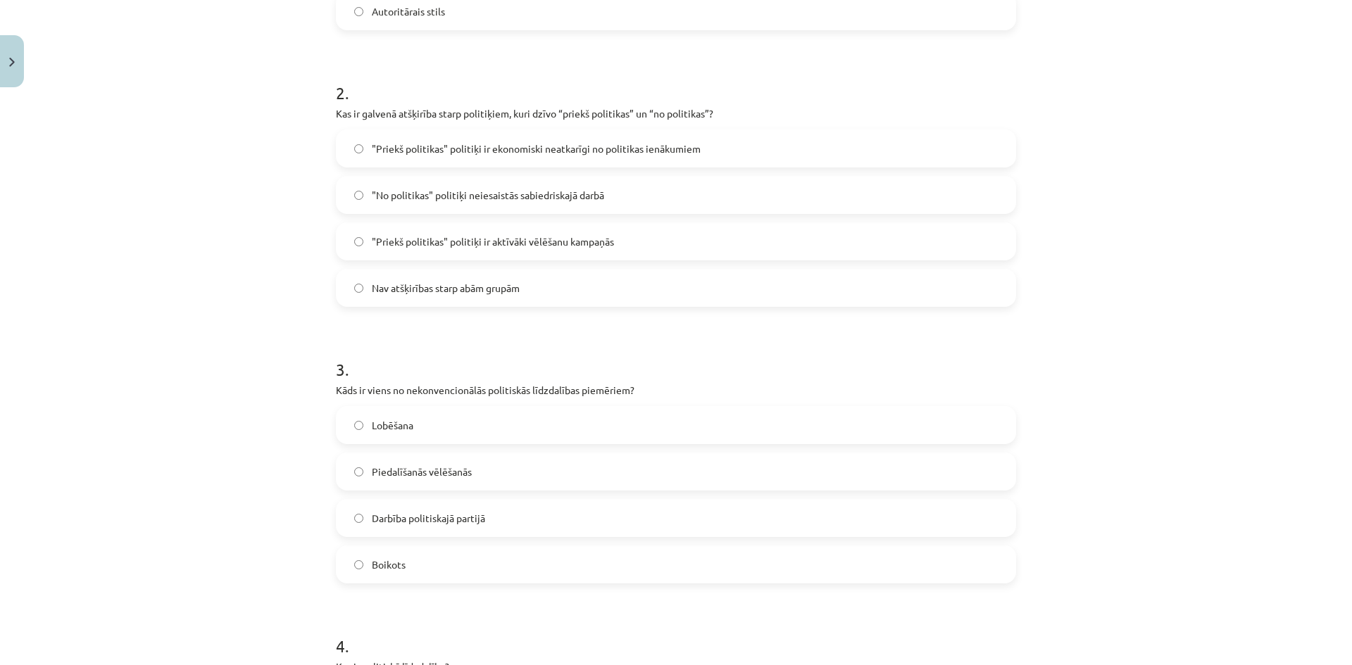
click at [496, 560] on label "Boikots" at bounding box center [675, 564] width 677 height 35
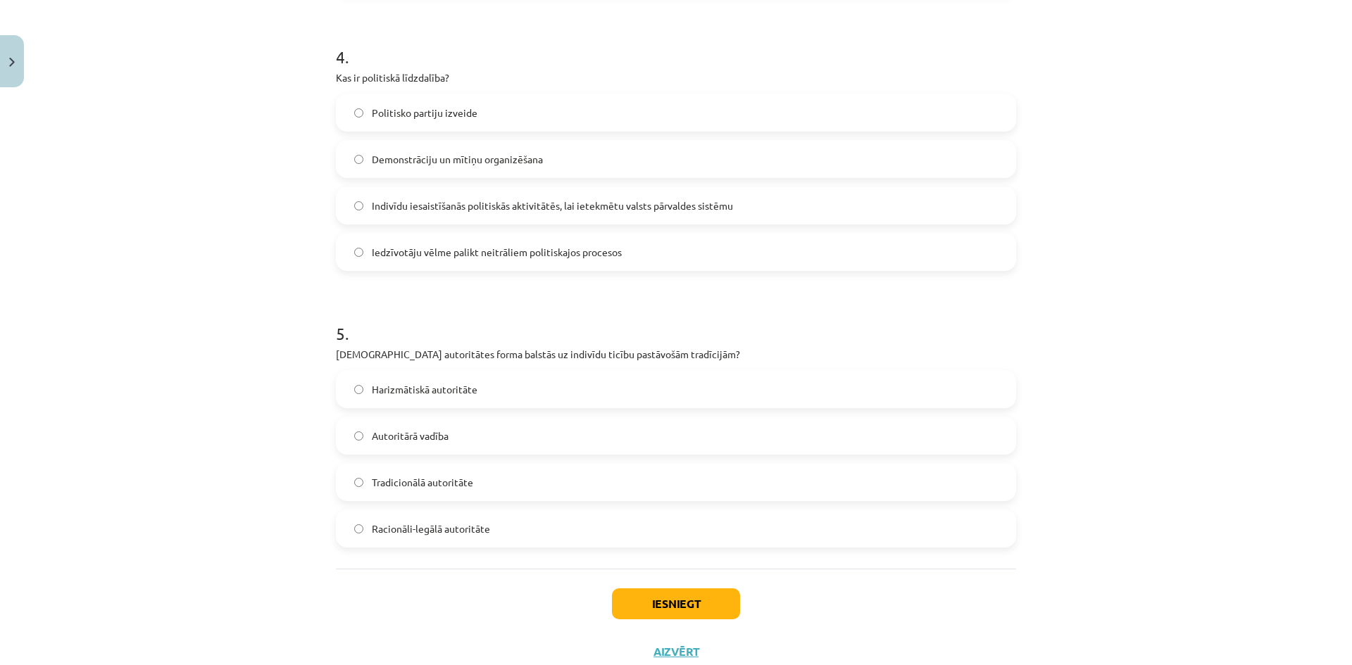
scroll to position [1092, 0]
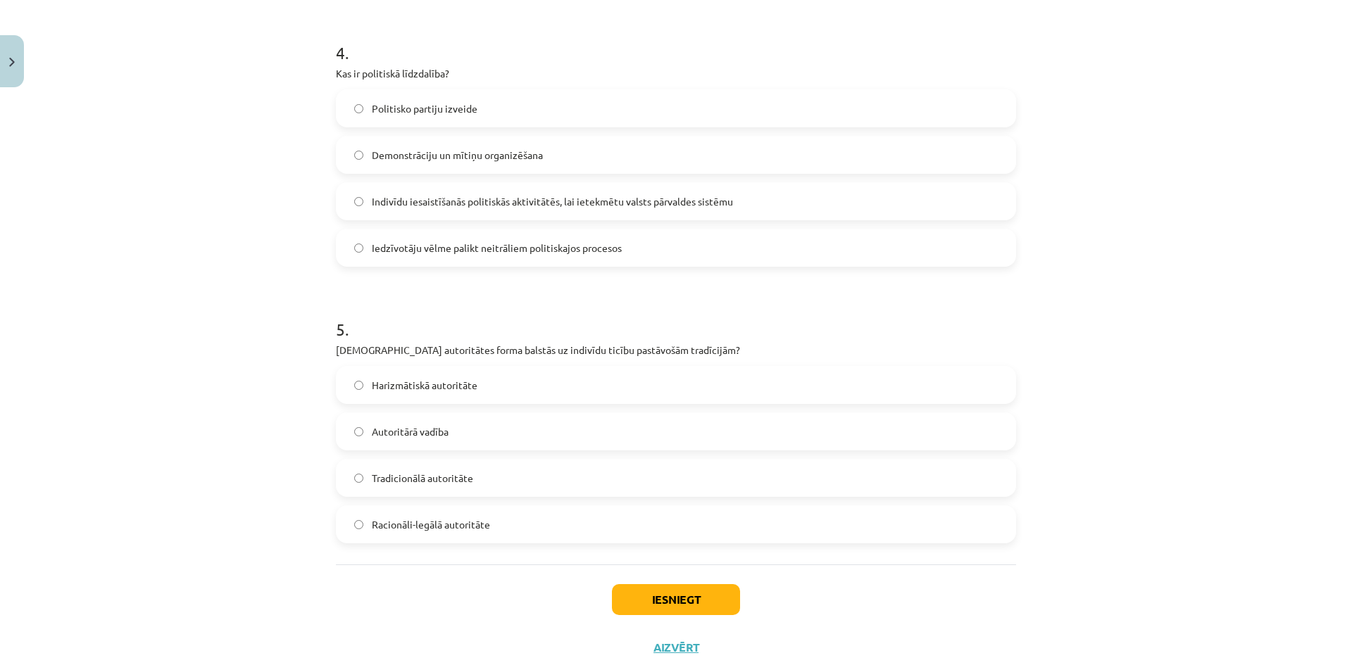
click at [486, 193] on label "Indivīdu iesaistīšanās politiskās aktivitātēs, lai ietekmētu valsts pārvaldes s…" at bounding box center [675, 201] width 677 height 35
click at [452, 481] on span "Tradicionālā autoritāte" at bounding box center [422, 478] width 101 height 15
click at [496, 604] on button "Iesniegt" at bounding box center [676, 599] width 128 height 31
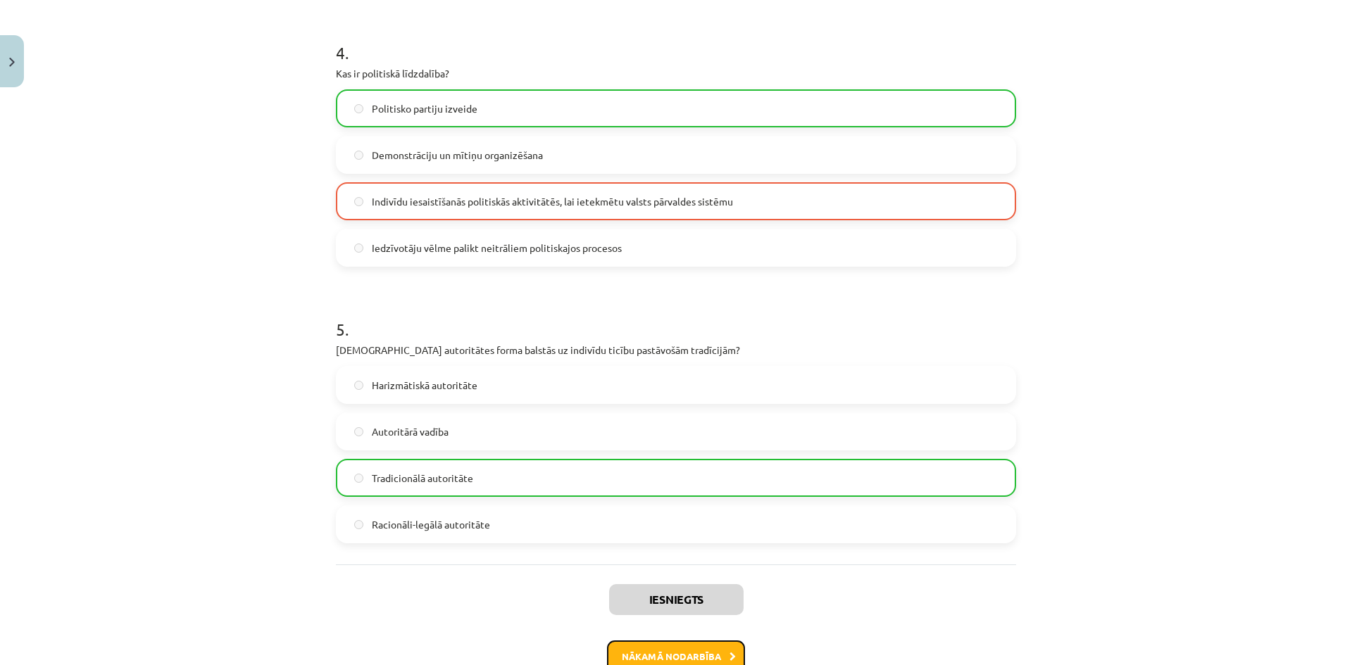
click at [496, 645] on button "Nākamā nodarbība" at bounding box center [676, 657] width 138 height 32
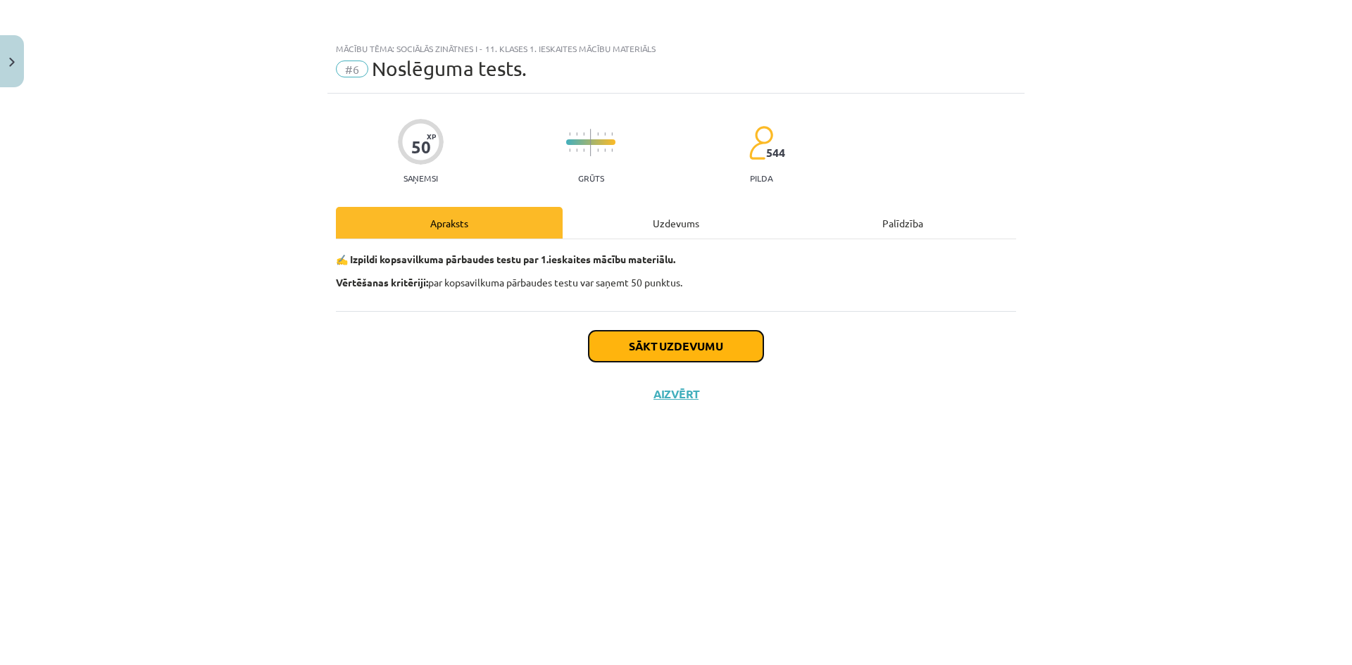
click at [496, 349] on button "Sākt uzdevumu" at bounding box center [676, 346] width 175 height 31
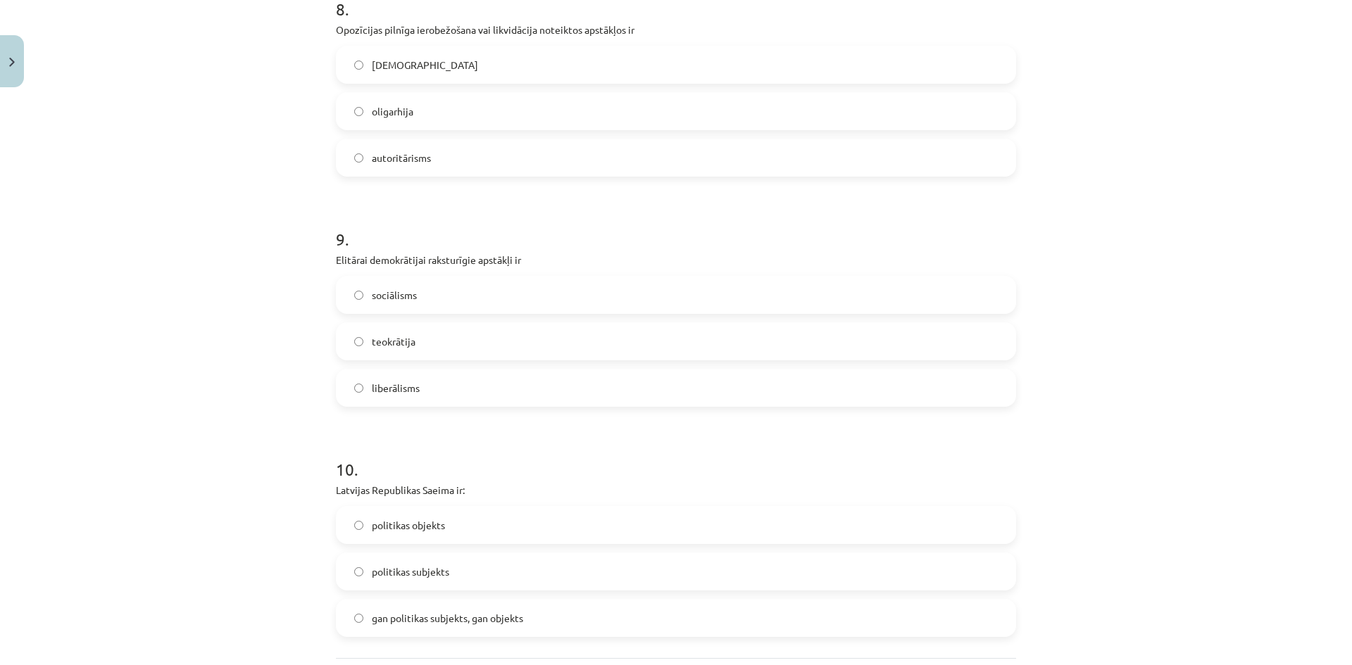
scroll to position [2052, 0]
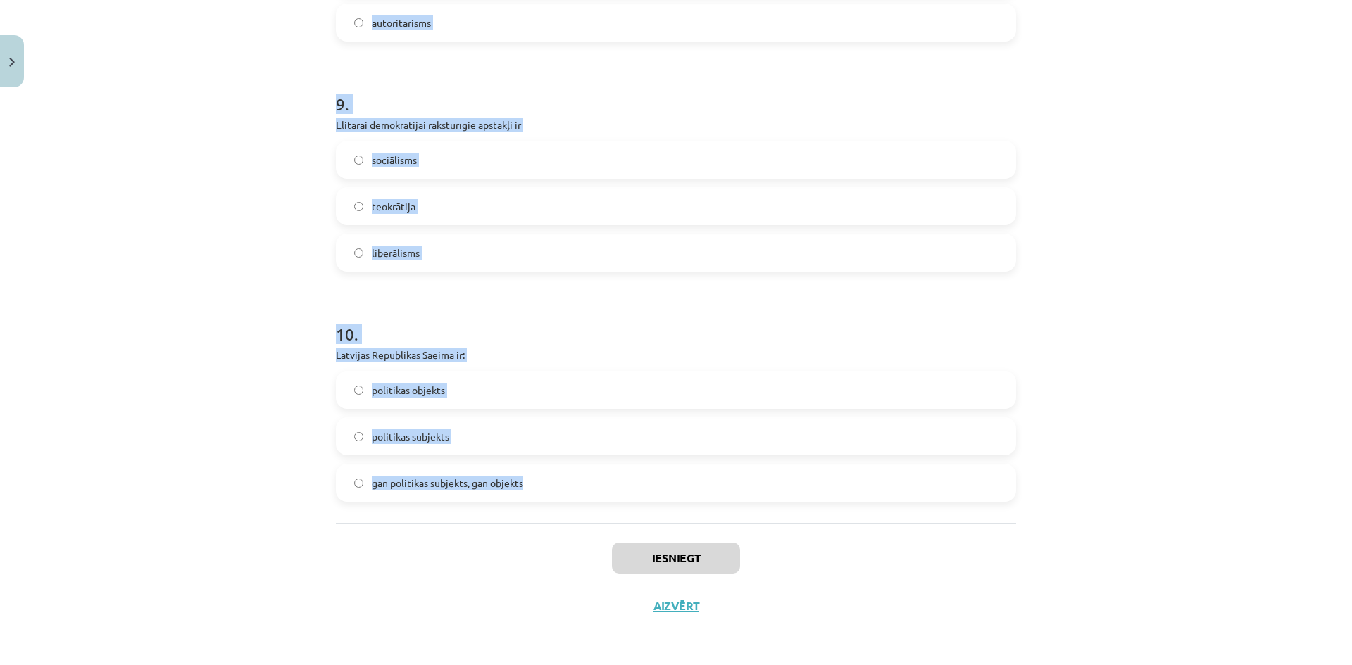
drag, startPoint x: 330, startPoint y: 313, endPoint x: 584, endPoint y: 490, distance: 310.0
copy form "1 . Autoritārisms raksturīgs plutokrātijai diktatūrai demokrātijai 2 . Pirmorei…"
click at [496, 460] on div "Mācību tēma: Sociālās zinātnes i - 11. klases 1. ieskaites mācību materiāls #6 …" at bounding box center [676, 332] width 1352 height 665
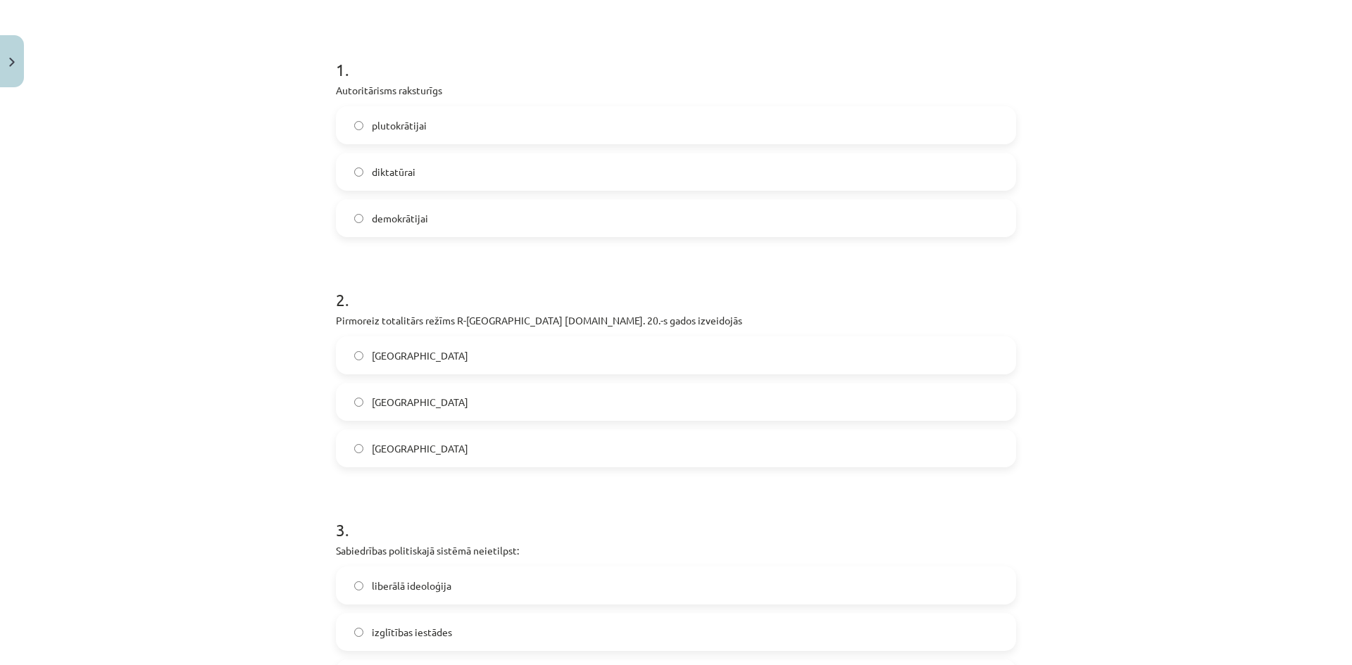
scroll to position [254, 0]
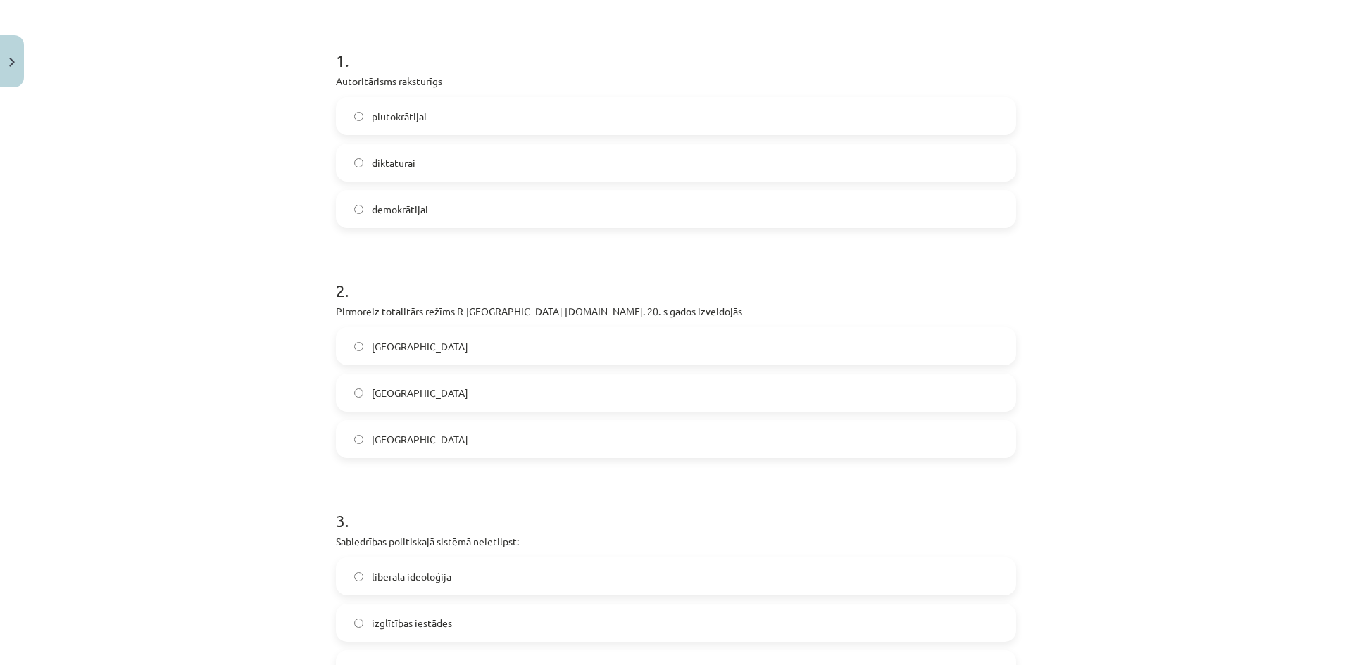
click at [394, 156] on span "diktatūrai" at bounding box center [394, 163] width 44 height 15
click at [438, 435] on label "Itālijā" at bounding box center [675, 439] width 677 height 35
click at [496, 410] on div "Mācību tēma: Sociālās zinātnes i - 11. klases 1. ieskaites mācību materiāls #6 …" at bounding box center [676, 332] width 1352 height 665
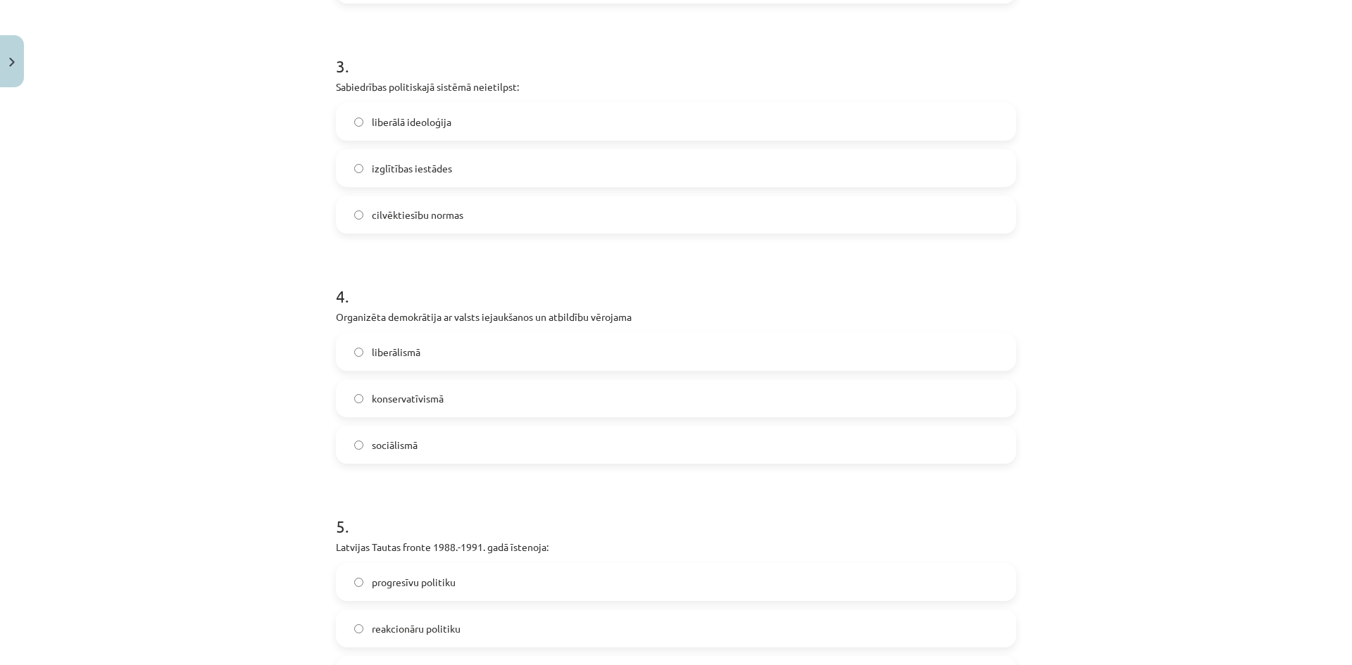
scroll to position [712, 0]
click at [423, 164] on span "izglītības iestādes" at bounding box center [412, 165] width 80 height 15
click at [448, 432] on label "sociālismā" at bounding box center [675, 442] width 677 height 35
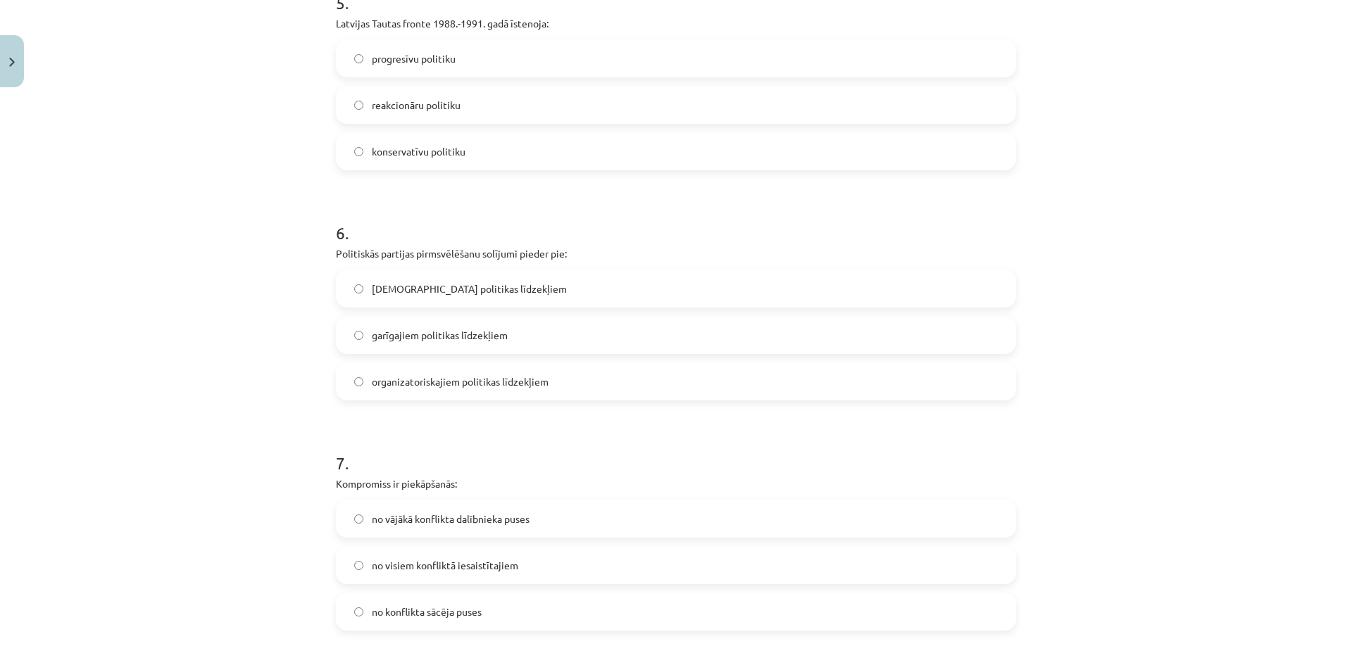
scroll to position [1236, 0]
click at [465, 49] on label "progresīvu politiku" at bounding box center [675, 55] width 677 height 35
click at [471, 328] on span "garīgajiem politikas līdzekļiem" at bounding box center [440, 332] width 136 height 15
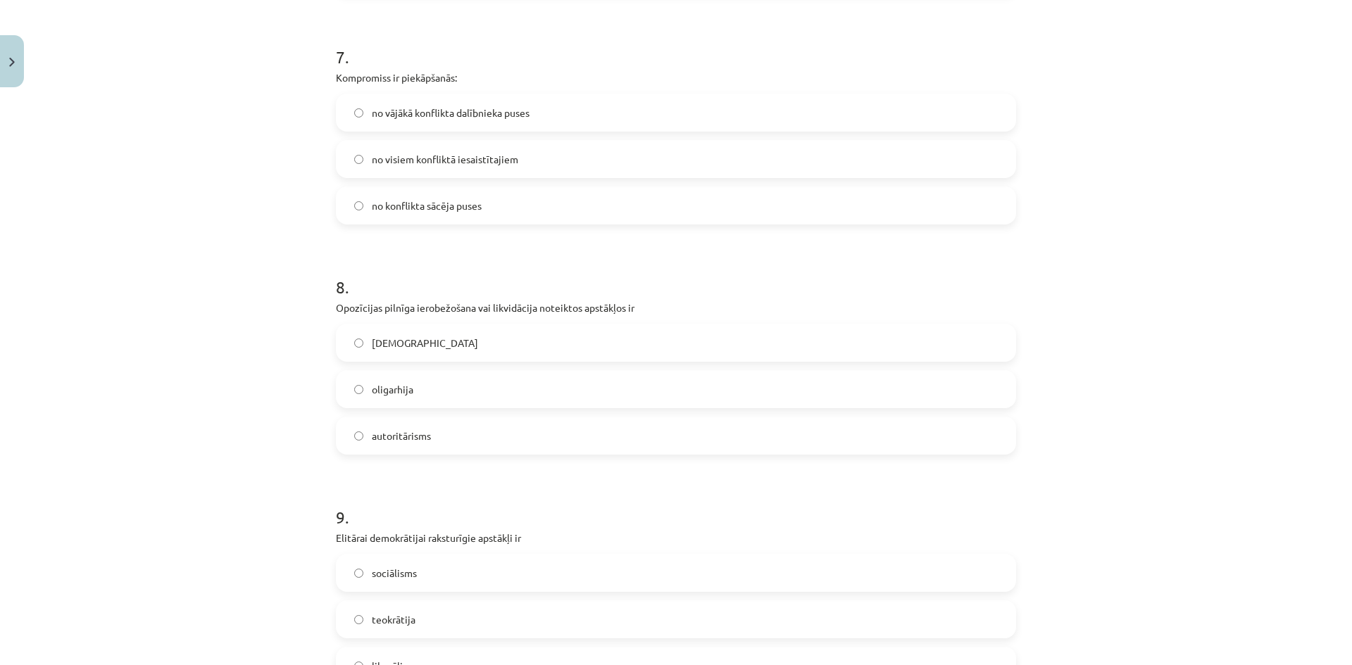
scroll to position [1634, 0]
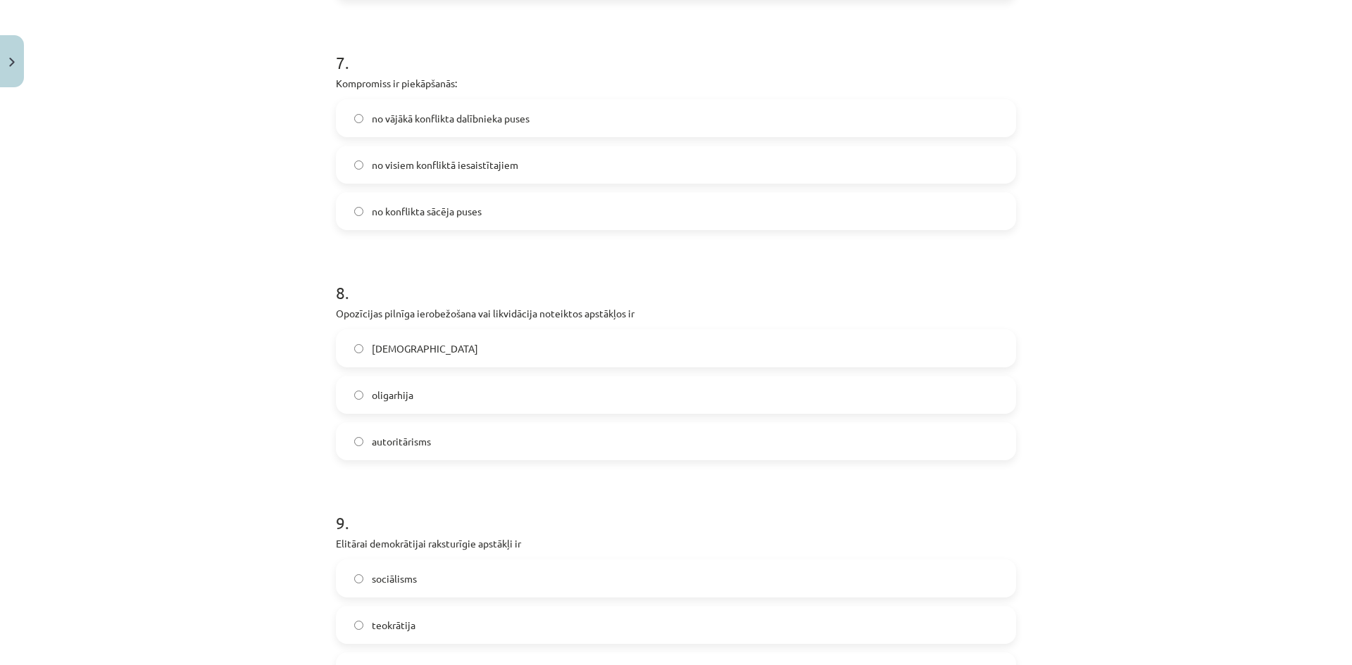
click at [472, 168] on span "no visiem konfliktā iesaistītajiem" at bounding box center [445, 165] width 146 height 15
click at [424, 342] on label "totalitārisms" at bounding box center [675, 348] width 677 height 35
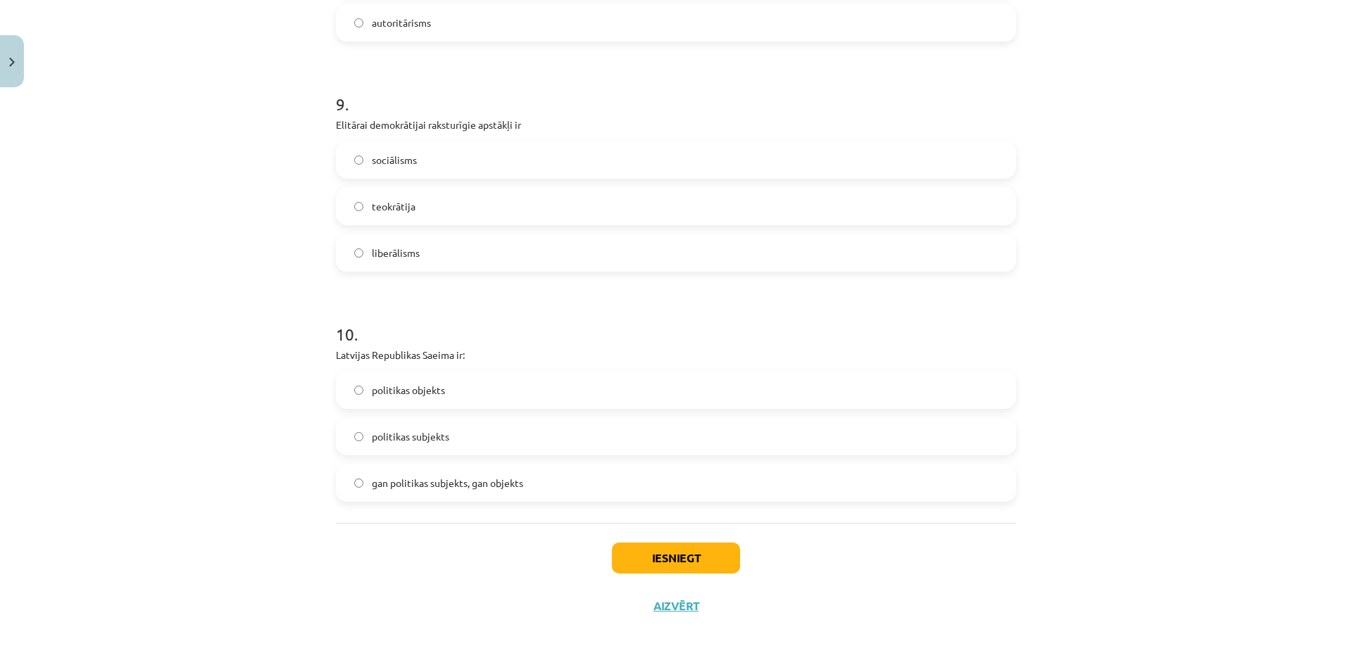
click at [416, 268] on label "liberālisms" at bounding box center [675, 252] width 677 height 35
click at [496, 389] on label "politikas objekts" at bounding box center [675, 389] width 677 height 35
click at [496, 571] on button "Iesniegt" at bounding box center [676, 558] width 128 height 31
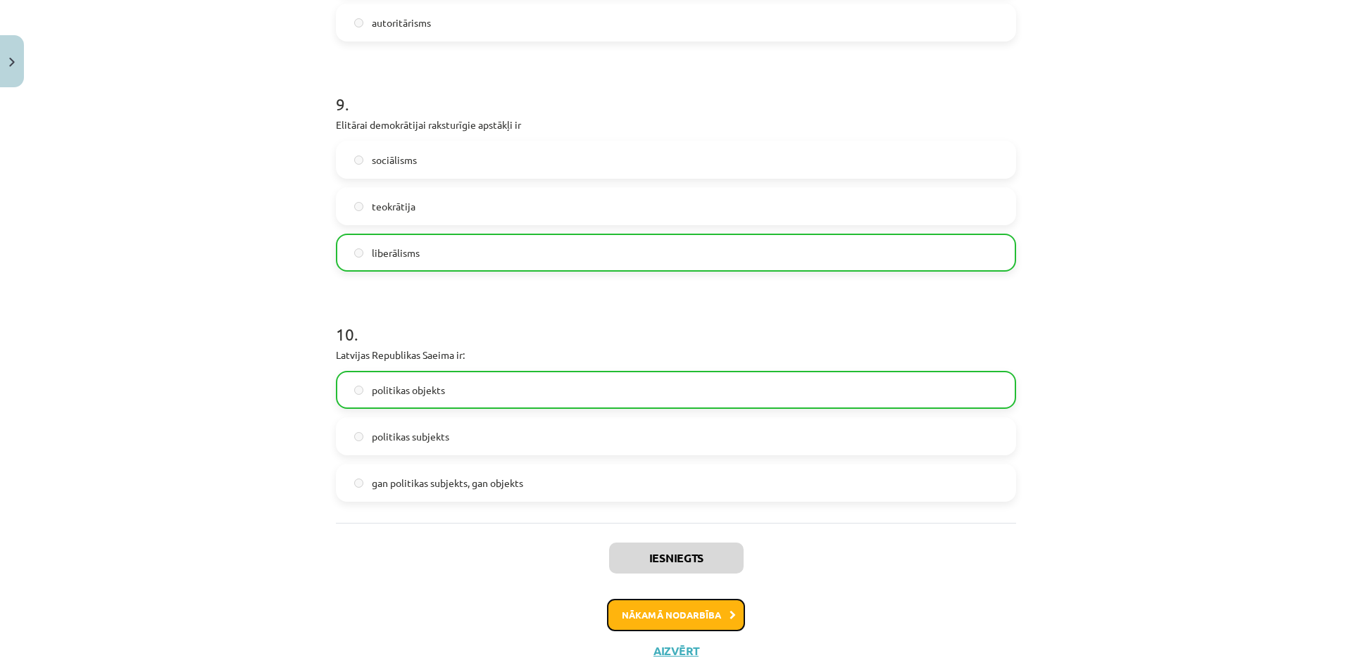
click at [496, 606] on button "Nākamā nodarbība" at bounding box center [676, 615] width 138 height 32
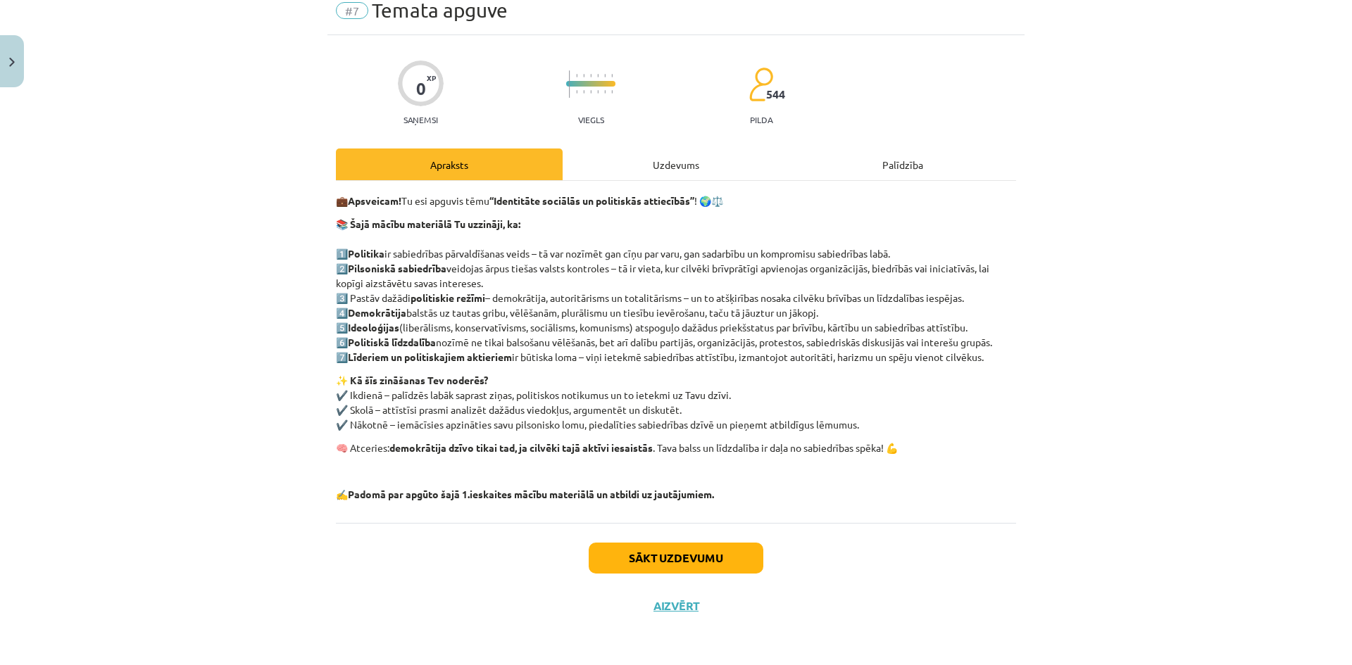
scroll to position [35, 0]
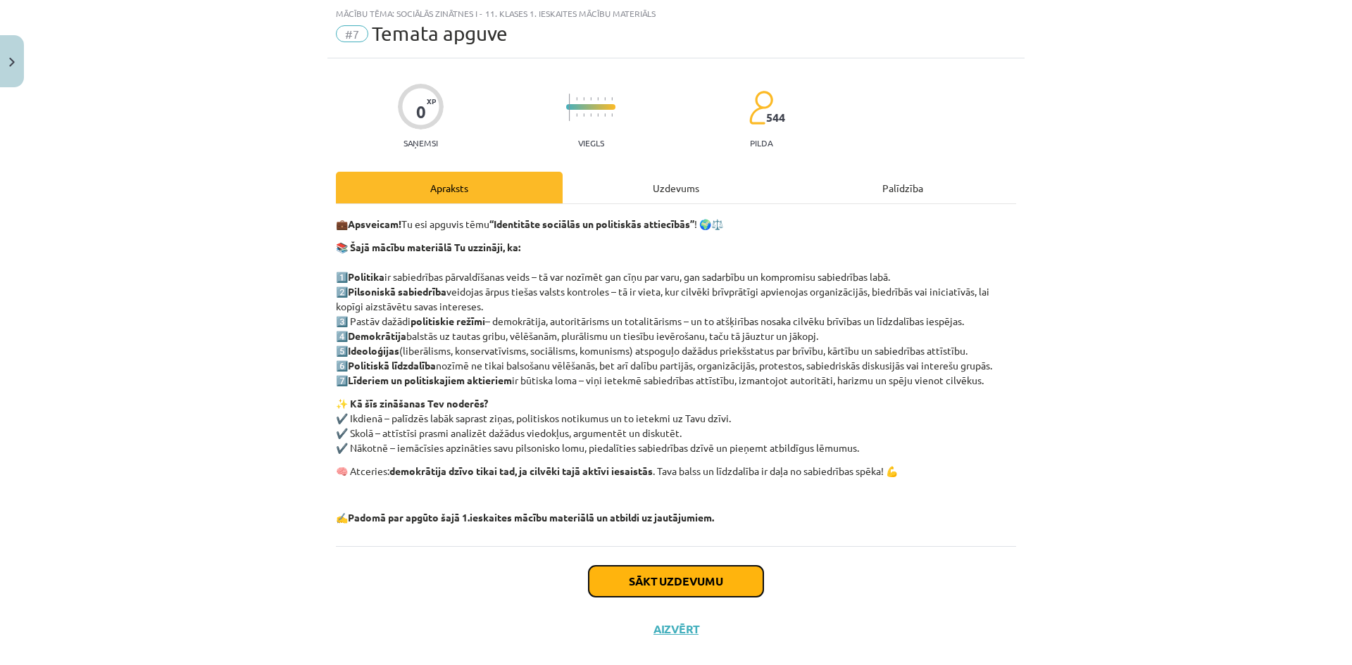
click at [496, 583] on button "Sākt uzdevumu" at bounding box center [676, 581] width 175 height 31
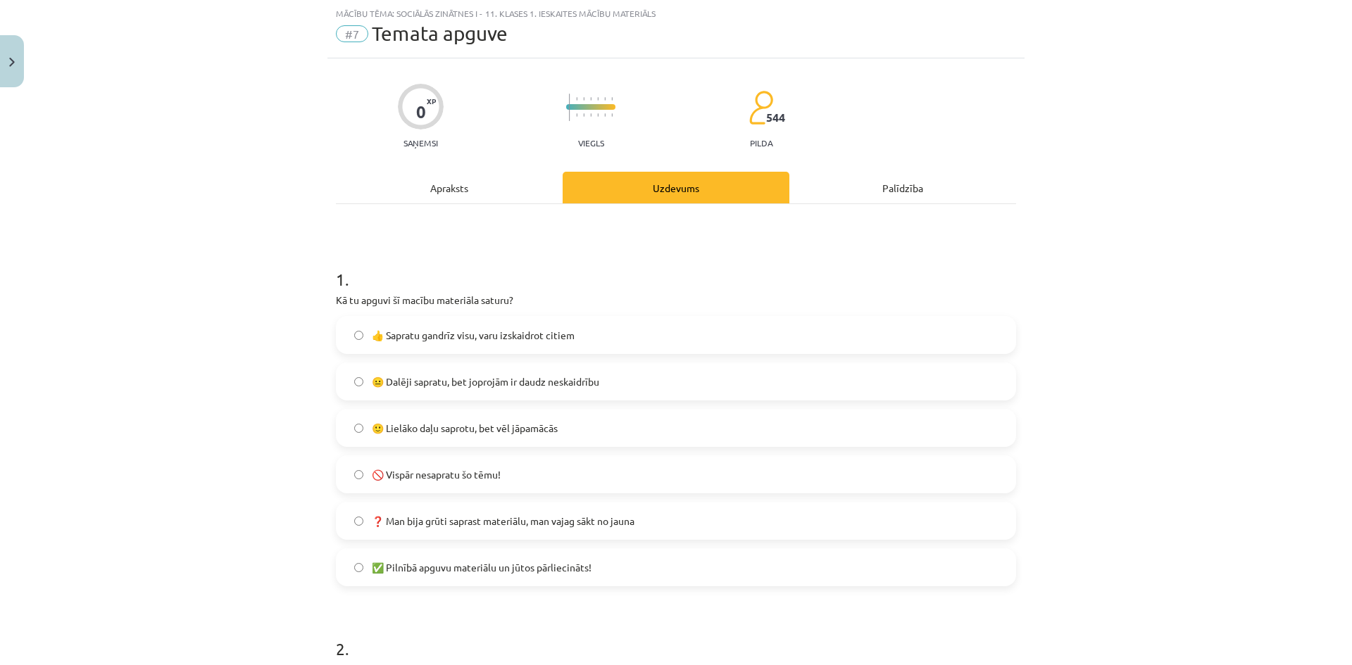
click at [496, 338] on span "👍 Sapratu gandrīz visu, varu izskaidrot citiem" at bounding box center [473, 335] width 203 height 15
click at [496, 375] on span "😐 Dalēji sapratu, bet joprojām ir daudz neskaidrību" at bounding box center [485, 382] width 227 height 15
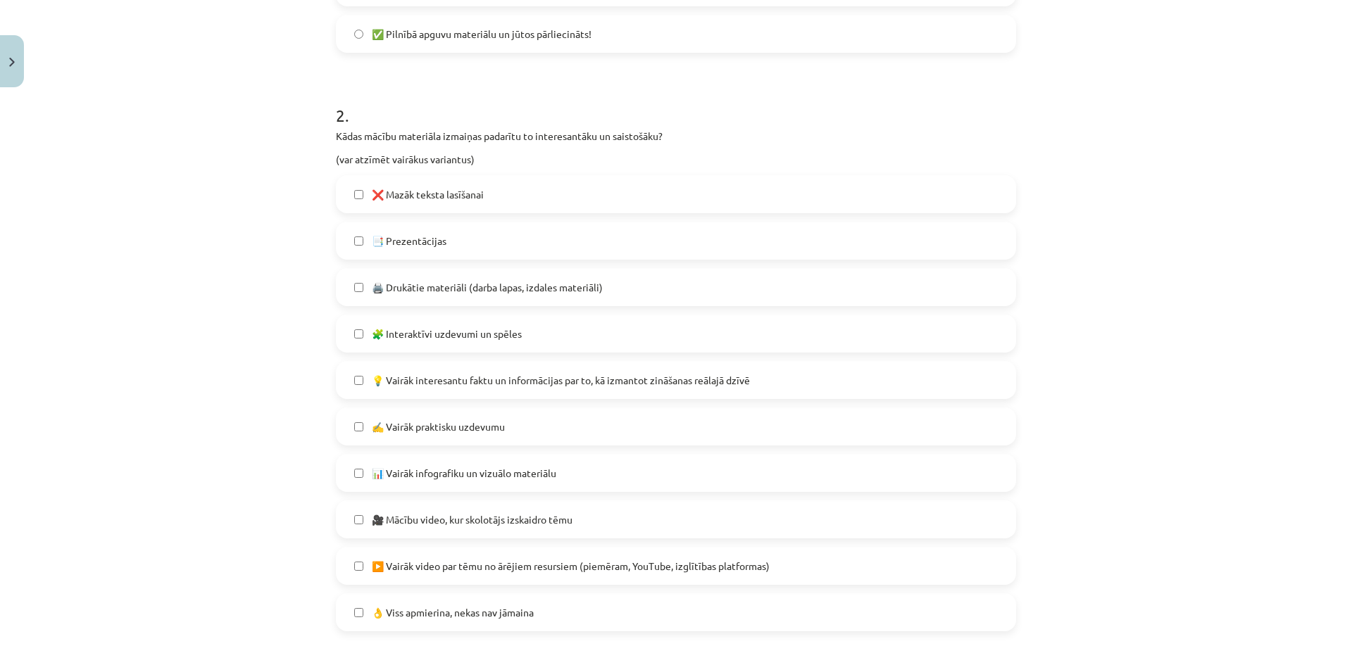
scroll to position [572, 0]
click at [496, 192] on label "❌ Mazāk teksta lasīšanai" at bounding box center [675, 190] width 677 height 35
click at [483, 326] on span "🧩 Interaktīvi uzdevumi un spēles" at bounding box center [447, 330] width 150 height 15
click at [496, 415] on label "✍️ Vairāk praktisku uzdevumu" at bounding box center [675, 423] width 677 height 35
click at [496, 492] on div "Mācību tēma: Sociālās zinātnes i - 11. klases 1. ieskaites mācību materiāls #7 …" at bounding box center [676, 332] width 1352 height 665
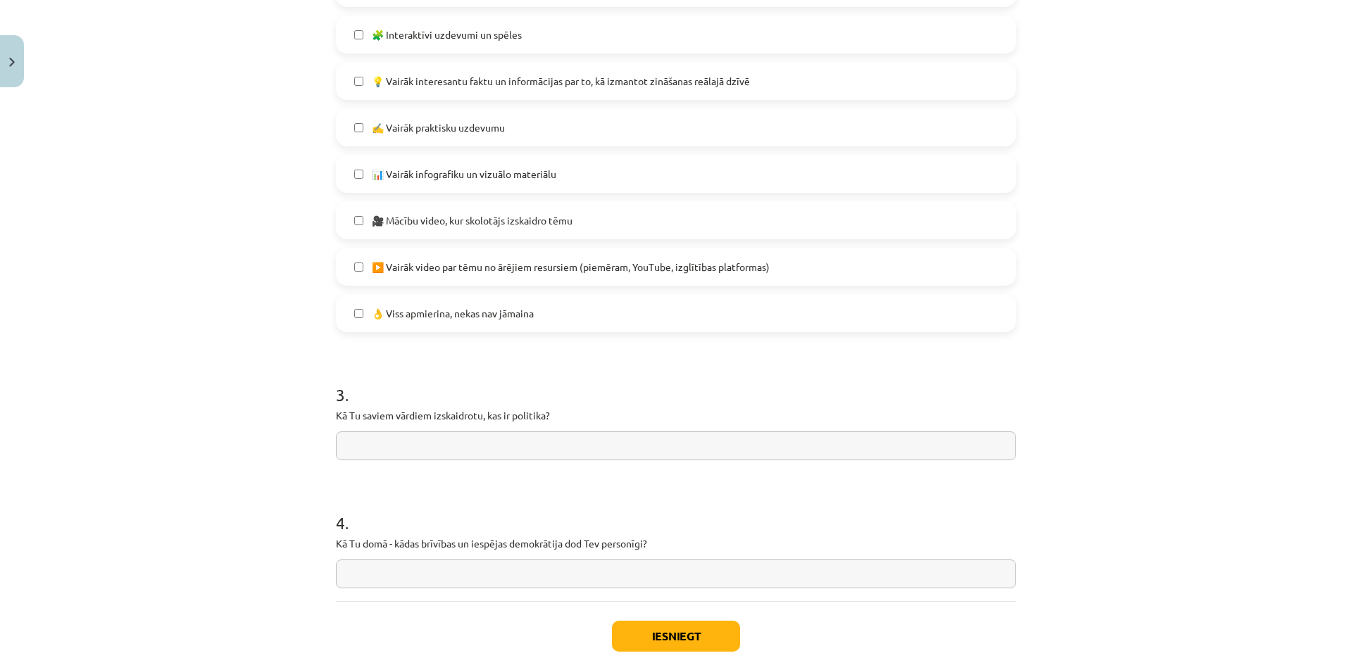
scroll to position [946, 0]
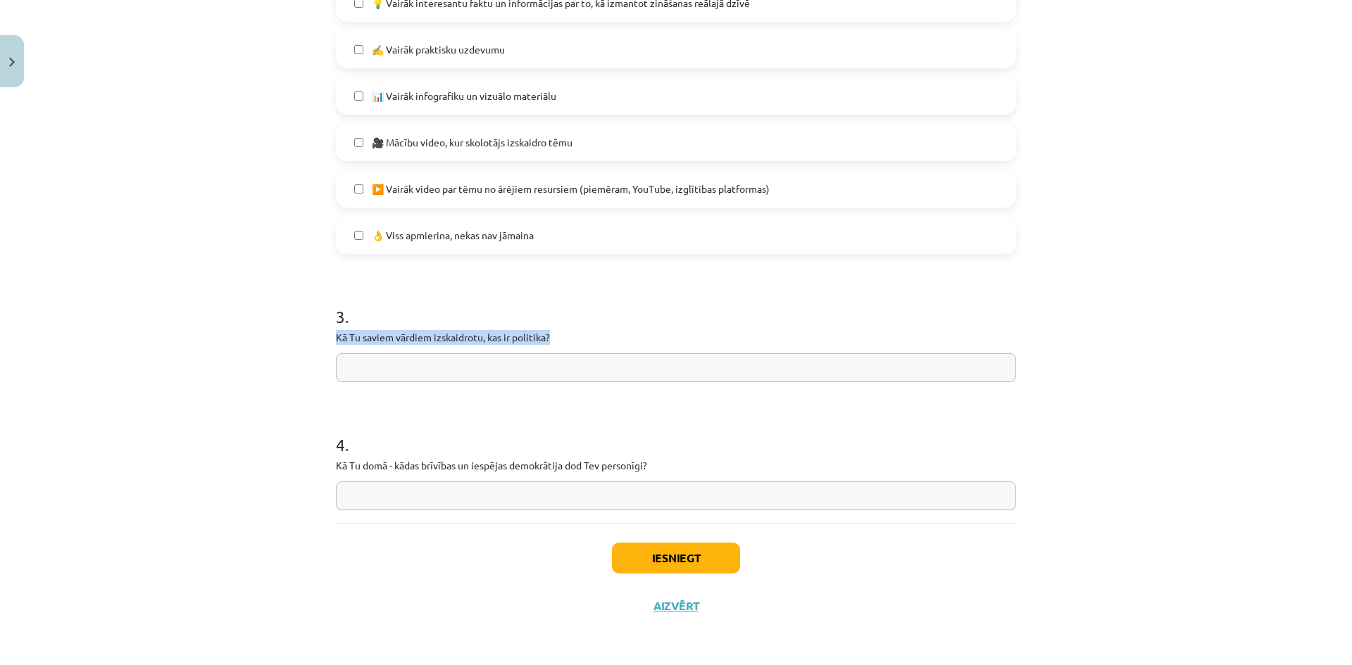
drag, startPoint x: 328, startPoint y: 334, endPoint x: 572, endPoint y: 337, distance: 243.6
copy p "Kā Tu saviem vārdiem izskaidrotu, kas ir politika?"
click at [457, 364] on input "text" at bounding box center [676, 367] width 680 height 29
paste input "**********"
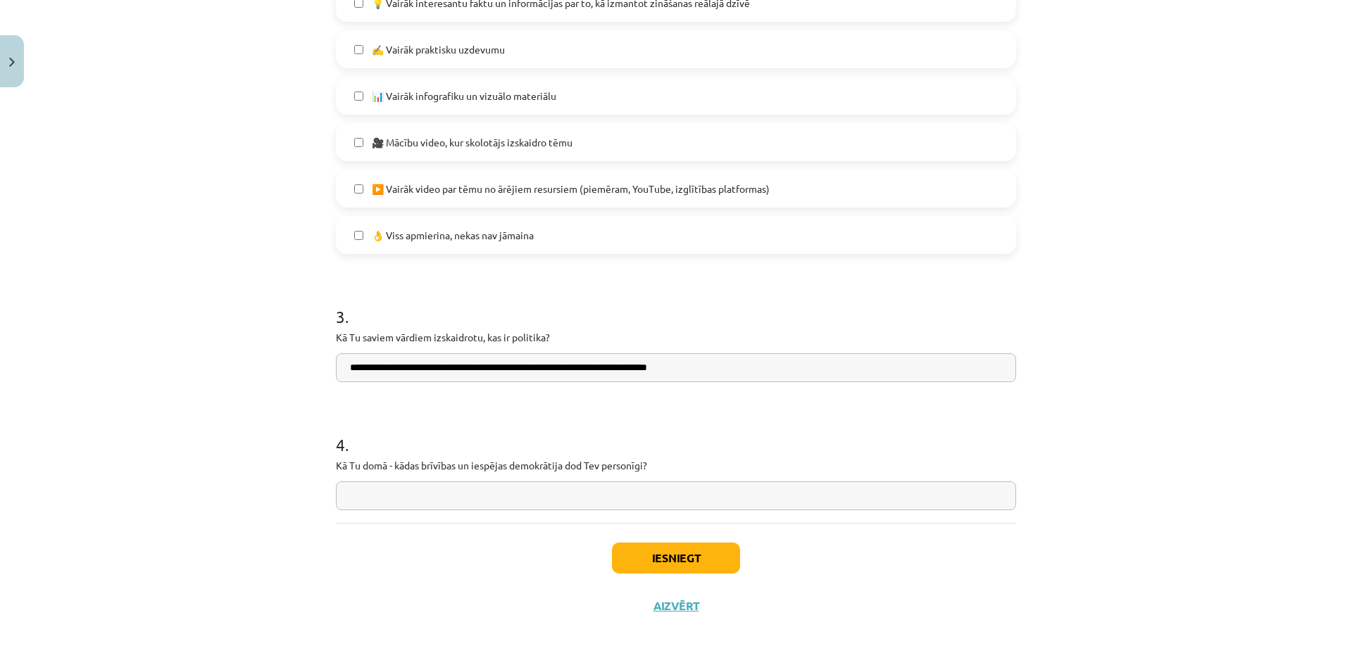
type input "**********"
drag, startPoint x: 331, startPoint y: 457, endPoint x: 649, endPoint y: 466, distance: 318.4
click at [496, 466] on div "4 . Kā Tu domā - kādas brīvības un iespējas demokrātija dod Tev personīgi?" at bounding box center [676, 460] width 680 height 100
copy p "Kā Tu domā - kādas brīvības un iespējas demokrātija dod Tev personīgi?"
click at [461, 490] on input "text" at bounding box center [676, 496] width 680 height 29
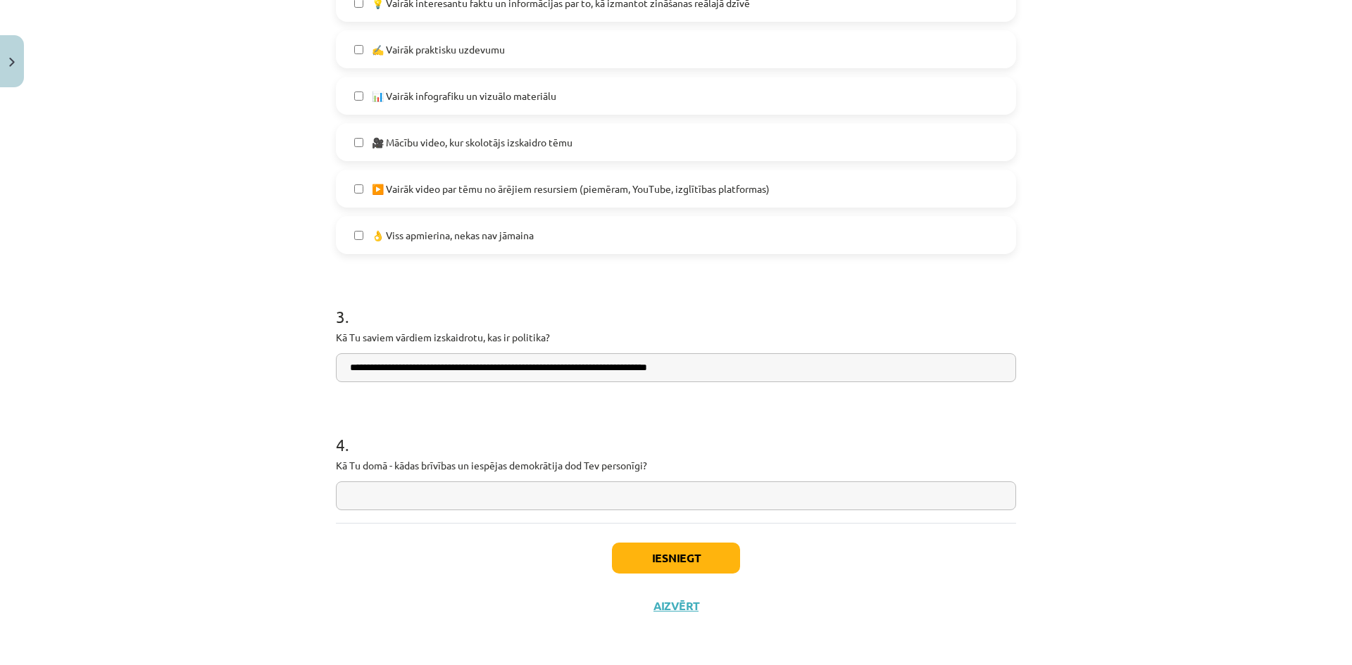
paste input "**********"
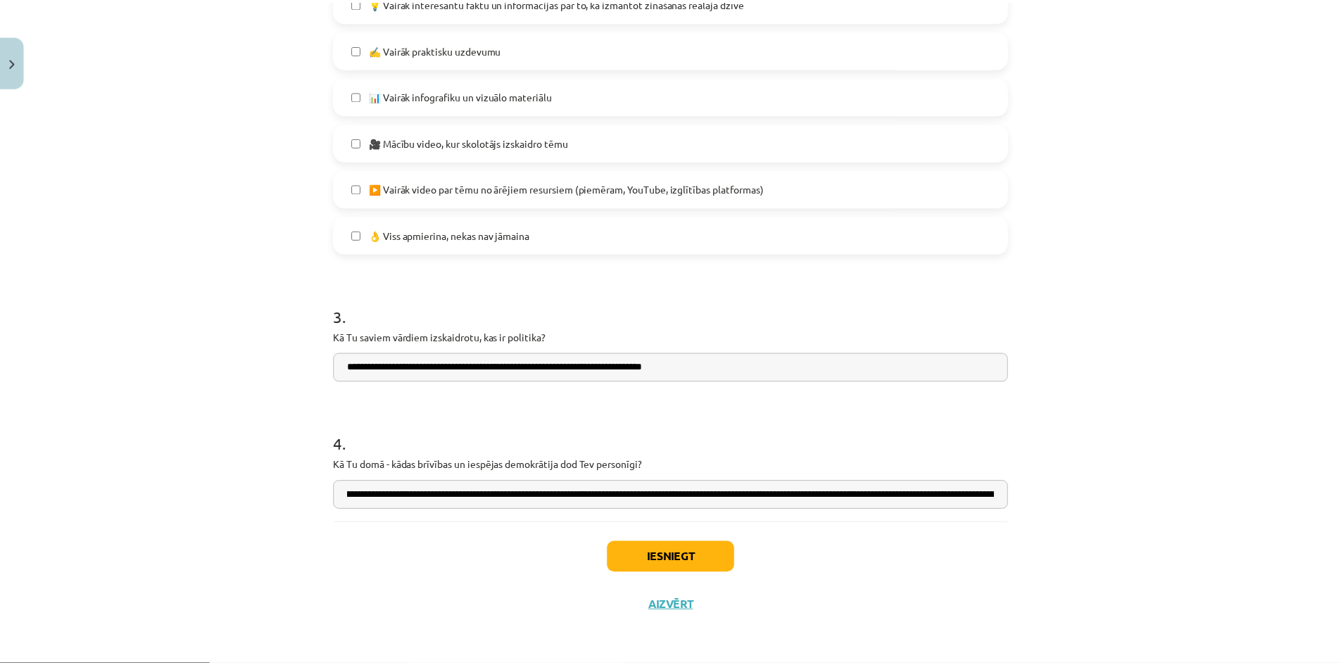
scroll to position [0, 0]
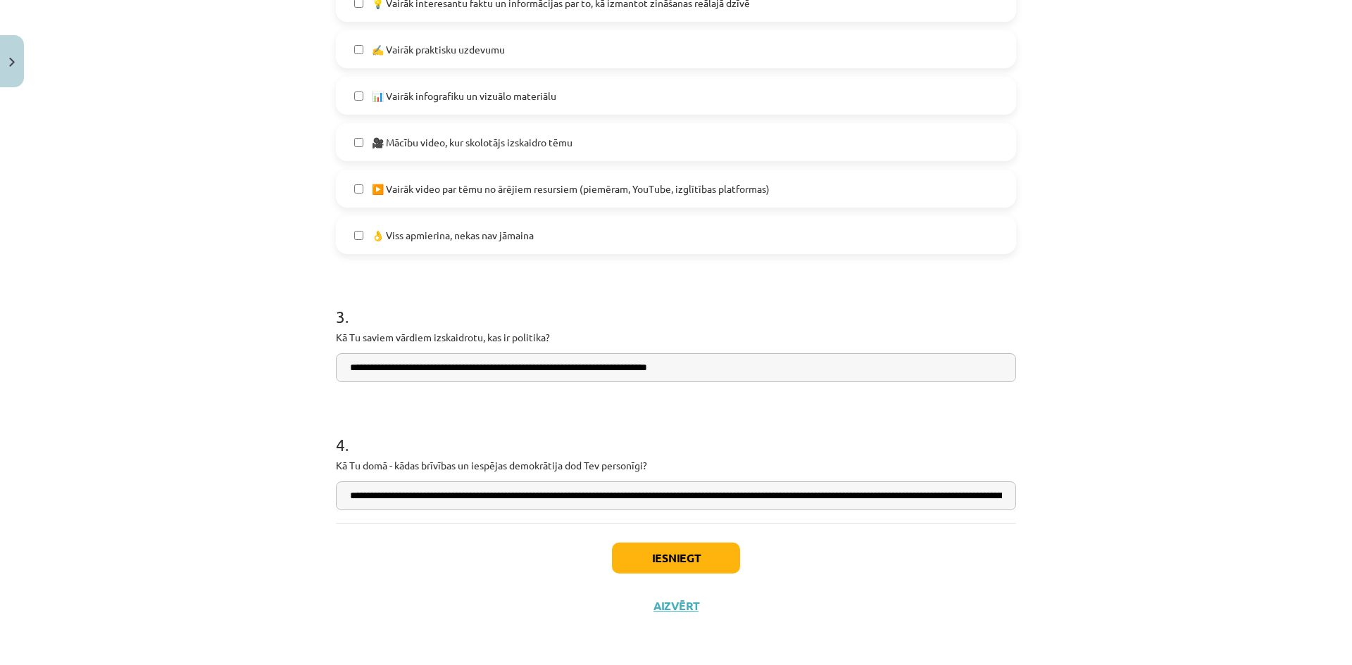
click at [439, 498] on input "**********" at bounding box center [676, 496] width 680 height 29
type input "**********"
click at [496, 563] on button "Iesniegt" at bounding box center [676, 558] width 128 height 31
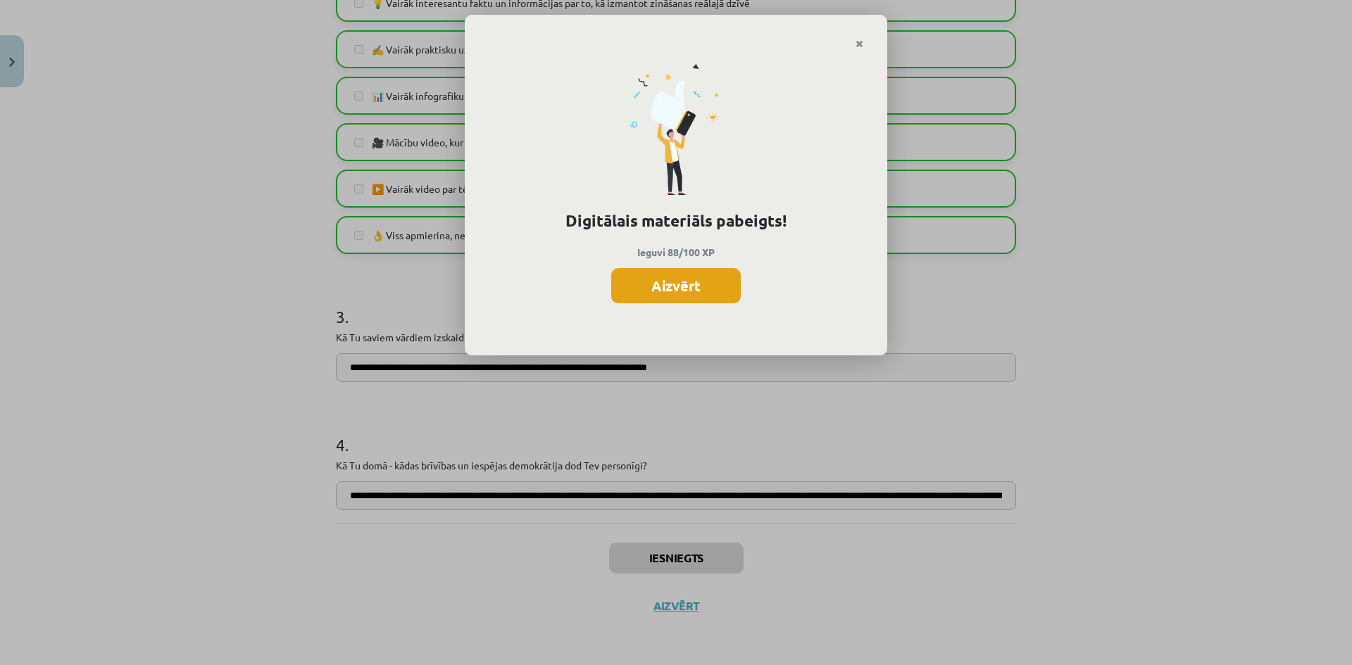
click at [496, 281] on button "Aizvērt" at bounding box center [676, 285] width 130 height 35
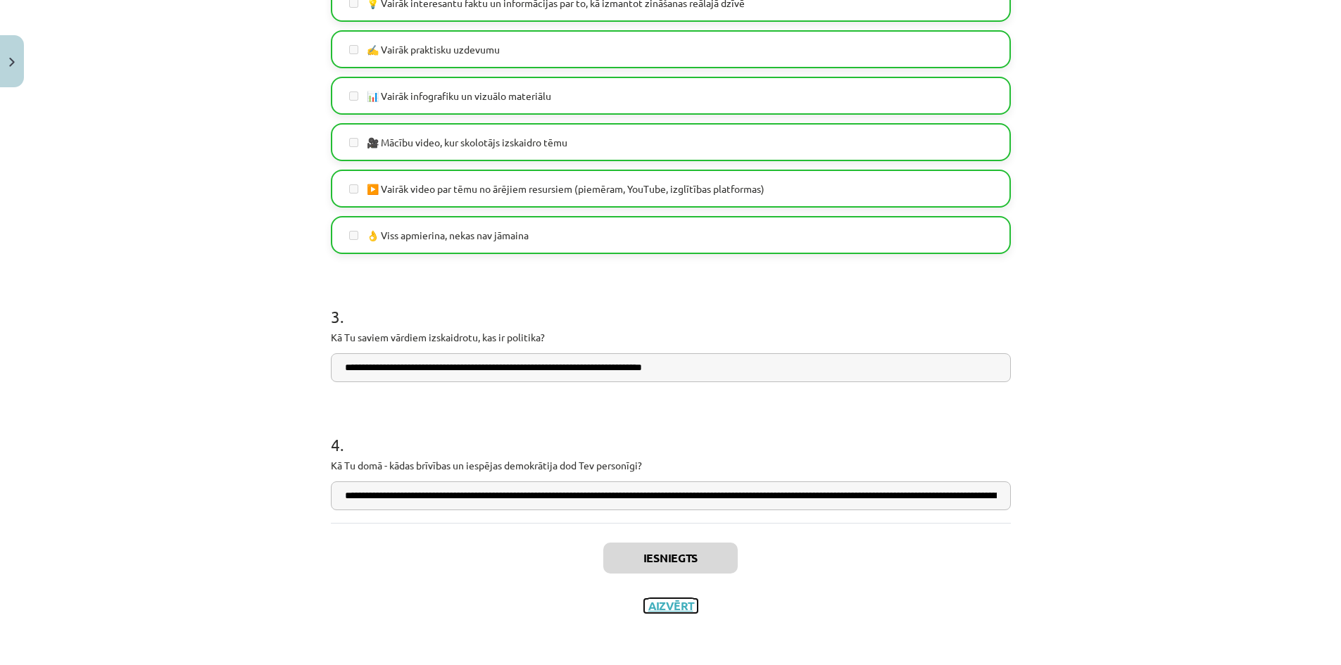
click at [496, 602] on button "Aizvērt" at bounding box center [671, 606] width 54 height 14
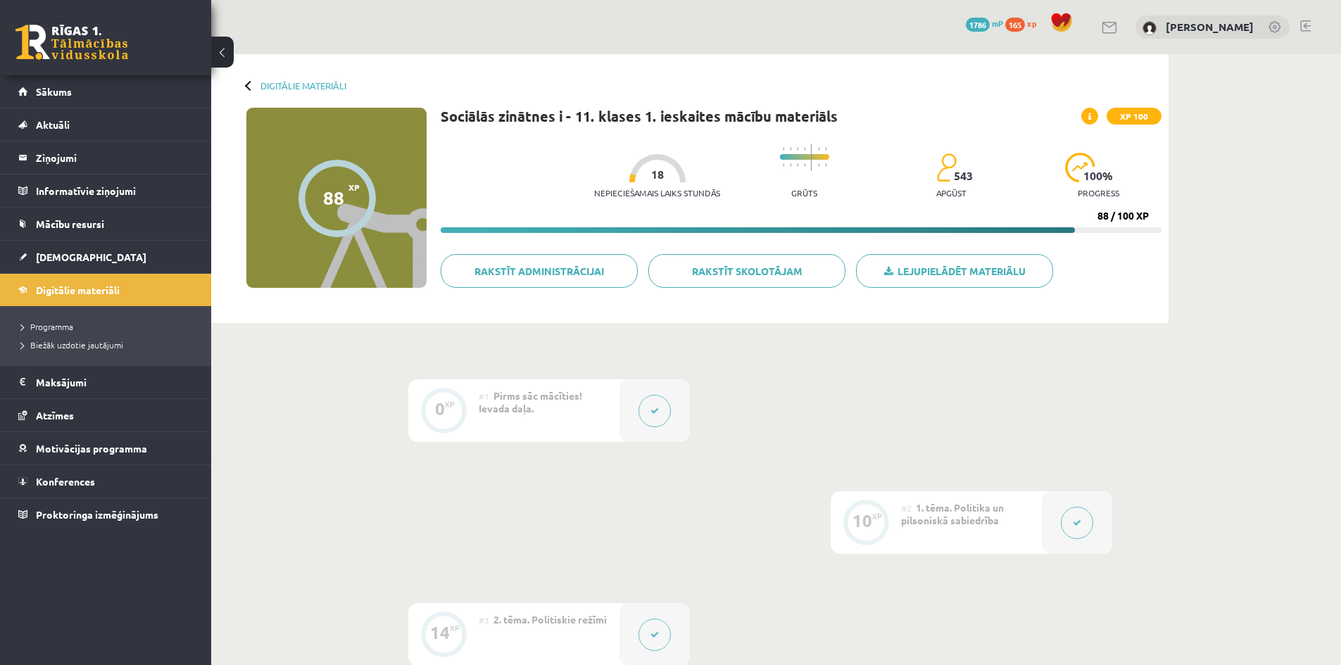
click at [496, 26] on span "1786" at bounding box center [978, 25] width 24 height 14
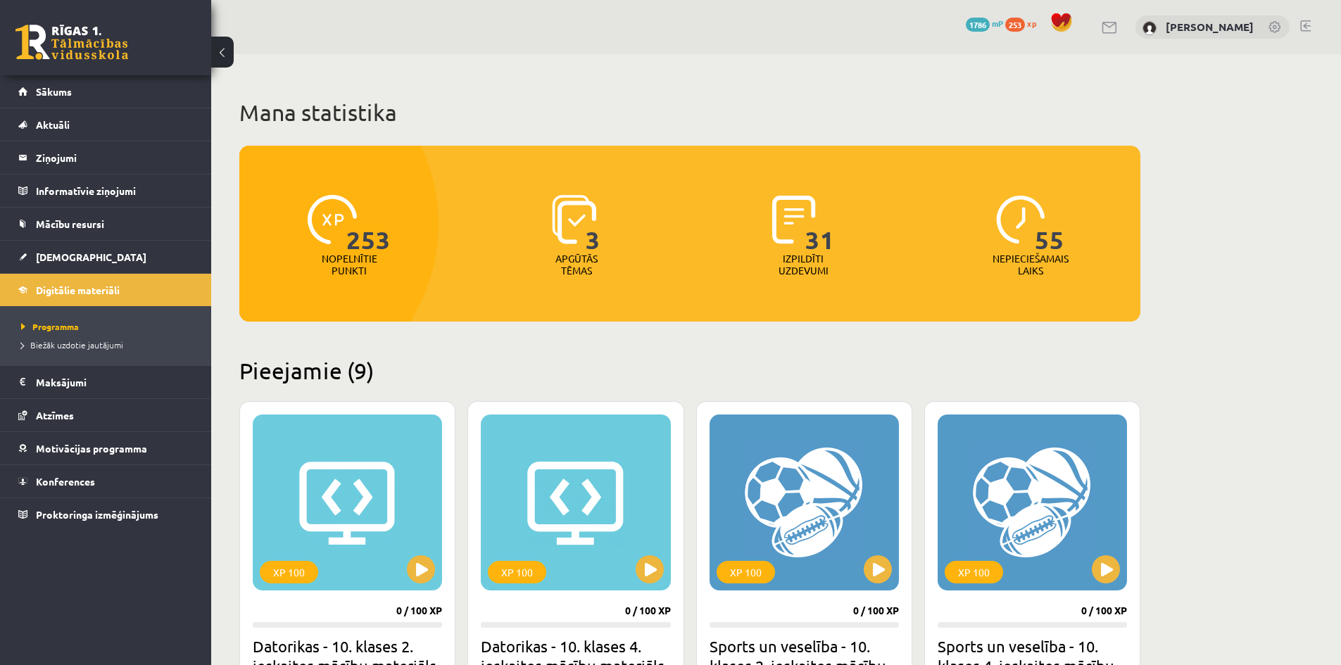
click at [990, 24] on span "1786" at bounding box center [978, 25] width 24 height 14
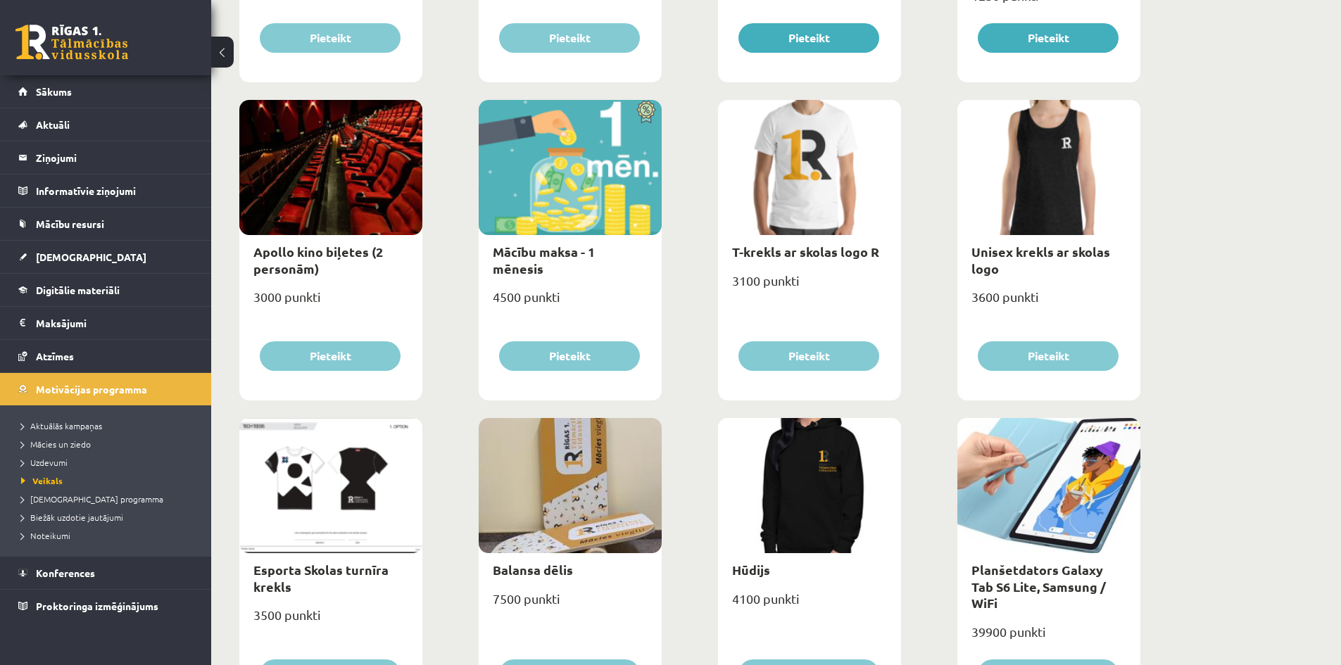
scroll to position [394, 0]
